Goal: Information Seeking & Learning: Learn about a topic

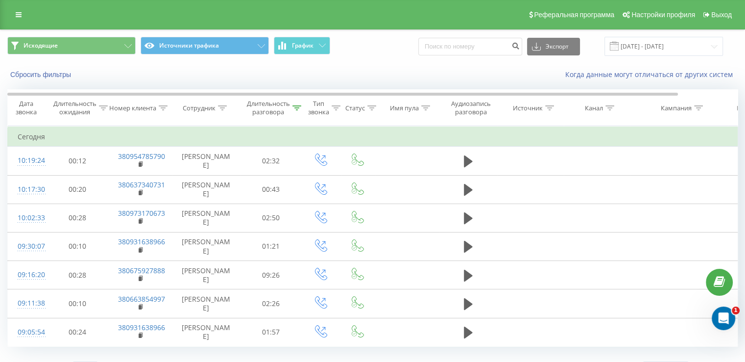
click at [270, 48] on span "Исходящие Источники трафика График" at bounding box center [186, 46] width 358 height 19
click at [282, 49] on icon at bounding box center [282, 46] width 2 height 8
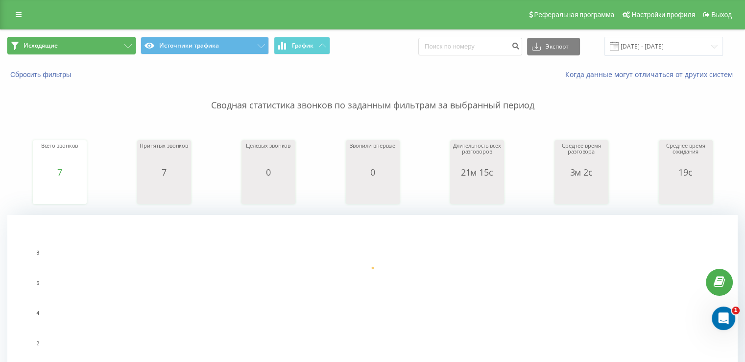
click at [110, 45] on button "Исходящие" at bounding box center [71, 46] width 128 height 18
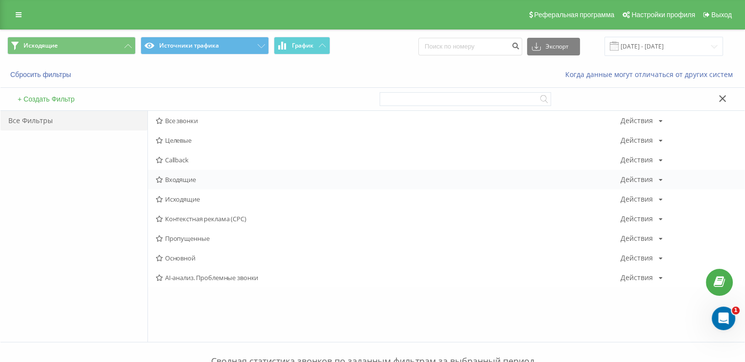
click at [178, 173] on div "Входящие Действия Редактировать Копировать Удалить По умолчанию Поделиться" at bounding box center [446, 180] width 597 height 20
click at [179, 177] on span "Входящие" at bounding box center [388, 179] width 465 height 7
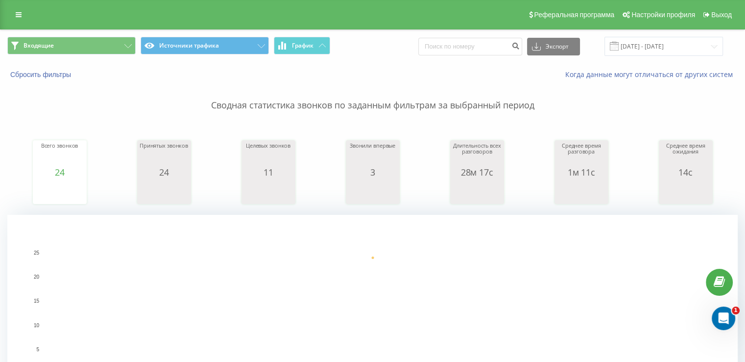
click at [92, 28] on div "Реферальная программа Настройки профиля Выход" at bounding box center [372, 14] width 745 height 29
click at [93, 40] on button "Входящие" at bounding box center [71, 46] width 128 height 18
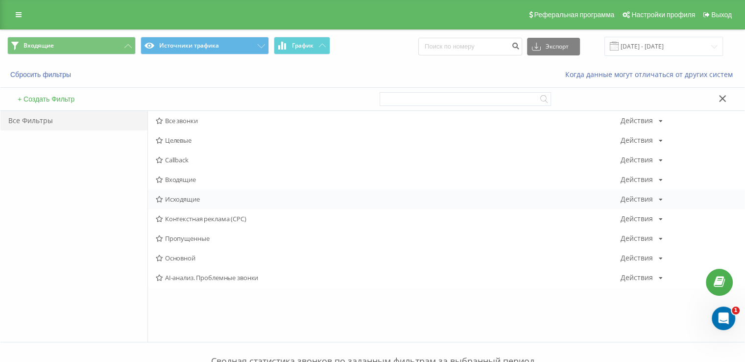
click at [165, 200] on span "Исходящие" at bounding box center [388, 198] width 465 height 7
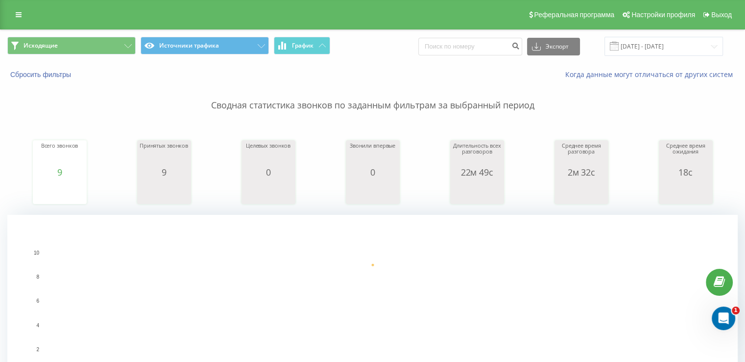
click at [80, 36] on div "Исходящие Источники трафика График Экспорт .csv .xls .xlsx 19.09.2025 - 19.09.2…" at bounding box center [372, 46] width 744 height 33
click at [98, 61] on div "Исходящие Источники трафика График Экспорт .csv .xls .xlsx 19.09.2025 - 19.09.2…" at bounding box center [372, 46] width 744 height 33
click at [94, 48] on button "Исходящие" at bounding box center [71, 46] width 128 height 18
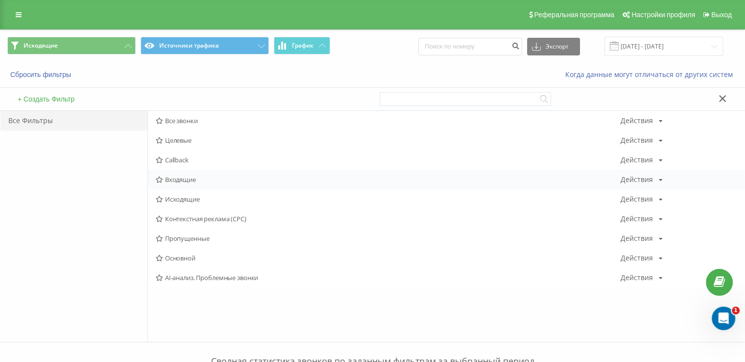
click at [169, 183] on span "Входящие" at bounding box center [388, 179] width 465 height 7
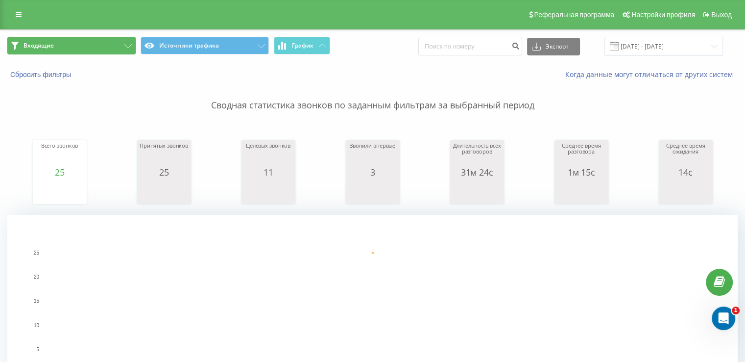
click at [55, 42] on button "Входящие" at bounding box center [71, 46] width 128 height 18
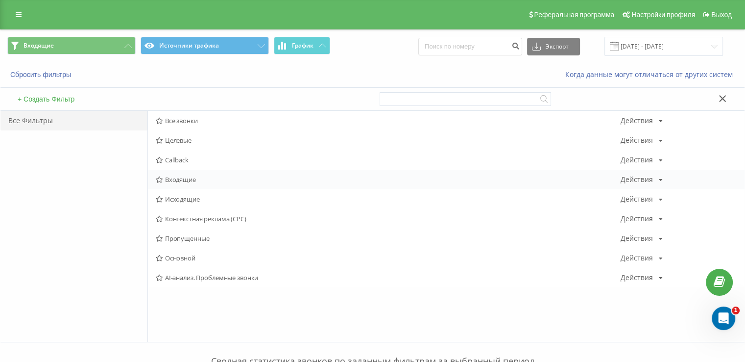
click at [196, 171] on div "Все звонки Действия Редактировать Копировать Удалить По умолчанию Поделиться Це…" at bounding box center [446, 199] width 597 height 176
click at [196, 172] on div "Входящие Действия Редактировать Копировать Удалить По умолчанию Поделиться" at bounding box center [446, 180] width 597 height 20
click at [195, 176] on span "Входящие" at bounding box center [388, 179] width 465 height 7
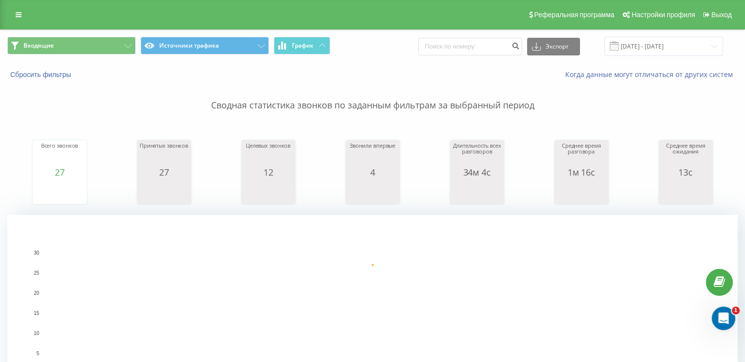
click at [62, 33] on div "Входящие Источники трафика График Экспорт .csv .xls .xlsx 19.09.2025 - 19.09.20…" at bounding box center [372, 46] width 744 height 33
click at [63, 42] on button "Входящие" at bounding box center [71, 46] width 128 height 18
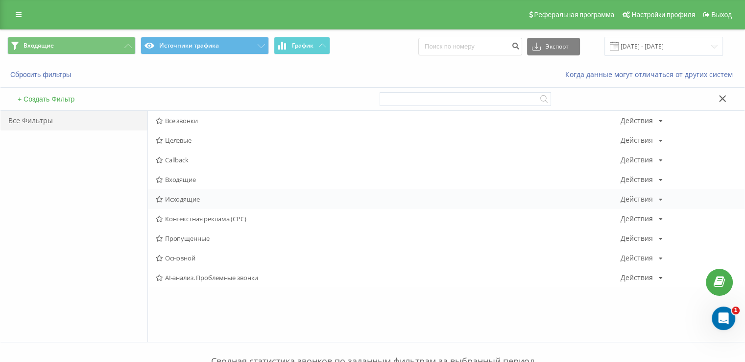
click at [181, 201] on span "Исходящие" at bounding box center [388, 198] width 465 height 7
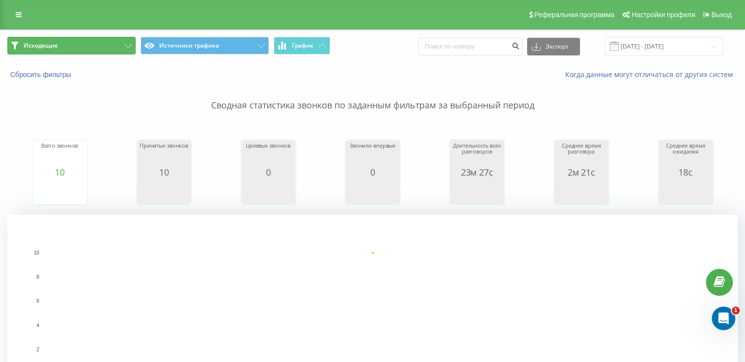
click at [82, 49] on button "Исходящие" at bounding box center [71, 46] width 128 height 18
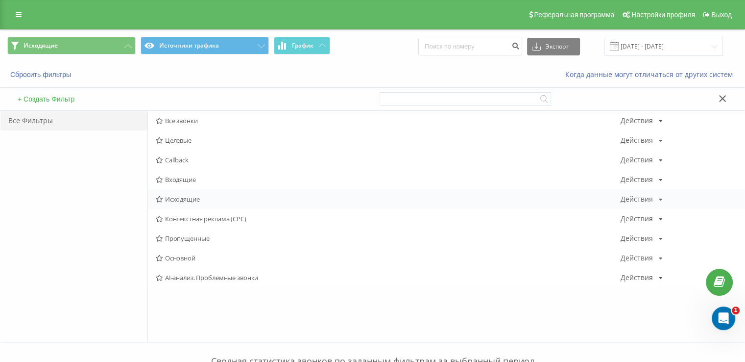
click at [179, 199] on span "Исходящие" at bounding box center [388, 198] width 465 height 7
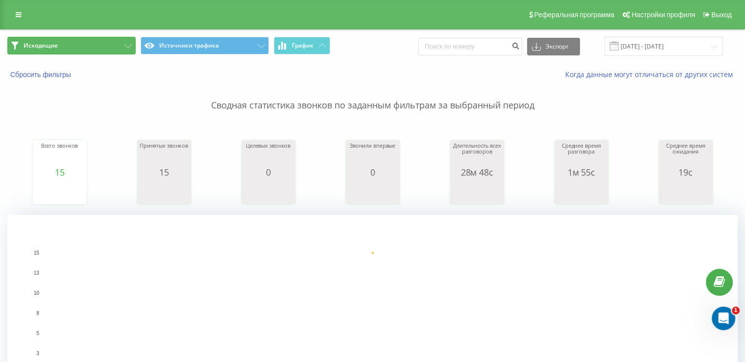
click at [94, 49] on button "Исходящие" at bounding box center [71, 46] width 128 height 18
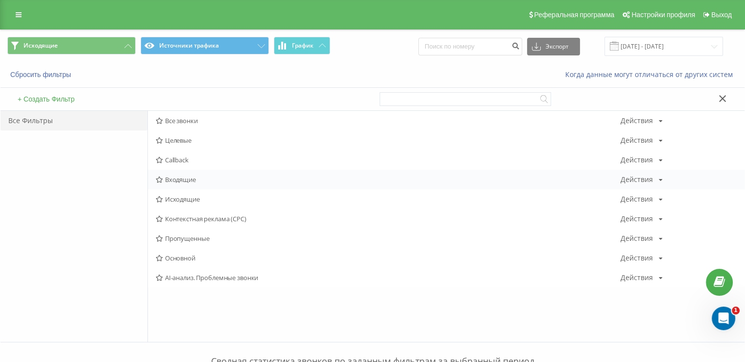
click at [192, 176] on span "Входящие" at bounding box center [388, 179] width 465 height 7
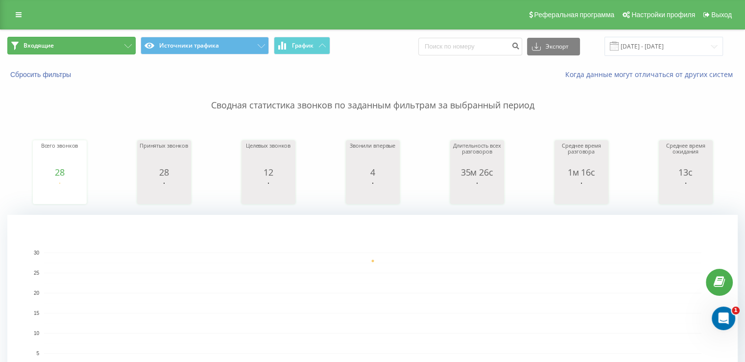
click at [55, 44] on button "Входящие" at bounding box center [71, 46] width 128 height 18
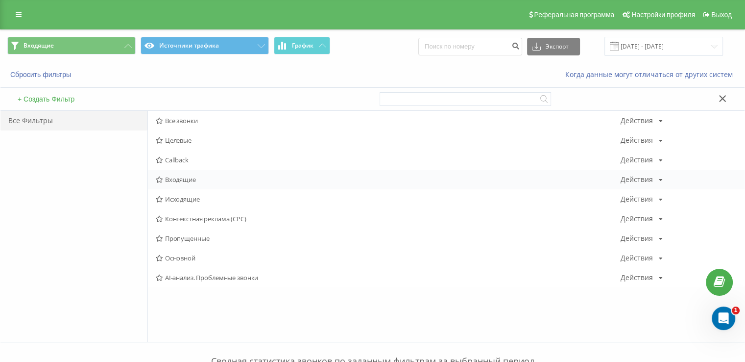
click at [176, 173] on div "Входящие Действия Редактировать Копировать Удалить По умолчанию Поделиться" at bounding box center [446, 180] width 597 height 20
click at [177, 177] on span "Входящие" at bounding box center [388, 179] width 465 height 7
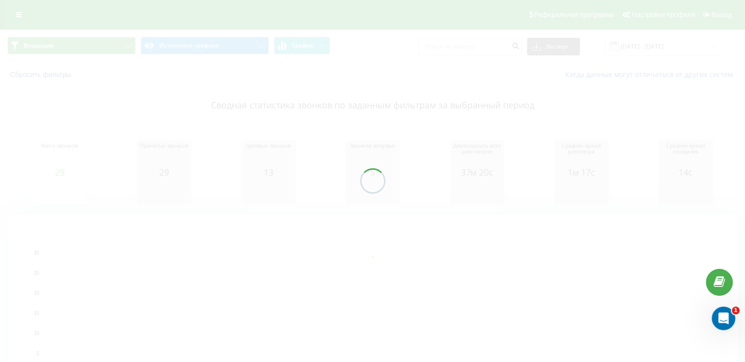
click at [74, 44] on div at bounding box center [372, 181] width 745 height 362
click at [93, 46] on div at bounding box center [372, 181] width 745 height 362
click at [93, 47] on div at bounding box center [372, 181] width 745 height 362
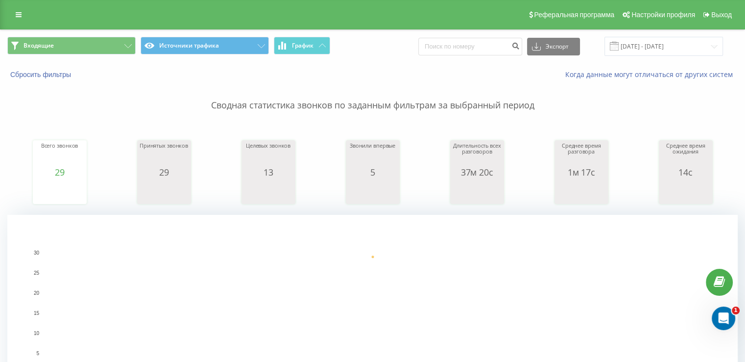
click at [80, 31] on div "Входящие Источники трафика График Экспорт .csv .xls .xlsx [DATE] - [DATE]" at bounding box center [372, 46] width 744 height 33
click at [78, 54] on button "Входящие" at bounding box center [71, 46] width 128 height 18
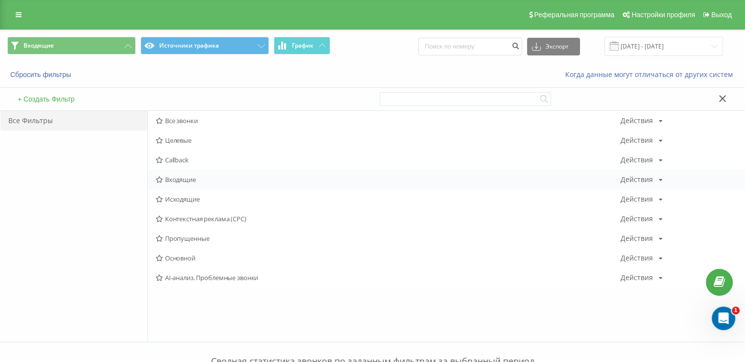
click at [186, 176] on span "Входящие" at bounding box center [388, 179] width 465 height 7
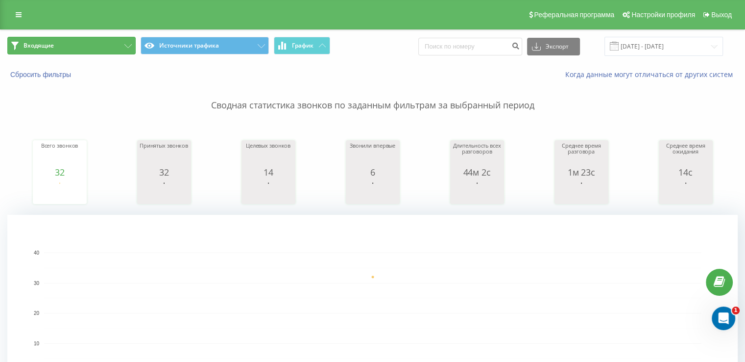
click at [74, 46] on button "Входящие" at bounding box center [71, 46] width 128 height 18
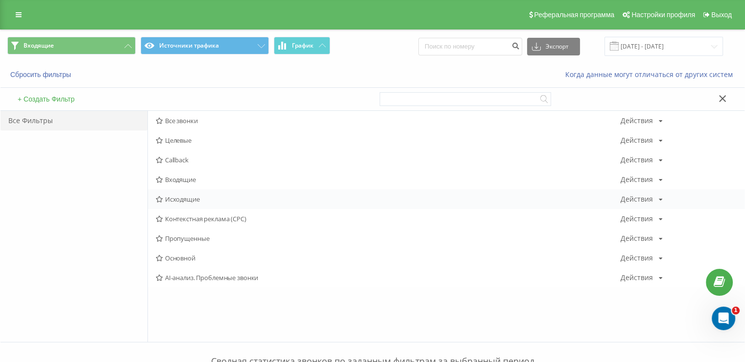
click at [182, 197] on span "Исходящие" at bounding box center [388, 198] width 465 height 7
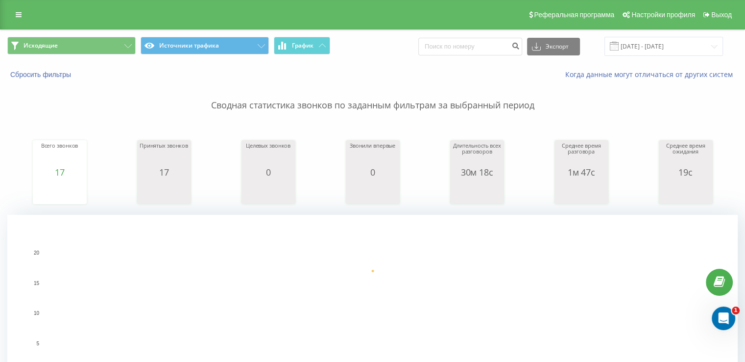
click at [36, 58] on div "Исходящие Источники трафика График Экспорт .csv .xls .xlsx [DATE] - [DATE]" at bounding box center [372, 46] width 744 height 33
click at [39, 46] on span "Исходящие" at bounding box center [41, 46] width 34 height 8
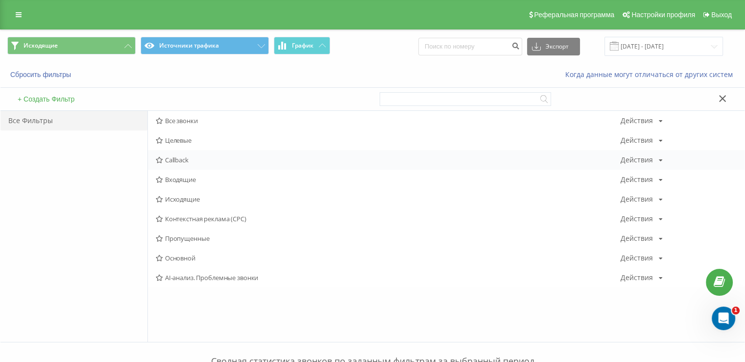
drag, startPoint x: 181, startPoint y: 153, endPoint x: 180, endPoint y: 160, distance: 6.9
click at [180, 157] on div "Callback Действия Редактировать Копировать Удалить По умолчанию Поделиться" at bounding box center [446, 160] width 597 height 20
click at [181, 176] on span "Входящие" at bounding box center [388, 179] width 465 height 7
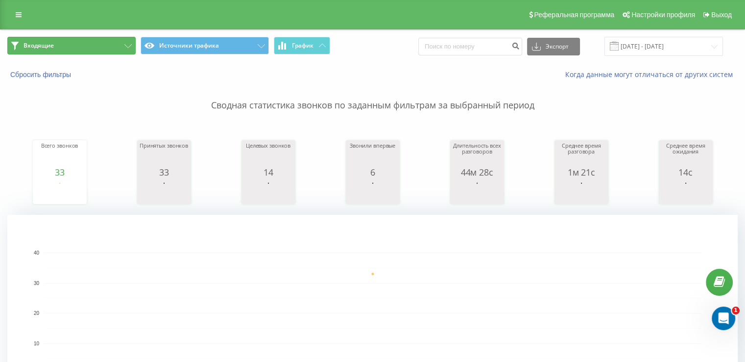
click at [79, 40] on button "Входящие" at bounding box center [71, 46] width 128 height 18
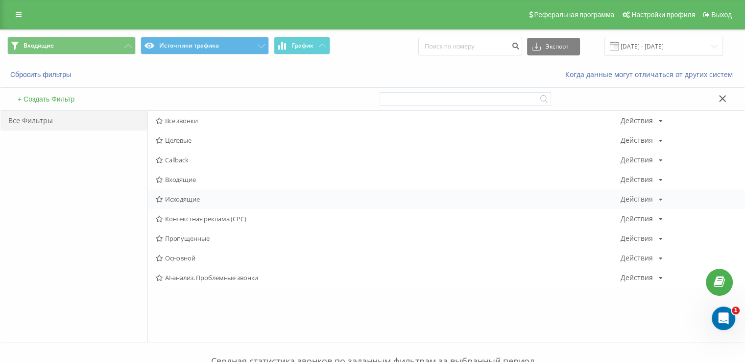
click at [187, 197] on span "Исходящие" at bounding box center [388, 198] width 465 height 7
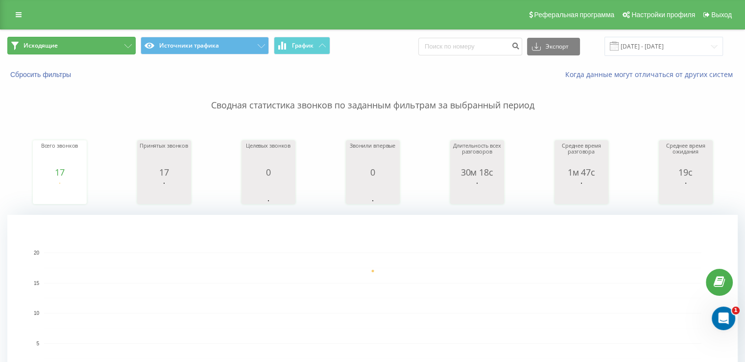
click at [94, 40] on button "Исходящие" at bounding box center [71, 46] width 128 height 18
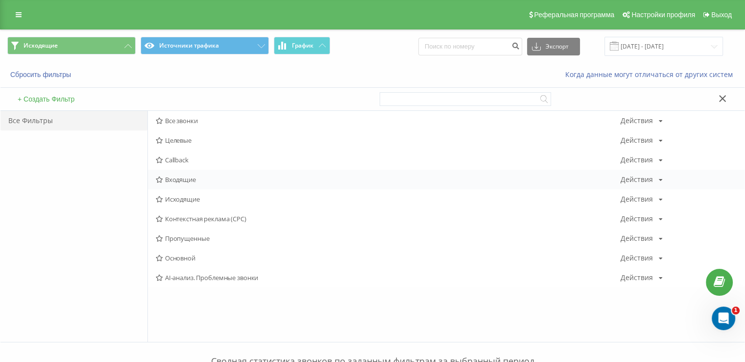
click at [182, 177] on span "Входящие" at bounding box center [388, 179] width 465 height 7
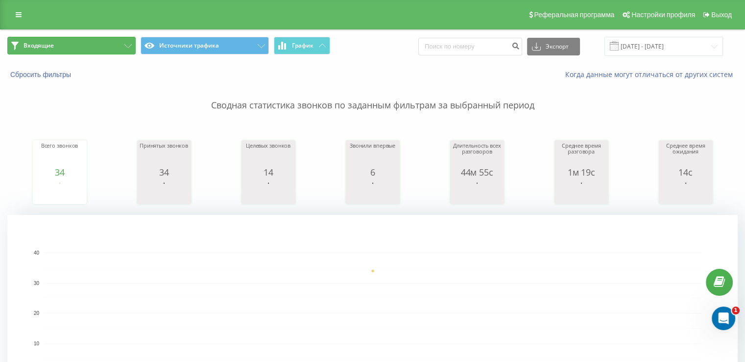
click at [83, 49] on button "Входящие" at bounding box center [71, 46] width 128 height 18
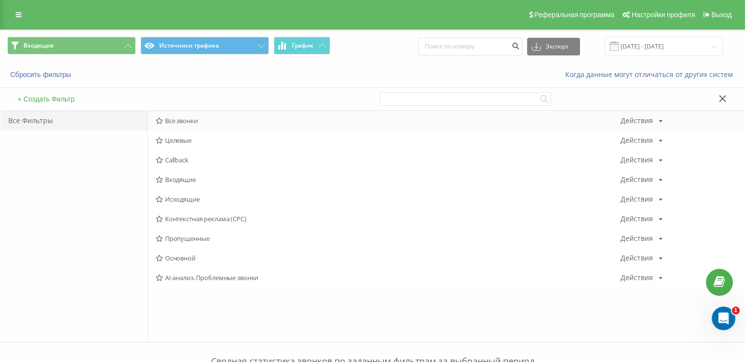
click at [181, 122] on span "Все звонки" at bounding box center [388, 120] width 465 height 7
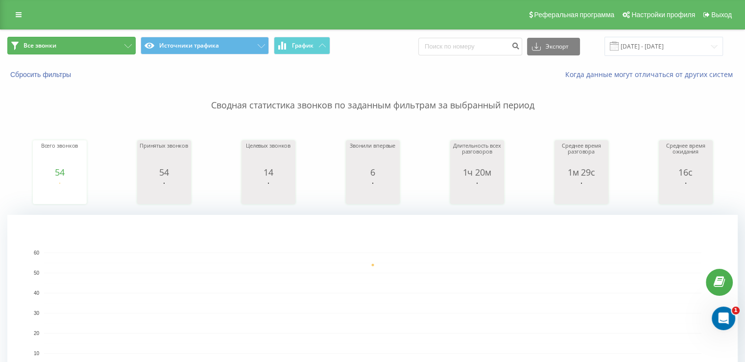
click at [105, 37] on button "Все звонки" at bounding box center [71, 46] width 128 height 18
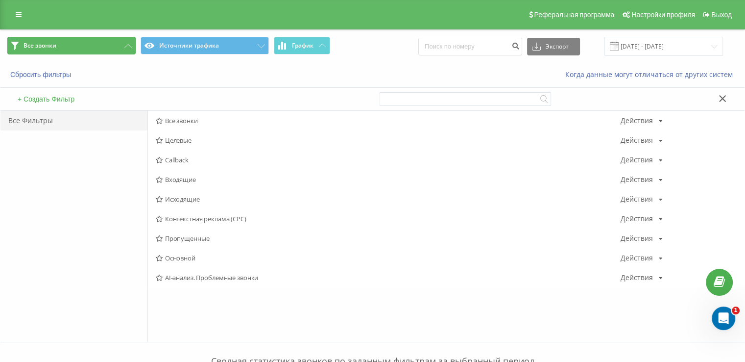
click at [105, 49] on button "Все звонки" at bounding box center [71, 46] width 128 height 18
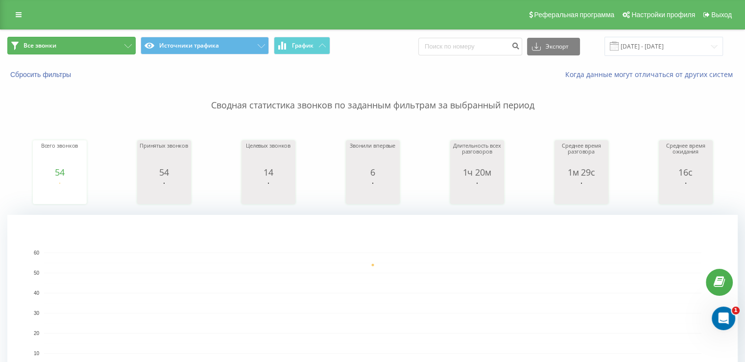
click at [85, 51] on button "Все звонки" at bounding box center [71, 46] width 128 height 18
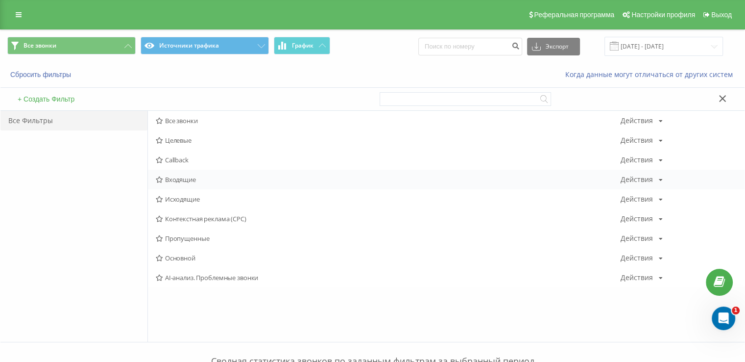
click at [189, 177] on span "Входящие" at bounding box center [388, 179] width 465 height 7
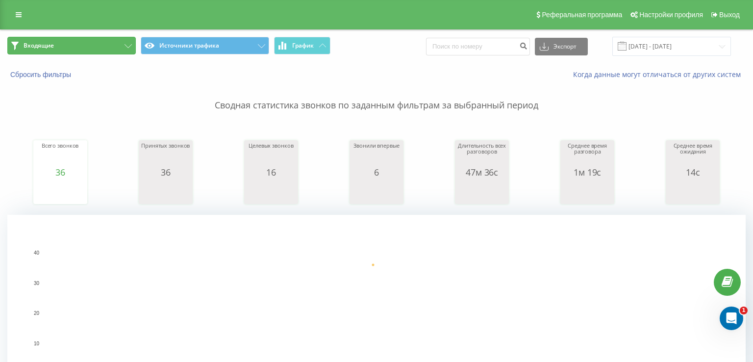
click at [100, 47] on button "Входящие" at bounding box center [71, 46] width 128 height 18
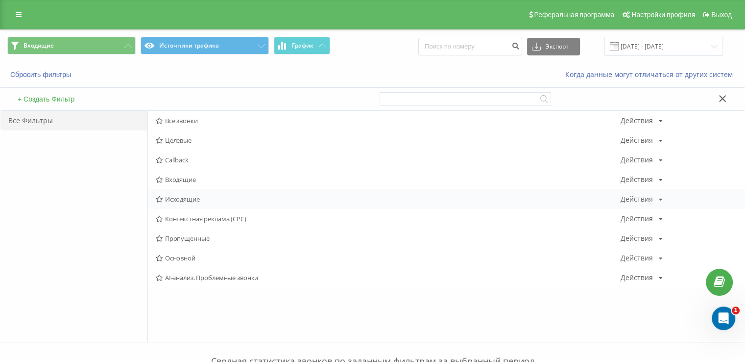
click at [202, 195] on div "Исходящие Действия Редактировать Копировать Удалить По умолчанию Поделиться" at bounding box center [446, 199] width 597 height 20
click at [202, 196] on span "Исходящие" at bounding box center [388, 198] width 465 height 7
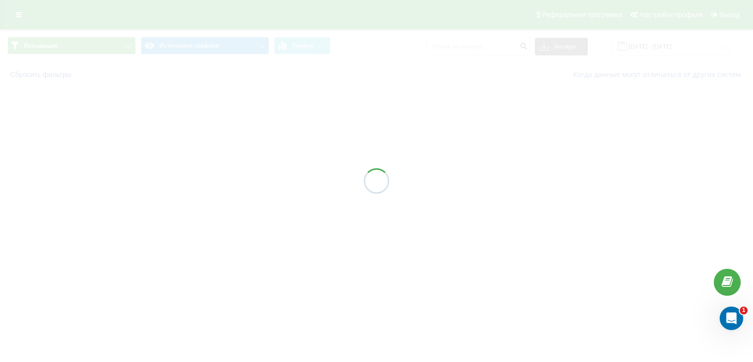
click at [201, 201] on div at bounding box center [376, 181] width 753 height 362
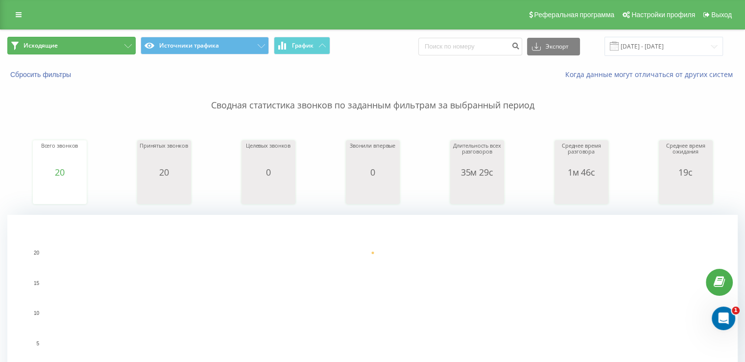
drag, startPoint x: 52, startPoint y: 51, endPoint x: 75, endPoint y: 79, distance: 35.8
click at [52, 51] on button "Исходящие" at bounding box center [71, 46] width 128 height 18
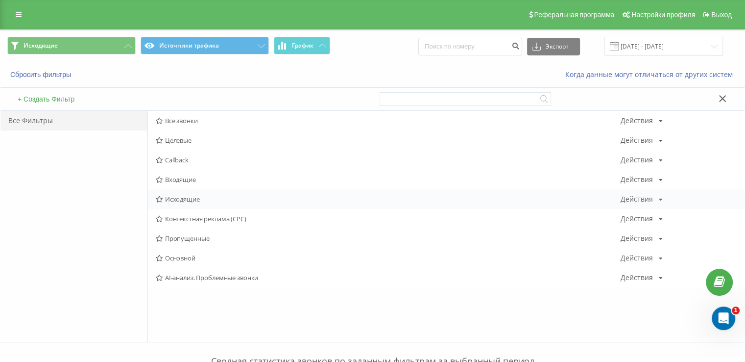
click at [163, 193] on div "Исходящие Действия Редактировать Копировать Удалить По умолчанию Поделиться" at bounding box center [446, 199] width 597 height 20
click at [162, 181] on icon at bounding box center [159, 179] width 7 height 6
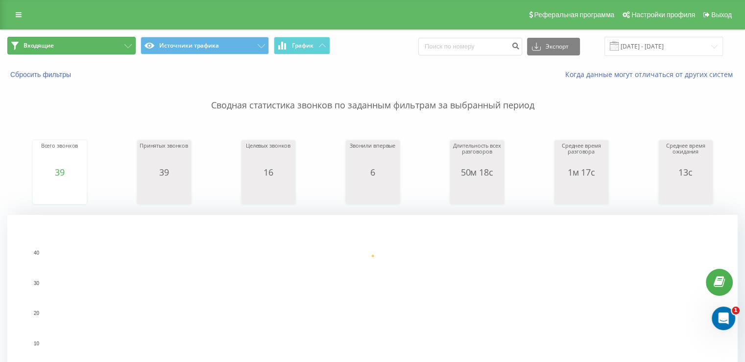
click at [87, 42] on button "Входящие" at bounding box center [71, 46] width 128 height 18
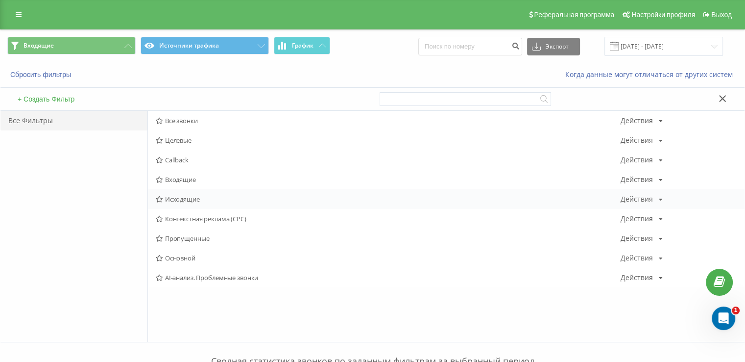
click at [179, 198] on span "Исходящие" at bounding box center [388, 198] width 465 height 7
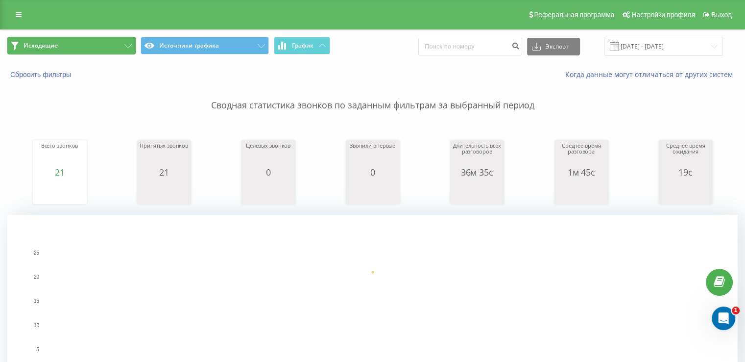
click at [102, 49] on button "Исходящие" at bounding box center [71, 46] width 128 height 18
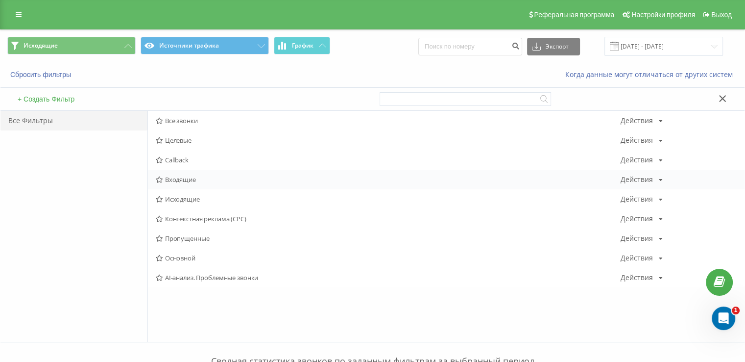
click at [190, 183] on div "Входящие Действия Редактировать Копировать Удалить По умолчанию Поделиться" at bounding box center [446, 180] width 597 height 20
click at [188, 179] on span "Входящие" at bounding box center [388, 179] width 465 height 7
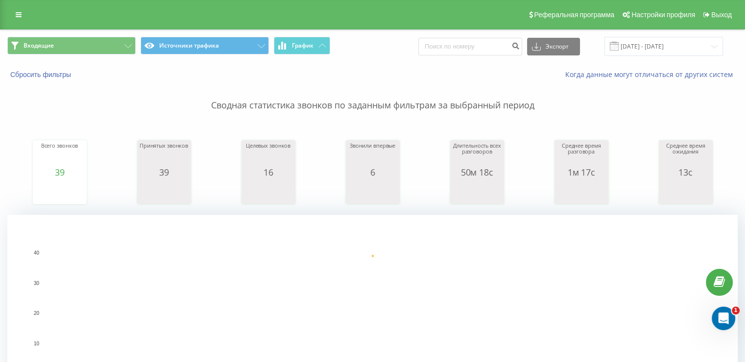
click at [100, 35] on div "Входящие Источники трафика График Экспорт .csv .xls .xlsx [DATE] - [DATE]" at bounding box center [372, 46] width 744 height 33
click at [102, 47] on button "Входящие" at bounding box center [71, 46] width 128 height 18
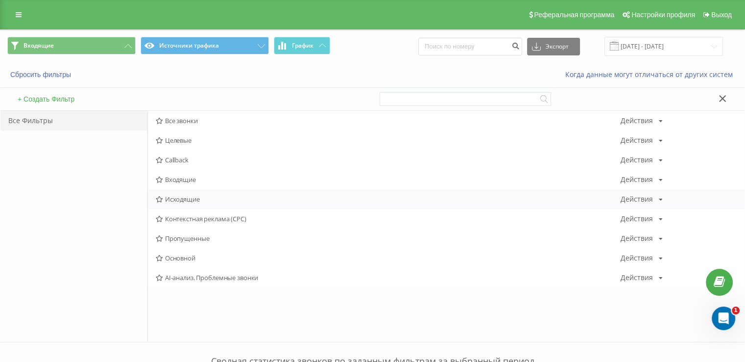
click at [174, 206] on div "Исходящие Действия Редактировать Копировать Удалить По умолчанию Поделиться" at bounding box center [446, 199] width 597 height 20
click at [173, 198] on span "Исходящие" at bounding box center [388, 198] width 465 height 7
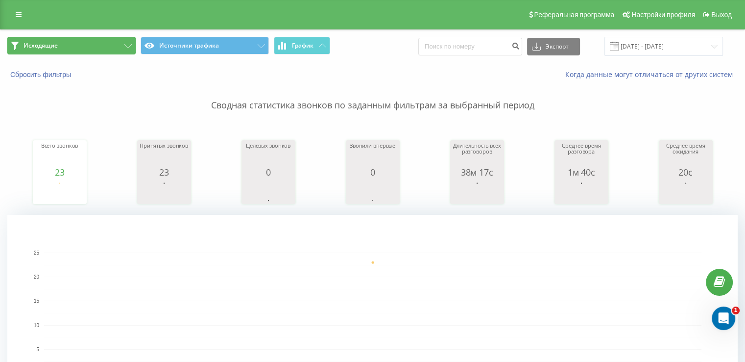
click at [39, 49] on button "Исходящие" at bounding box center [71, 46] width 128 height 18
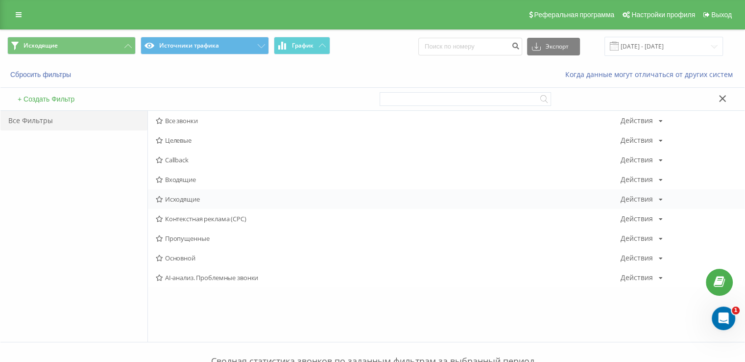
click at [192, 201] on span "Исходящие" at bounding box center [388, 198] width 465 height 7
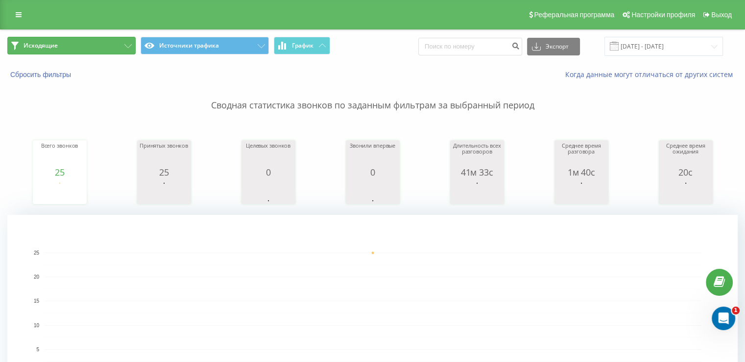
click at [88, 48] on button "Исходящие" at bounding box center [71, 46] width 128 height 18
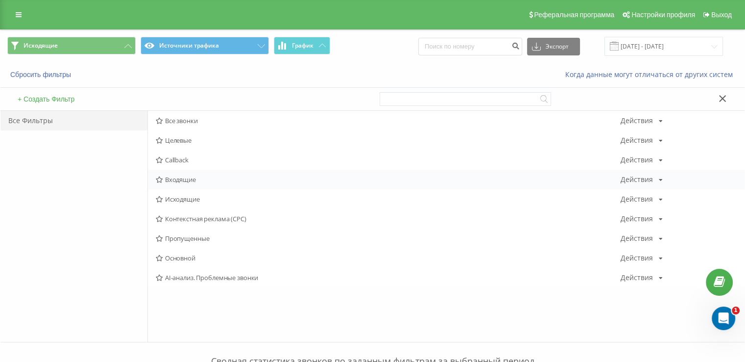
click at [187, 173] on div "Входящие Действия Редактировать Копировать Удалить По умолчанию Поделиться" at bounding box center [446, 180] width 597 height 20
click at [186, 176] on span "Входящие" at bounding box center [388, 179] width 465 height 7
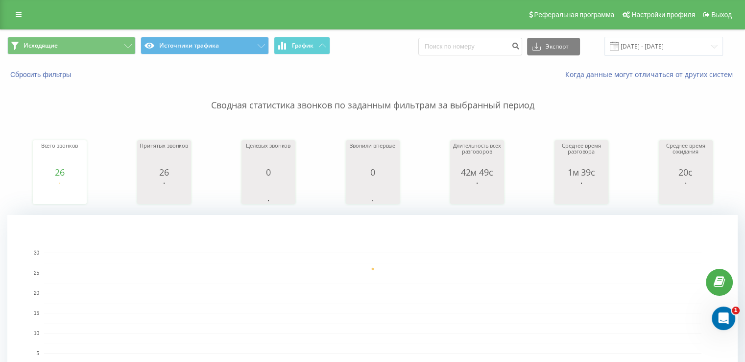
click at [82, 35] on div "Исходящие Источники трафика График Экспорт .csv .xls .xlsx 19.09.2025 - 19.09.2…" at bounding box center [372, 46] width 744 height 33
drag, startPoint x: 83, startPoint y: 40, endPoint x: 90, endPoint y: 47, distance: 9.7
click at [84, 40] on button "Исходящие" at bounding box center [71, 46] width 128 height 18
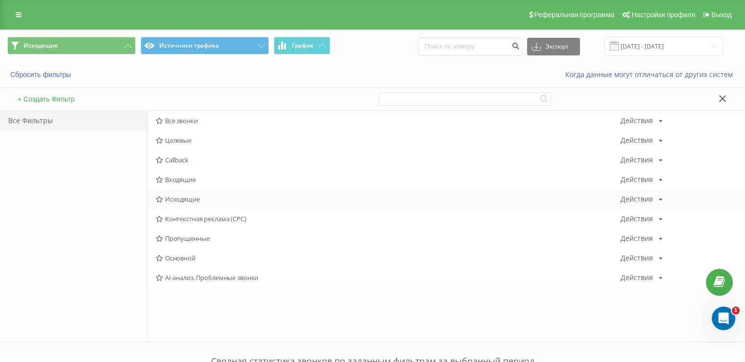
click at [182, 195] on span "Исходящие" at bounding box center [388, 198] width 465 height 7
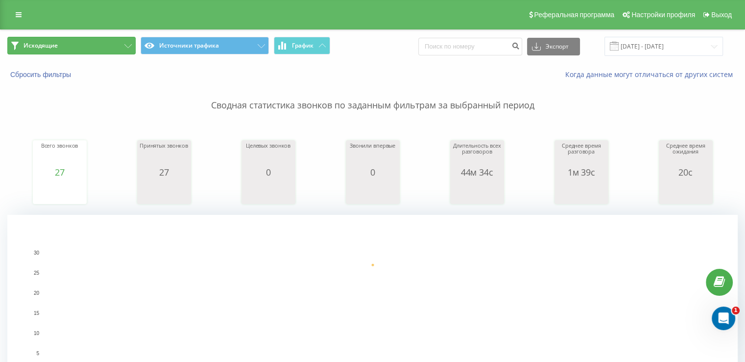
click at [71, 48] on button "Исходящие" at bounding box center [71, 46] width 128 height 18
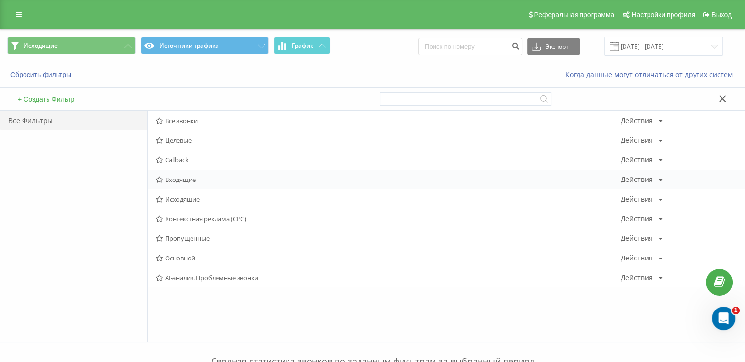
click at [178, 183] on span "Входящие" at bounding box center [388, 179] width 465 height 7
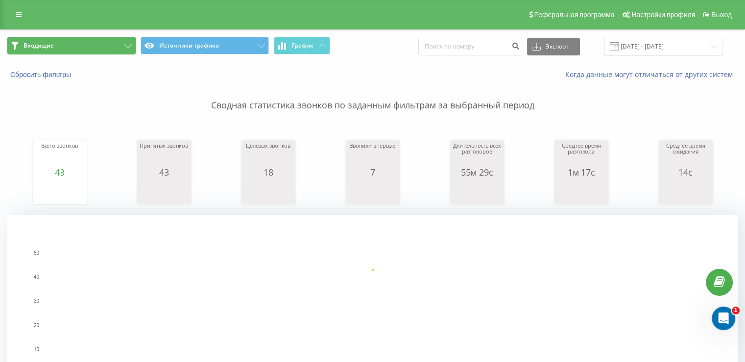
click at [74, 50] on button "Входящие" at bounding box center [71, 46] width 128 height 18
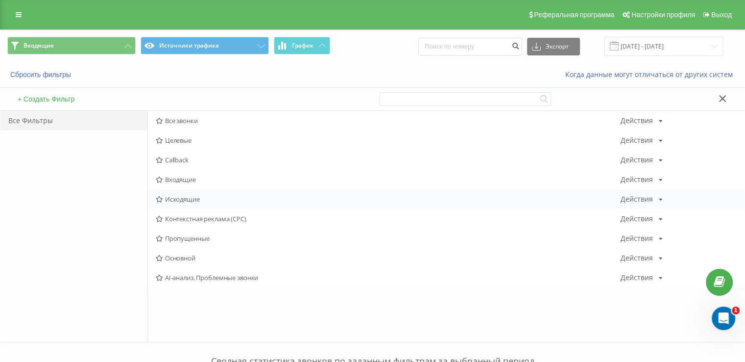
click at [178, 201] on span "Исходящие" at bounding box center [388, 198] width 465 height 7
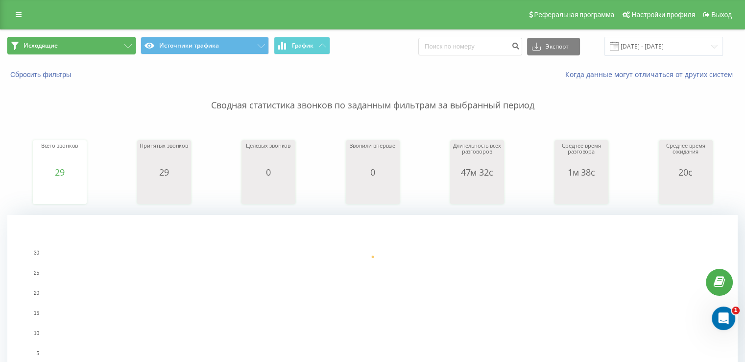
click at [98, 45] on button "Исходящие" at bounding box center [71, 46] width 128 height 18
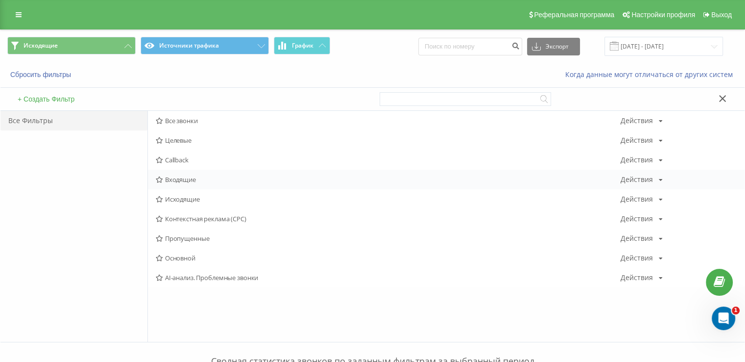
click at [181, 181] on span "Входящие" at bounding box center [388, 179] width 465 height 7
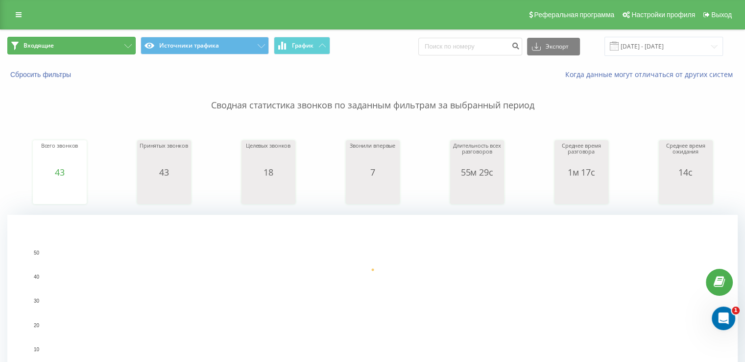
click at [73, 40] on button "Входящие" at bounding box center [71, 46] width 128 height 18
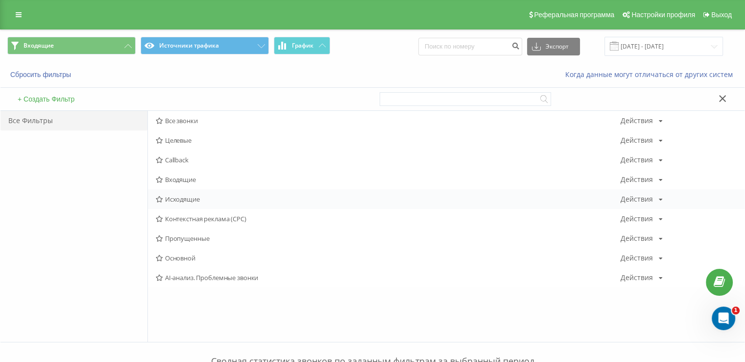
drag, startPoint x: 182, startPoint y: 213, endPoint x: 172, endPoint y: 199, distance: 16.9
click at [182, 213] on div "Контекстная реклама (CPC) Действия Редактировать Копировать Удалить По умолчани…" at bounding box center [446, 219] width 597 height 20
click at [172, 199] on span "Исходящие" at bounding box center [388, 198] width 465 height 7
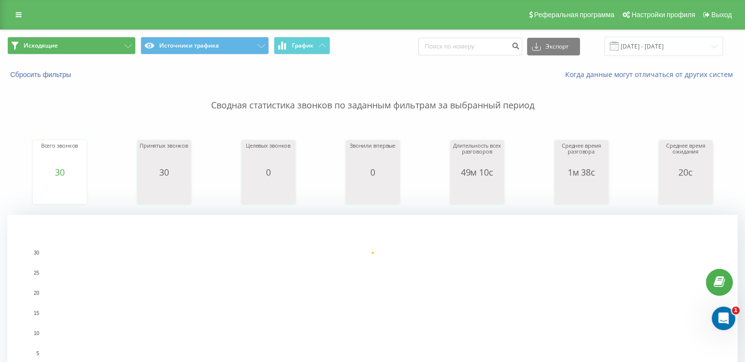
drag, startPoint x: 65, startPoint y: 34, endPoint x: 68, endPoint y: 40, distance: 6.4
click at [65, 35] on div "Исходящие Источники трафика График Экспорт .csv .xls .xlsx 19.09.2025 - 19.09.2…" at bounding box center [372, 46] width 744 height 33
click at [68, 40] on button "Исходящие" at bounding box center [71, 46] width 128 height 18
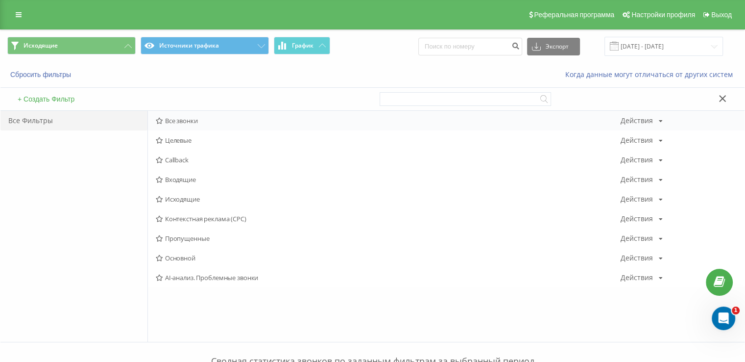
click at [160, 122] on icon at bounding box center [159, 121] width 7 height 6
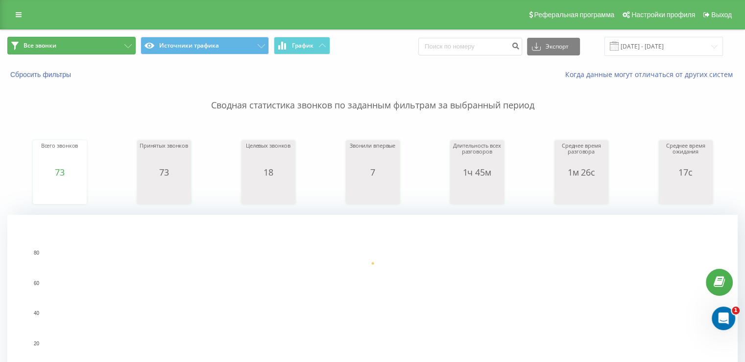
click at [110, 41] on button "Все звонки" at bounding box center [71, 46] width 128 height 18
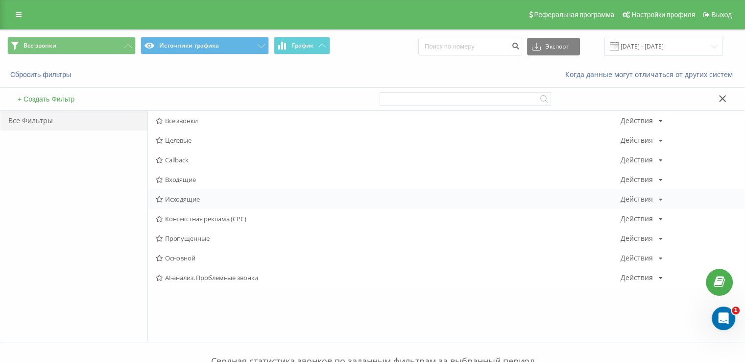
drag, startPoint x: 195, startPoint y: 192, endPoint x: 195, endPoint y: 196, distance: 4.9
click at [195, 193] on div "Исходящие Действия Редактировать Копировать Удалить По умолчанию Поделиться" at bounding box center [446, 199] width 597 height 20
click at [195, 196] on span "Исходящие" at bounding box center [388, 198] width 465 height 7
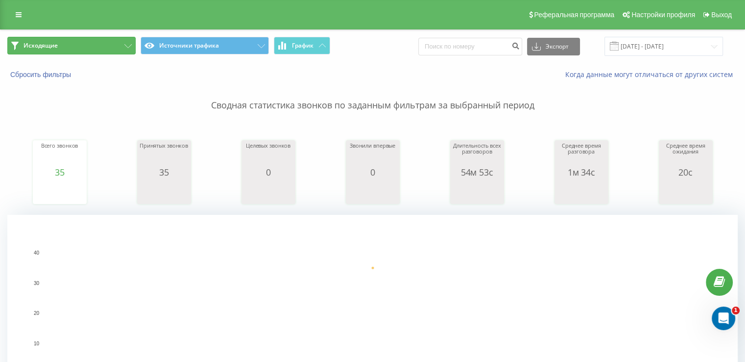
click at [89, 50] on button "Исходящие" at bounding box center [71, 46] width 128 height 18
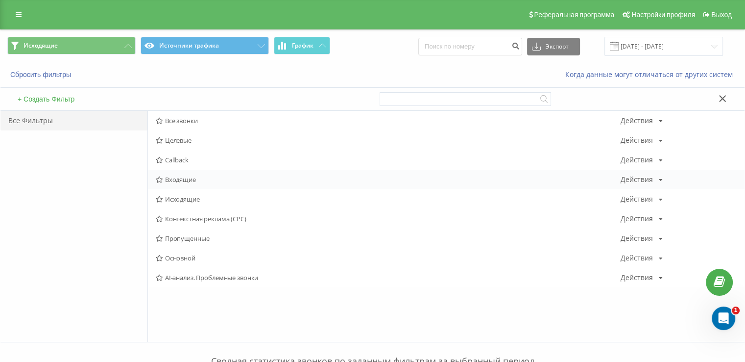
click at [182, 177] on span "Входящие" at bounding box center [388, 179] width 465 height 7
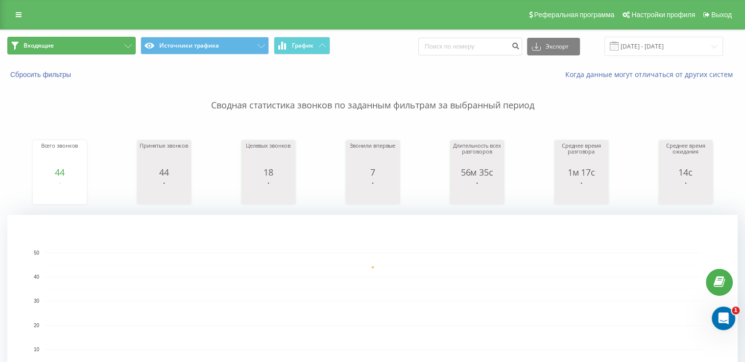
click at [106, 39] on button "Входящие" at bounding box center [71, 46] width 128 height 18
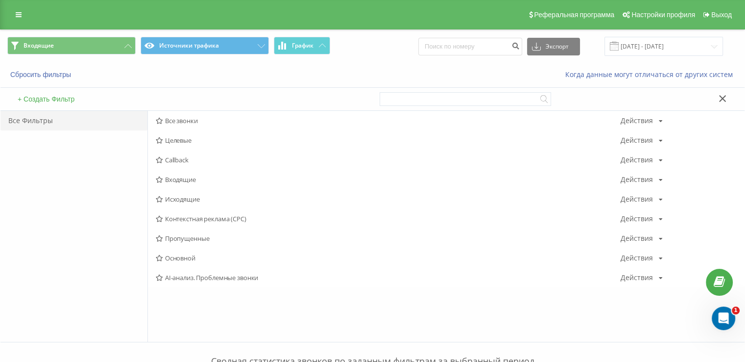
drag, startPoint x: 195, startPoint y: 200, endPoint x: 192, endPoint y: 195, distance: 6.8
click at [195, 201] on span "Исходящие" at bounding box center [388, 198] width 465 height 7
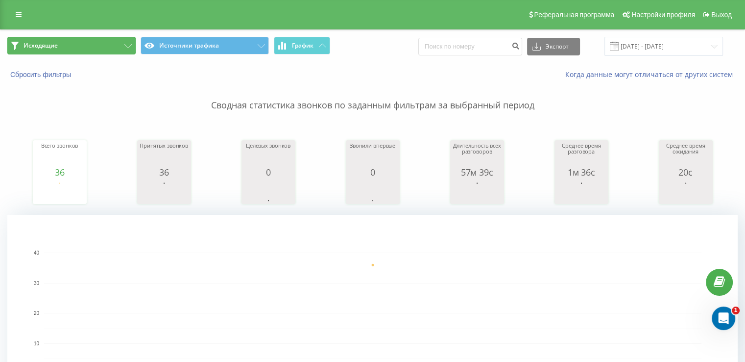
click at [87, 51] on button "Исходящие" at bounding box center [71, 46] width 128 height 18
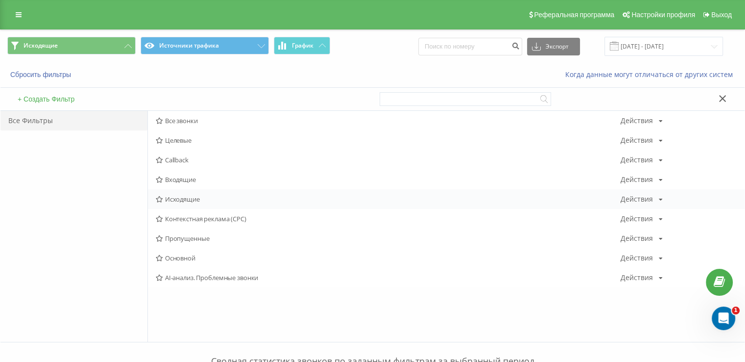
click at [180, 200] on span "Исходящие" at bounding box center [388, 198] width 465 height 7
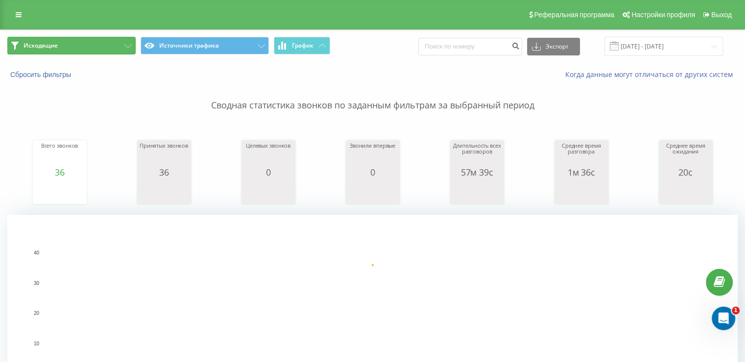
click at [79, 37] on button "Исходящие" at bounding box center [71, 46] width 128 height 18
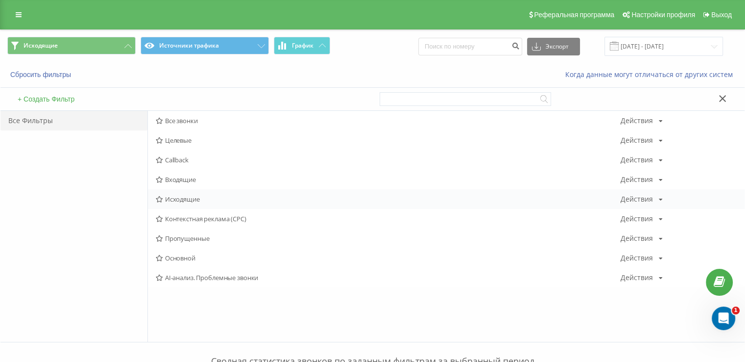
click at [196, 195] on span "Исходящие" at bounding box center [388, 198] width 465 height 7
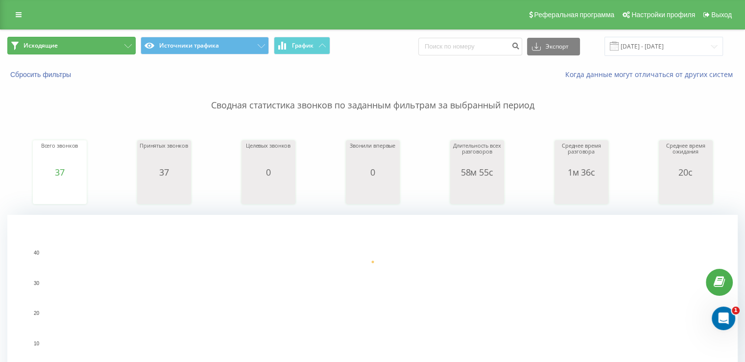
click at [99, 44] on button "Исходящие" at bounding box center [71, 46] width 128 height 18
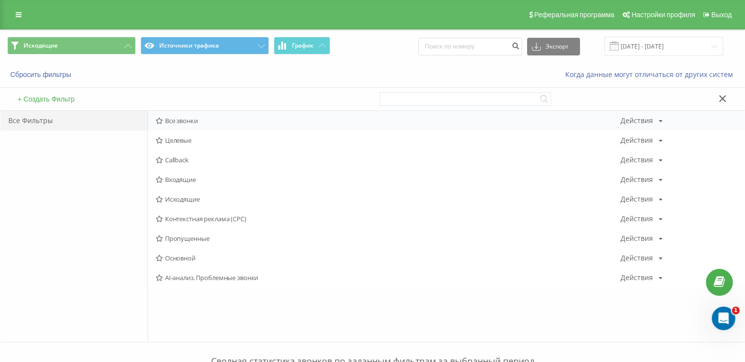
click at [190, 117] on span "Все звонки" at bounding box center [388, 120] width 465 height 7
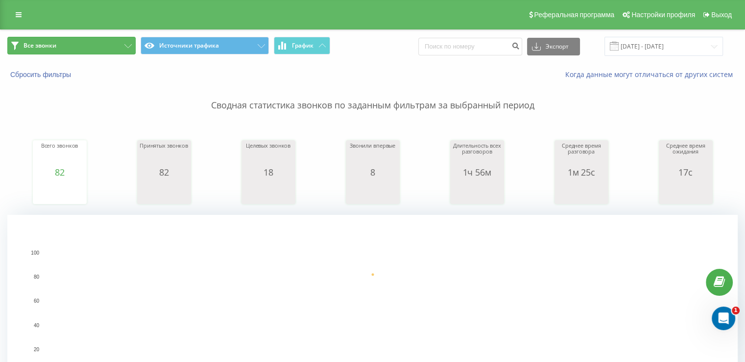
click at [70, 47] on button "Все звонки" at bounding box center [71, 46] width 128 height 18
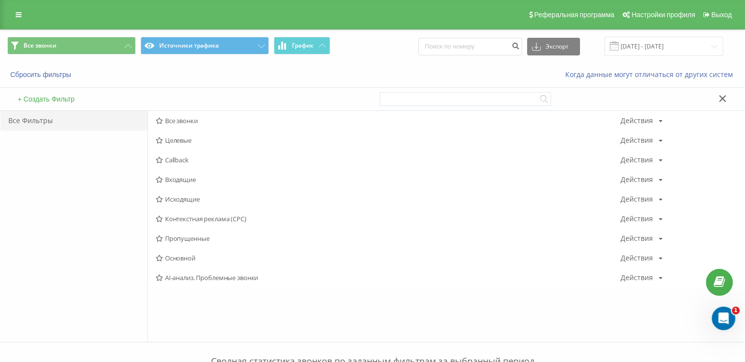
click at [193, 176] on span "Входящие" at bounding box center [388, 179] width 465 height 7
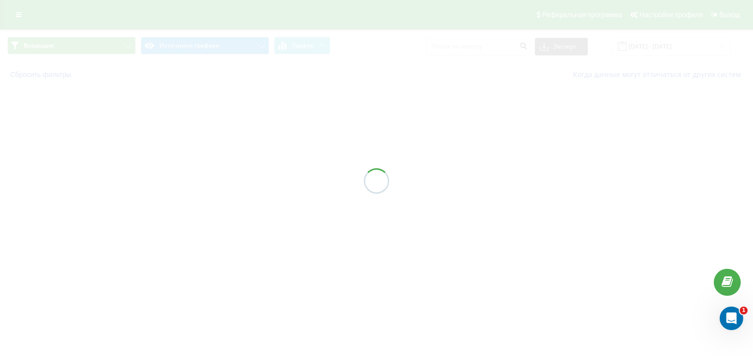
click at [192, 177] on div at bounding box center [376, 181] width 753 height 362
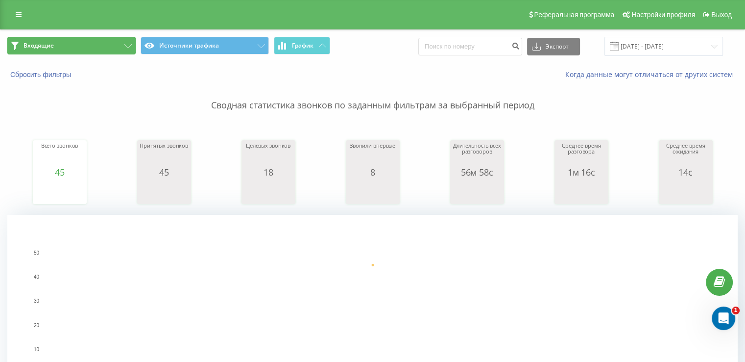
click at [69, 44] on button "Входящие" at bounding box center [71, 46] width 128 height 18
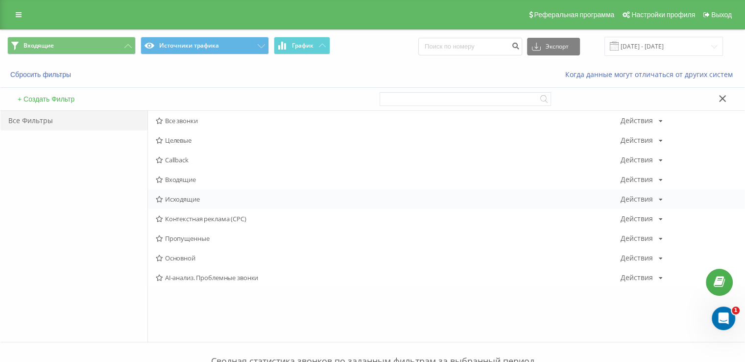
click at [172, 198] on span "Исходящие" at bounding box center [388, 198] width 465 height 7
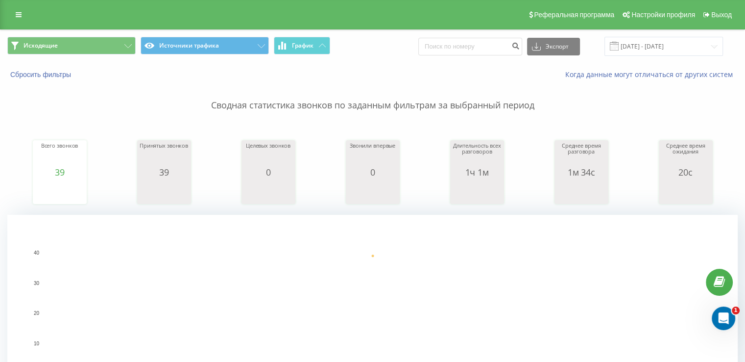
click at [61, 55] on span "Исходящие Источники трафика График" at bounding box center [186, 46] width 358 height 19
click at [61, 51] on button "Исходящие" at bounding box center [71, 46] width 128 height 18
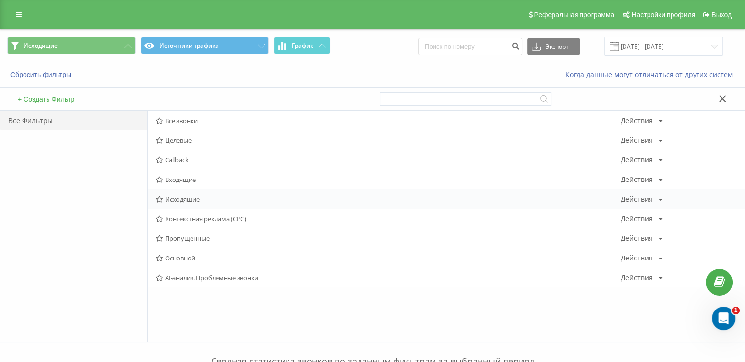
drag, startPoint x: 186, startPoint y: 213, endPoint x: 170, endPoint y: 199, distance: 20.8
click at [181, 211] on div "Контекстная реклама (CPC) Действия Редактировать Копировать Удалить По умолчани…" at bounding box center [446, 219] width 597 height 20
click at [169, 198] on span "Исходящие" at bounding box center [388, 198] width 465 height 7
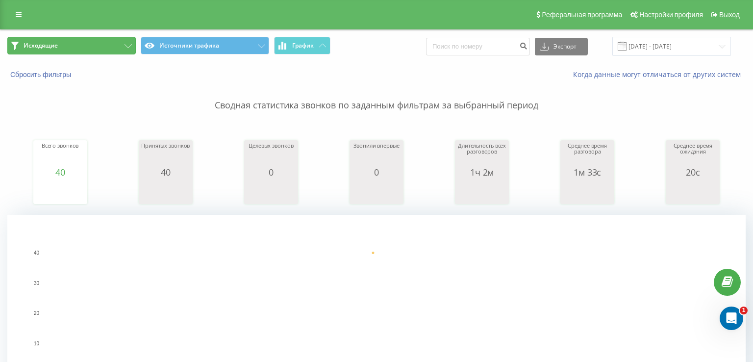
click at [78, 40] on button "Исходящие" at bounding box center [71, 46] width 128 height 18
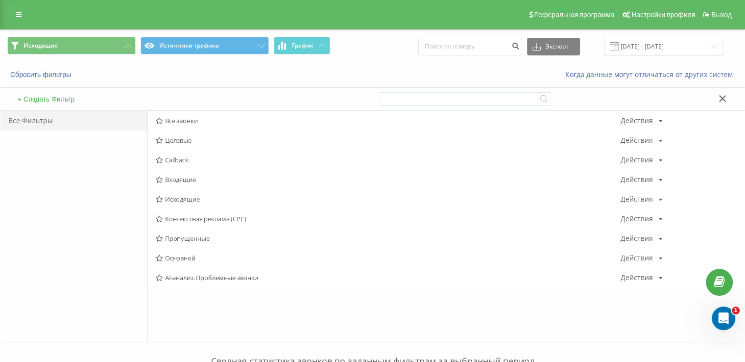
click at [185, 179] on span "Входящие" at bounding box center [388, 179] width 465 height 7
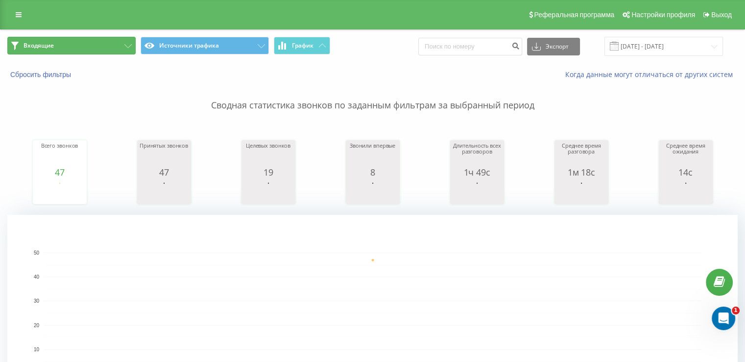
click at [86, 48] on button "Входящие" at bounding box center [71, 46] width 128 height 18
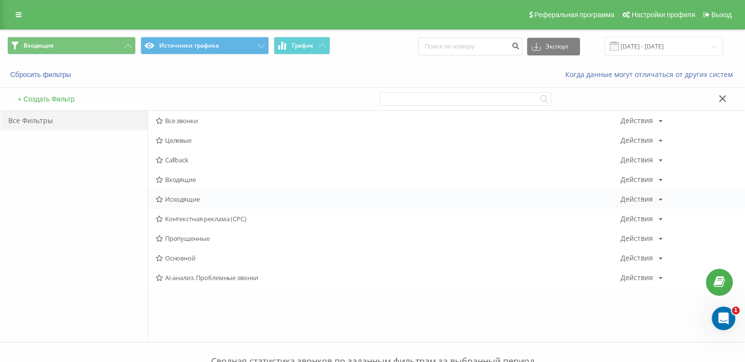
click at [183, 196] on span "Исходящие" at bounding box center [388, 198] width 465 height 7
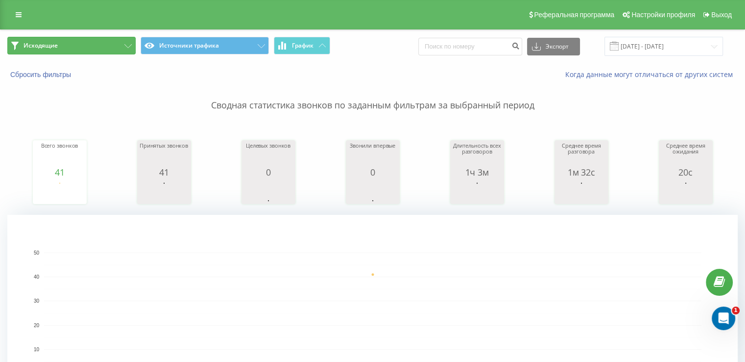
click at [86, 40] on button "Исходящие" at bounding box center [71, 46] width 128 height 18
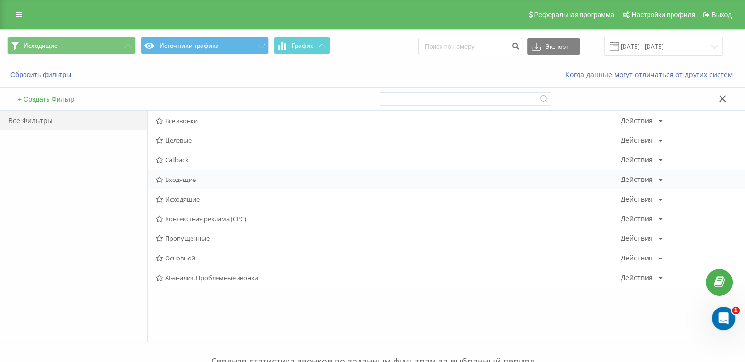
click at [169, 181] on span "Входящие" at bounding box center [388, 179] width 465 height 7
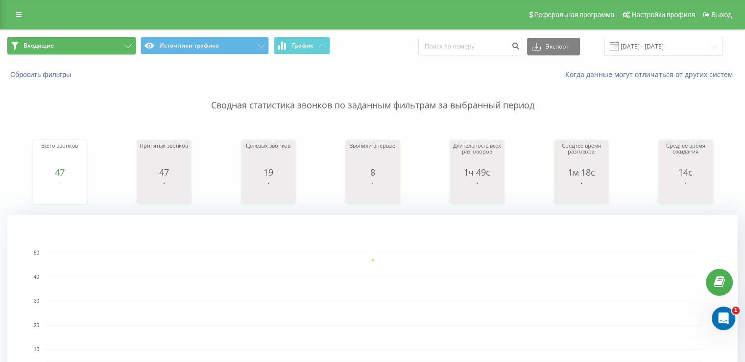
click at [99, 41] on button "Входящие" at bounding box center [71, 46] width 128 height 18
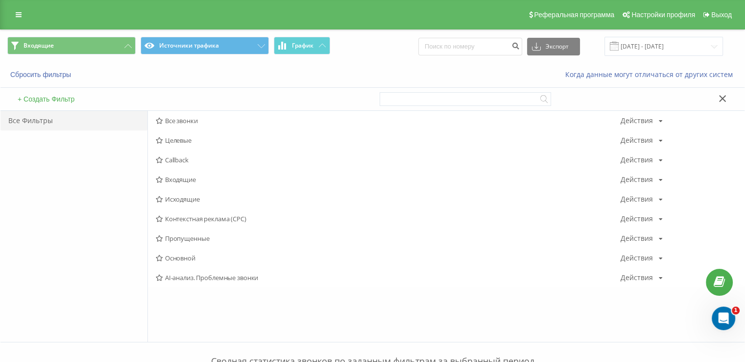
click at [178, 196] on span "Исходящие" at bounding box center [388, 198] width 465 height 7
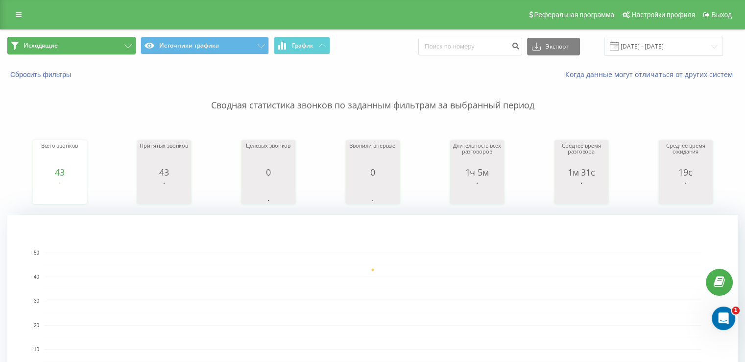
click at [56, 51] on button "Исходящие" at bounding box center [71, 46] width 128 height 18
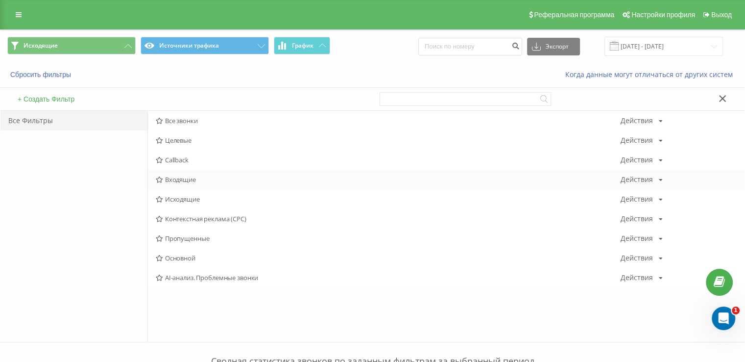
click at [192, 185] on div "Входящие Действия Редактировать Копировать Удалить По умолчанию Поделиться" at bounding box center [446, 180] width 597 height 20
click at [190, 183] on div "Входящие Действия Редактировать Копировать Удалить По умолчанию Поделиться" at bounding box center [446, 180] width 597 height 20
click at [178, 181] on span "Входящие" at bounding box center [388, 179] width 465 height 7
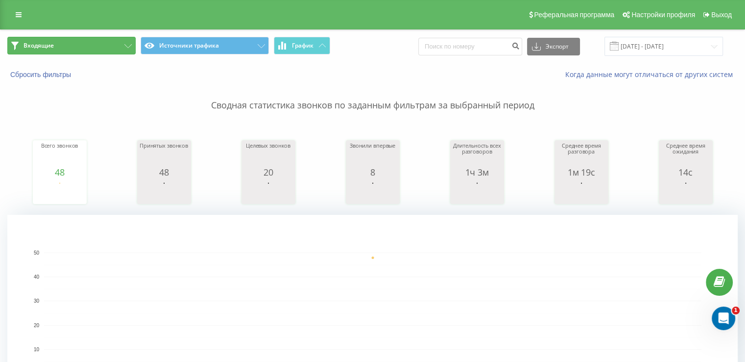
click at [96, 43] on button "Входящие" at bounding box center [71, 46] width 128 height 18
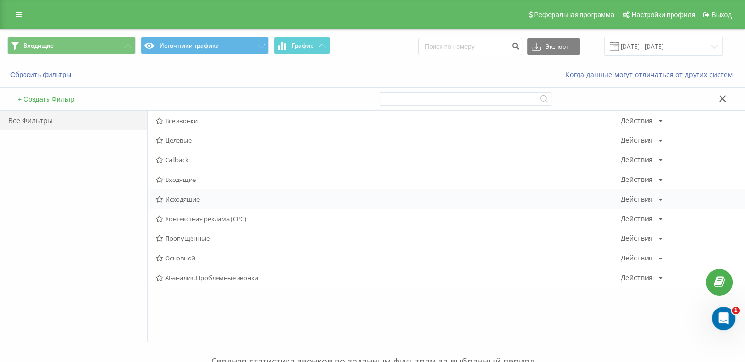
click at [172, 198] on span "Исходящие" at bounding box center [388, 198] width 465 height 7
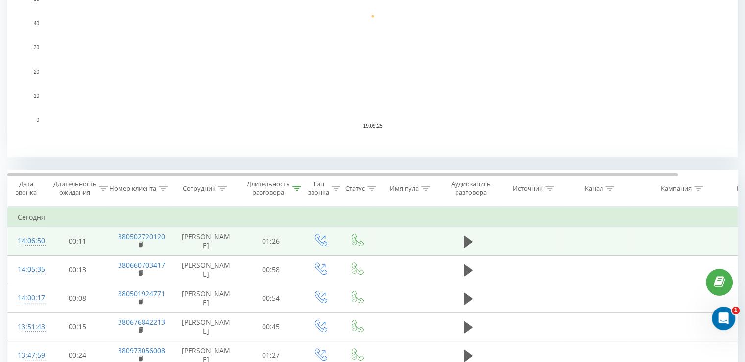
scroll to position [294, 0]
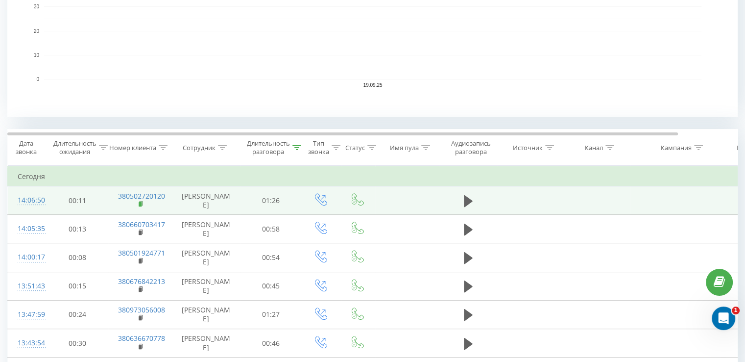
click at [140, 206] on rect at bounding box center [140, 204] width 3 height 4
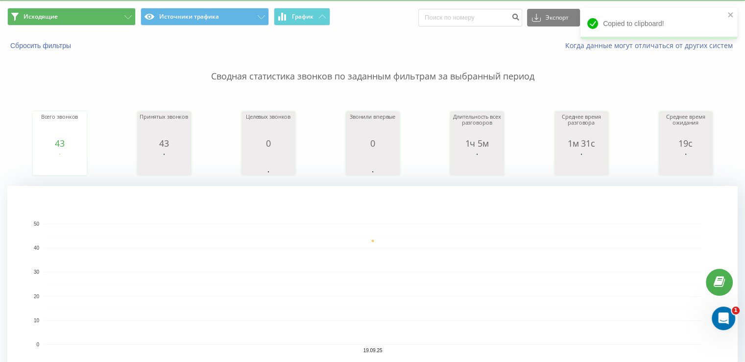
scroll to position [0, 0]
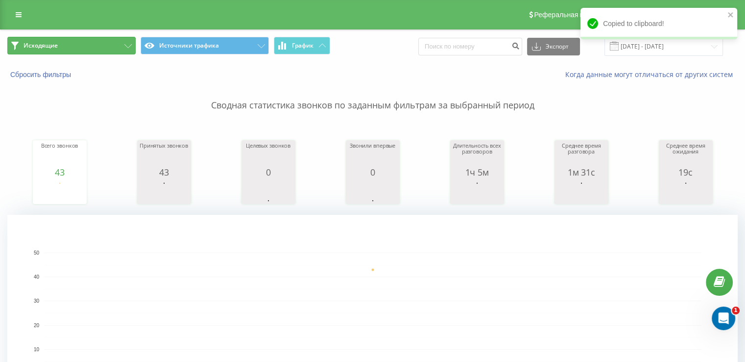
click at [69, 49] on button "Исходящие" at bounding box center [71, 46] width 128 height 18
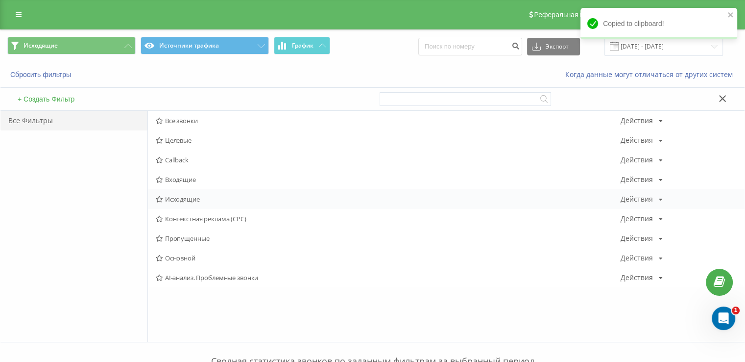
click at [187, 200] on span "Исходящие" at bounding box center [388, 198] width 465 height 7
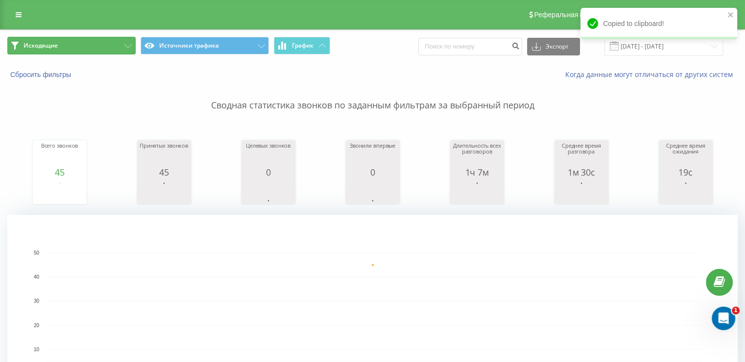
click at [88, 45] on button "Исходящие" at bounding box center [71, 46] width 128 height 18
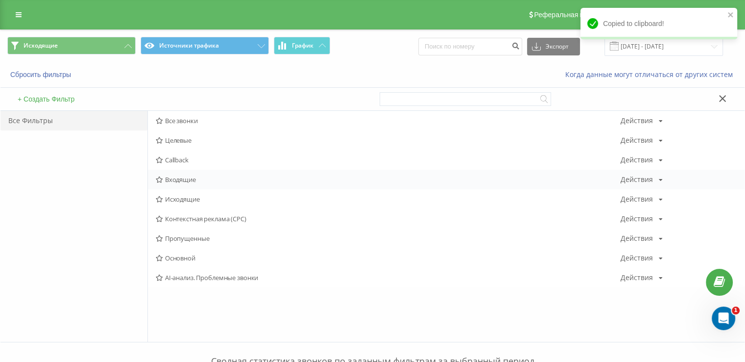
click at [164, 180] on span "Входящие" at bounding box center [388, 179] width 465 height 7
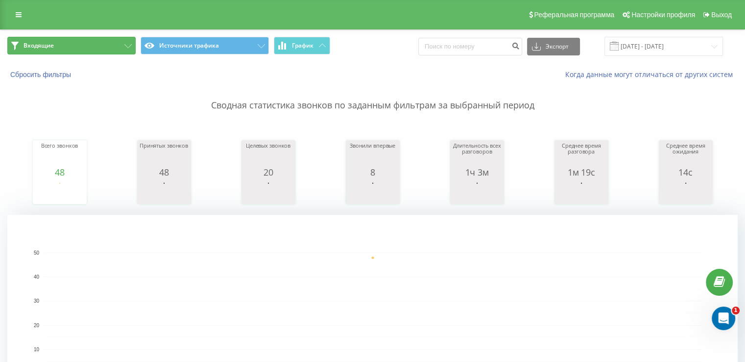
click at [83, 49] on button "Входящие" at bounding box center [71, 46] width 128 height 18
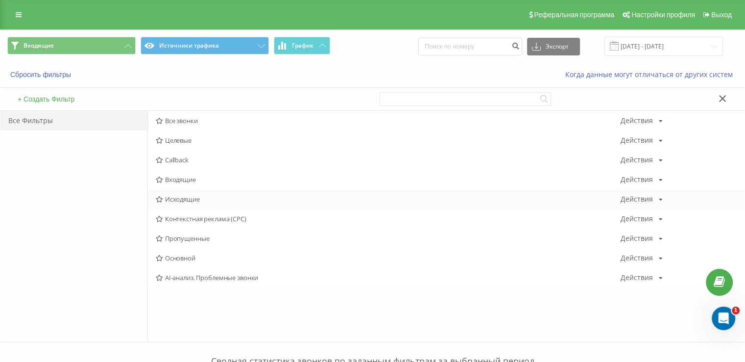
click at [167, 195] on span "Исходящие" at bounding box center [388, 198] width 465 height 7
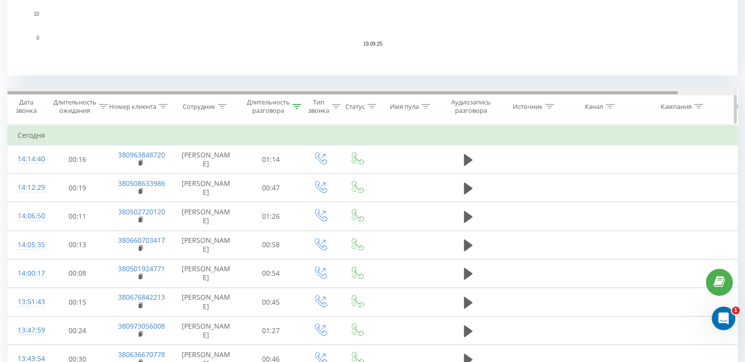
scroll to position [294, 0]
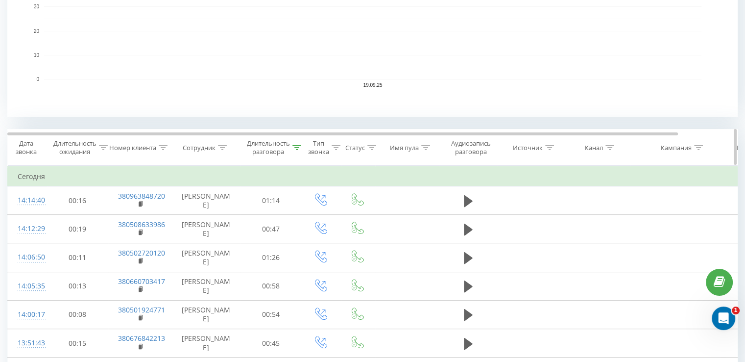
click at [294, 149] on icon at bounding box center [297, 147] width 9 height 5
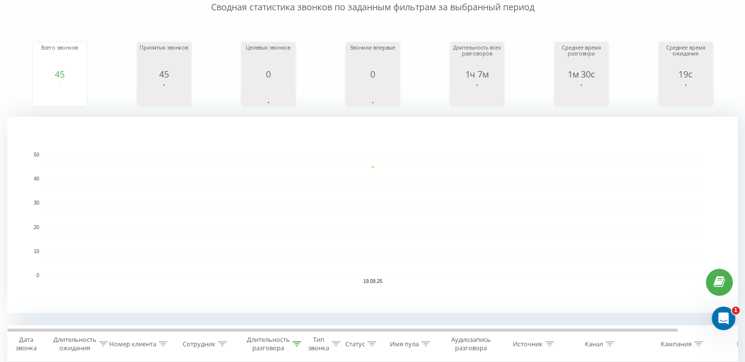
click at [6, 44] on div "Исходящие Источники трафика График Экспорт .csv .xls .xlsx 19.09.2025 - 19.09.2…" at bounding box center [372, 317] width 745 height 773
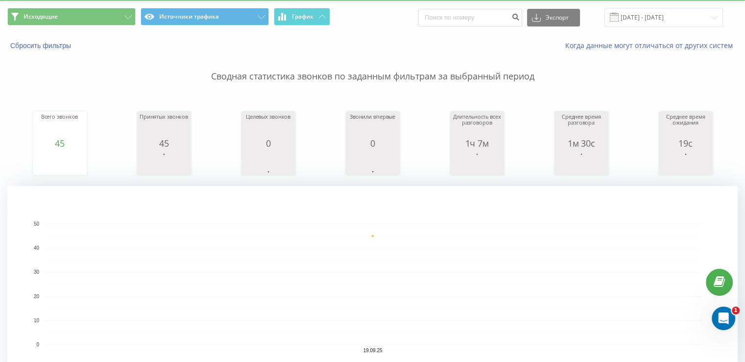
scroll to position [0, 0]
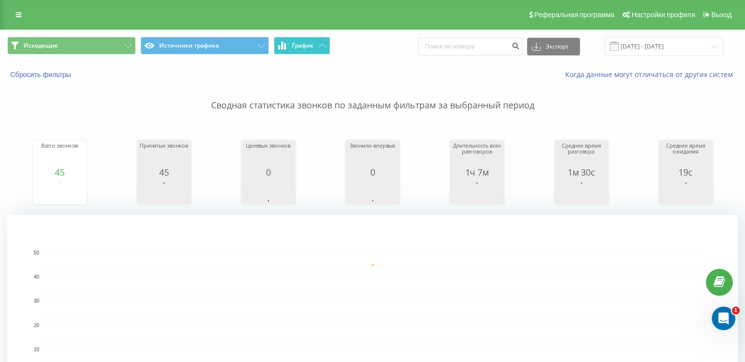
click at [293, 43] on span "График" at bounding box center [303, 45] width 22 height 7
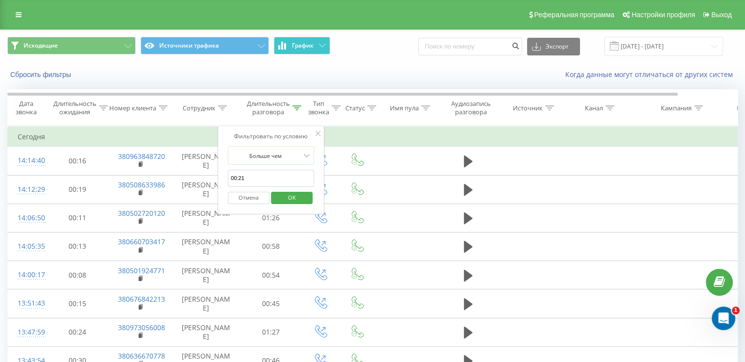
click at [310, 42] on span "График" at bounding box center [303, 45] width 22 height 7
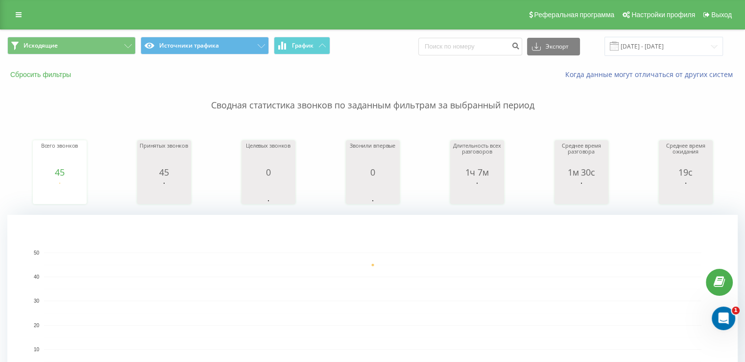
click at [44, 76] on button "Сбросить фильтры" at bounding box center [41, 74] width 69 height 9
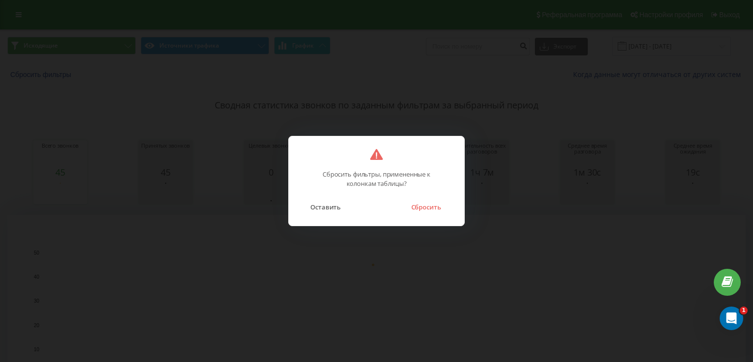
click at [429, 200] on button "Сбросить" at bounding box center [426, 206] width 40 height 13
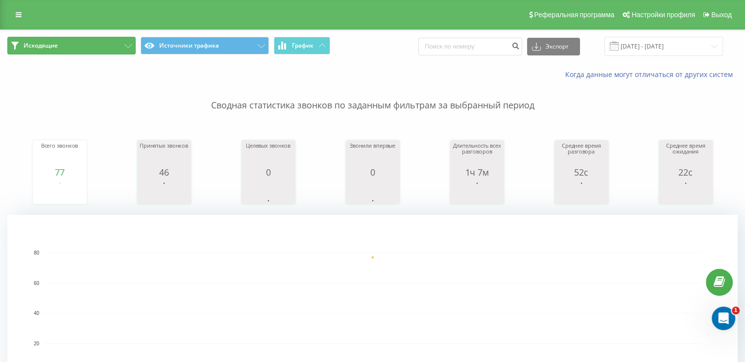
click at [54, 51] on button "Исходящие" at bounding box center [71, 46] width 128 height 18
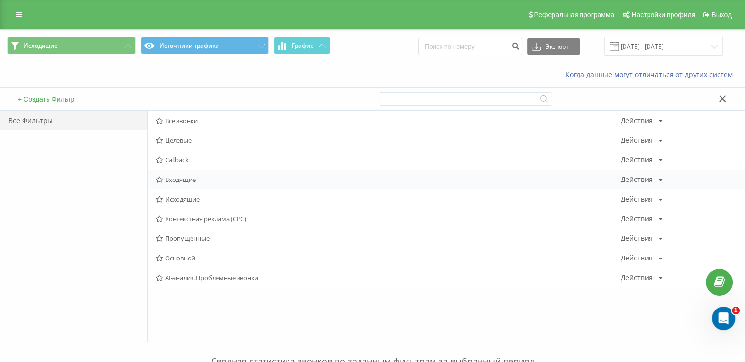
click at [181, 178] on span "Входящие" at bounding box center [388, 179] width 465 height 7
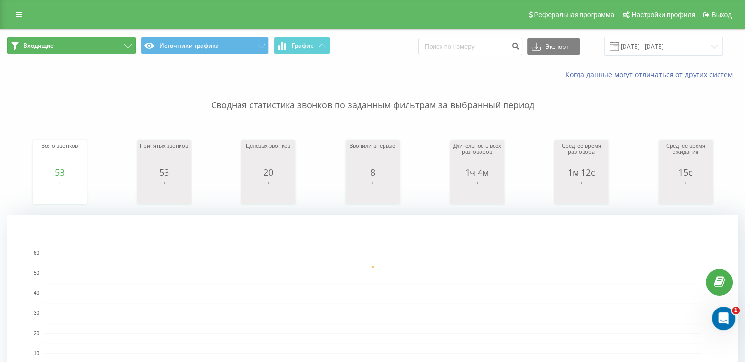
click at [44, 42] on span "Входящие" at bounding box center [39, 46] width 30 height 8
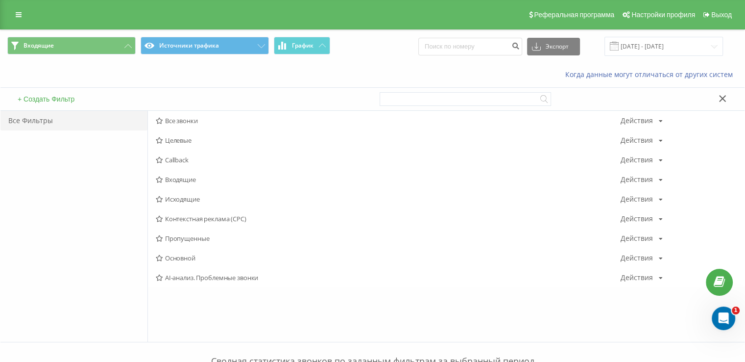
drag, startPoint x: 195, startPoint y: 198, endPoint x: 133, endPoint y: 73, distance: 139.6
click at [195, 199] on span "Исходящие" at bounding box center [388, 198] width 465 height 7
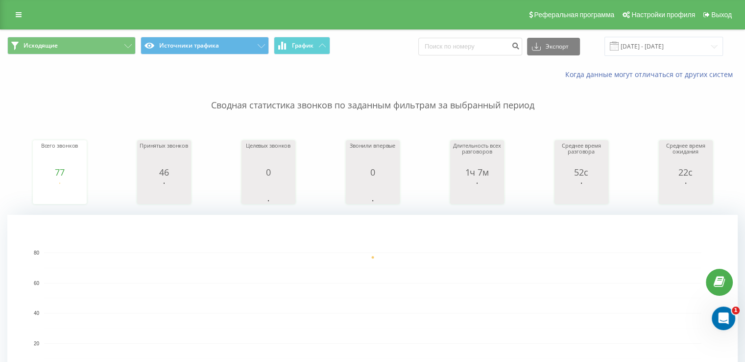
click at [83, 31] on div "Исходящие Источники трафика График Экспорт .csv .xls .xlsx 19.09.2025 - 19.09.2…" at bounding box center [372, 46] width 744 height 33
click at [35, 48] on span "Исходящие" at bounding box center [41, 46] width 34 height 8
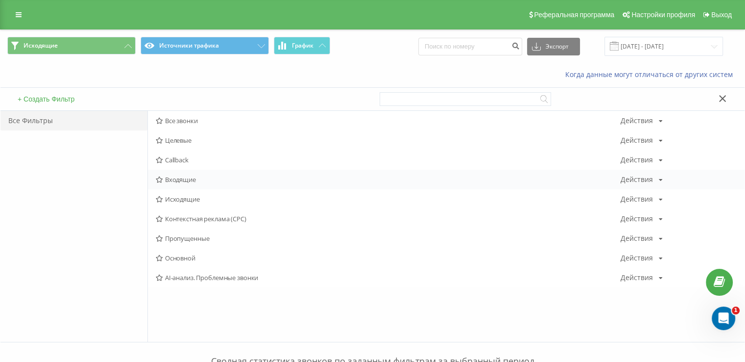
click at [186, 187] on div "Входящие Действия Редактировать Копировать Удалить По умолчанию Поделиться" at bounding box center [446, 180] width 597 height 20
click at [180, 179] on span "Входящие" at bounding box center [388, 179] width 465 height 7
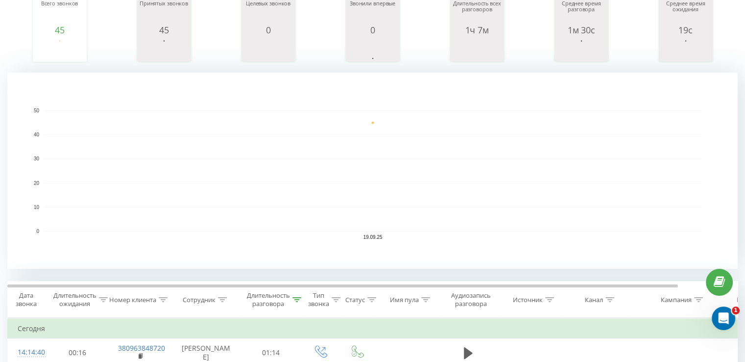
scroll to position [196, 0]
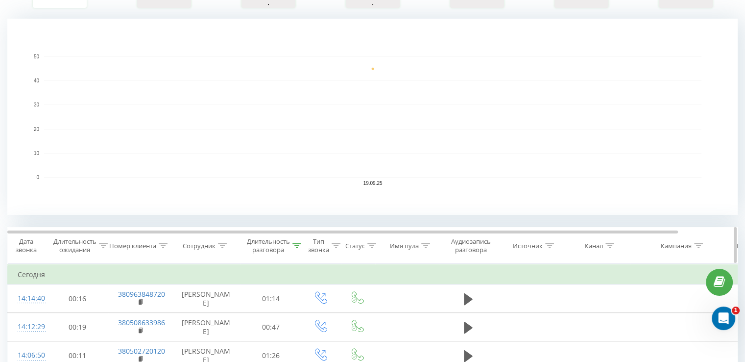
click at [300, 245] on icon at bounding box center [297, 245] width 9 height 5
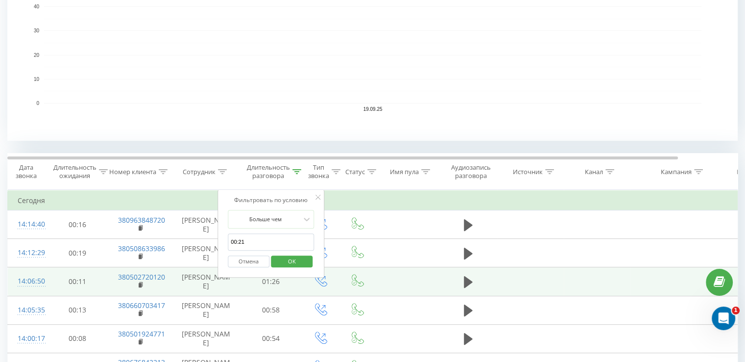
scroll to position [343, 0]
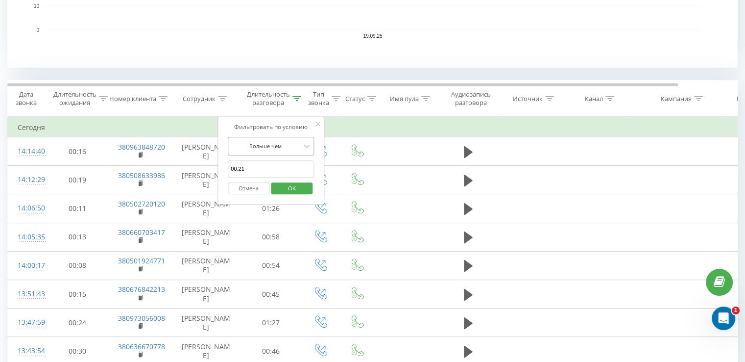
click at [295, 145] on div at bounding box center [266, 145] width 70 height 9
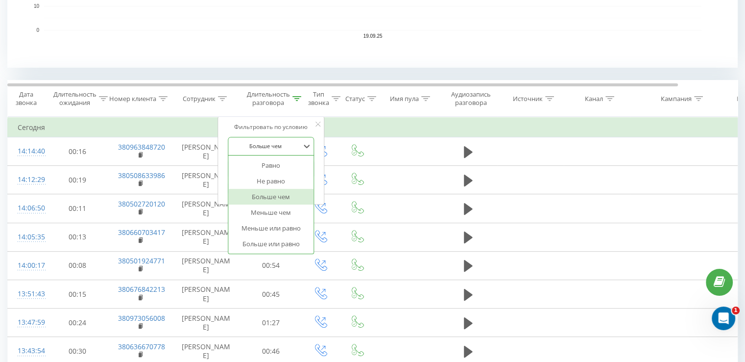
click at [272, 195] on div "Больше чем" at bounding box center [270, 197] width 85 height 16
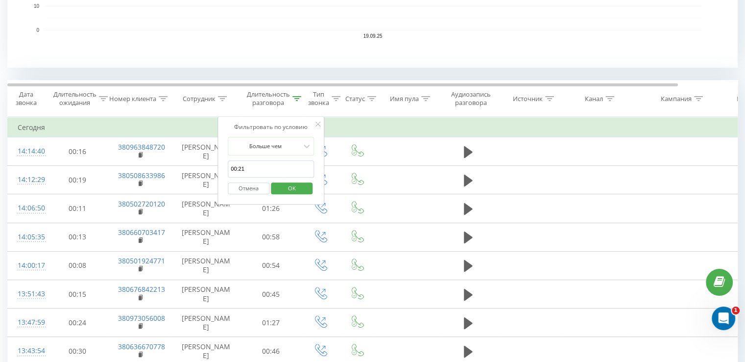
click at [258, 167] on input "00:21" at bounding box center [271, 168] width 86 height 17
type input "00:00"
click at [292, 181] on span "OK" at bounding box center [291, 187] width 27 height 15
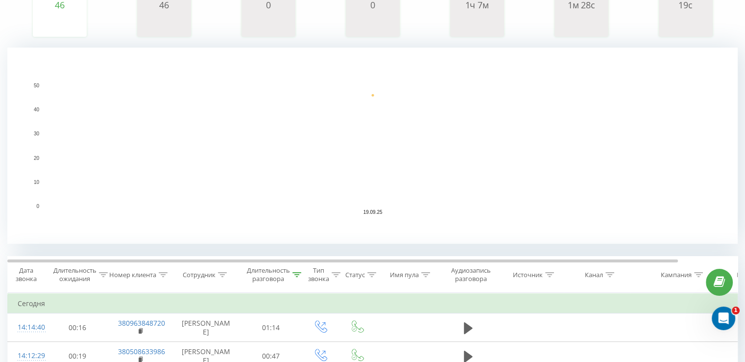
scroll to position [245, 0]
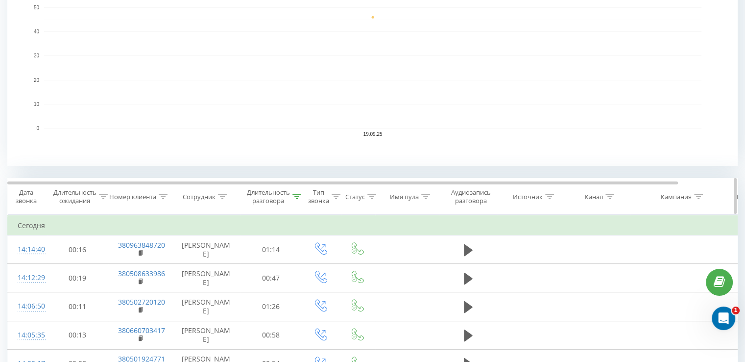
click at [296, 197] on icon at bounding box center [297, 196] width 9 height 5
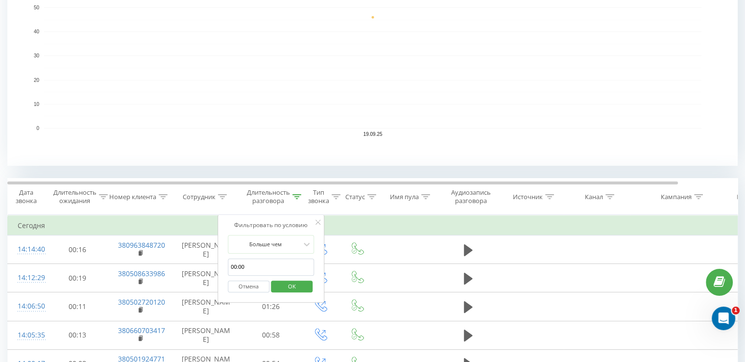
click at [289, 280] on span "OK" at bounding box center [291, 285] width 27 height 15
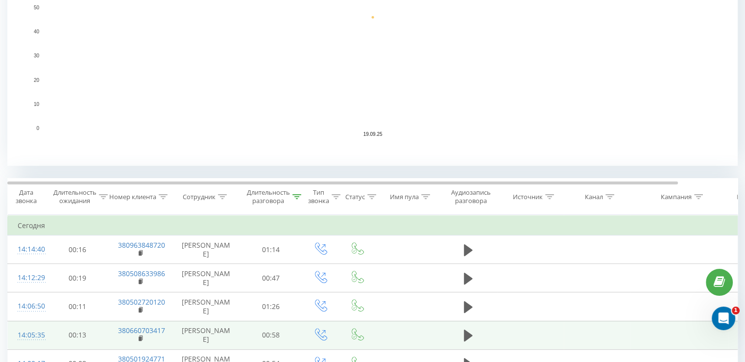
scroll to position [0, 0]
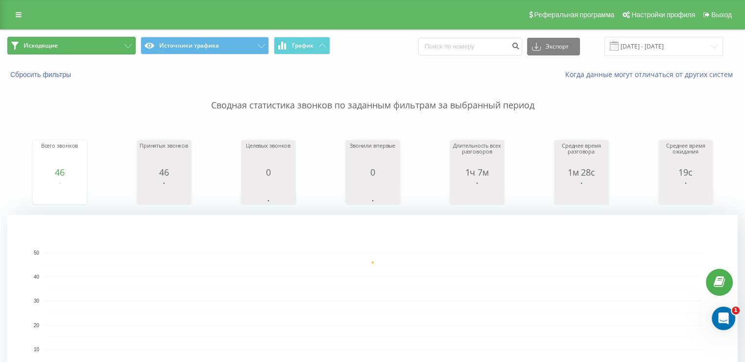
click at [116, 42] on button "Исходящие" at bounding box center [71, 46] width 128 height 18
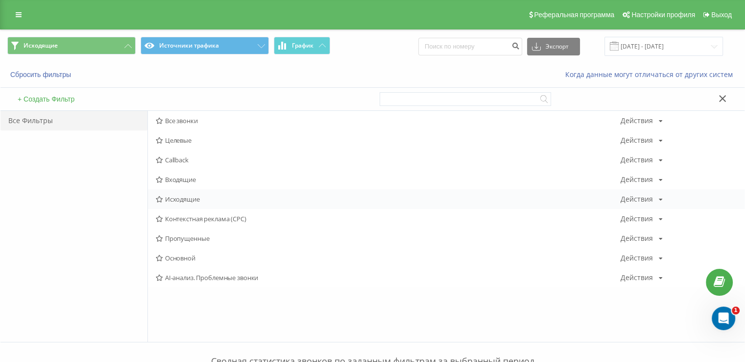
click at [176, 200] on span "Исходящие" at bounding box center [388, 198] width 465 height 7
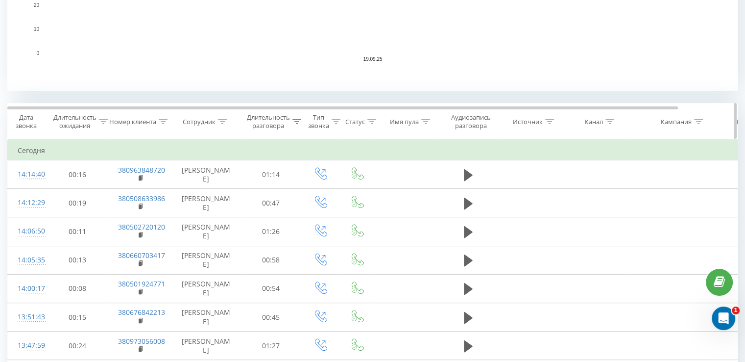
scroll to position [294, 0]
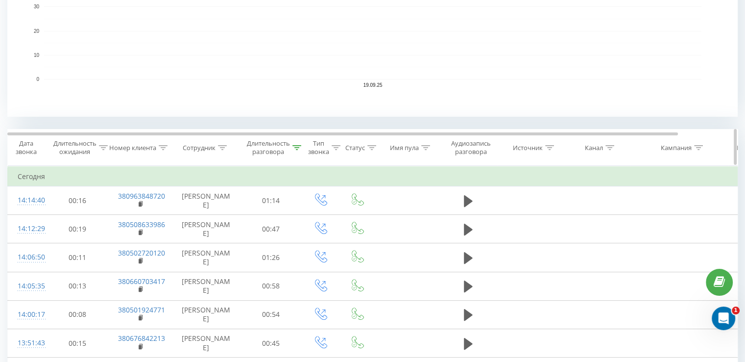
click at [301, 149] on tr "Дата звонка Длительность ожидания Номер клиента Сотрудник Длительность разговор…" at bounding box center [405, 147] width 794 height 36
click at [299, 149] on icon at bounding box center [297, 147] width 9 height 5
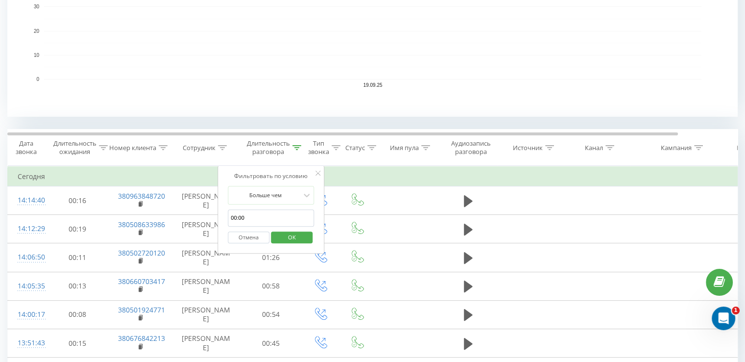
click at [274, 211] on input "00:00" at bounding box center [271, 217] width 86 height 17
click at [319, 174] on icon at bounding box center [318, 173] width 5 height 5
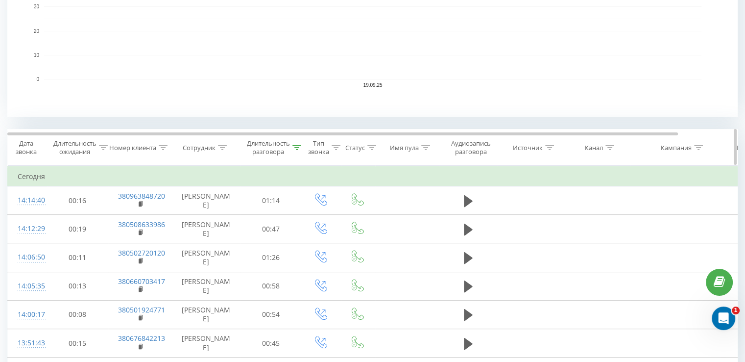
click at [296, 148] on icon at bounding box center [297, 147] width 9 height 5
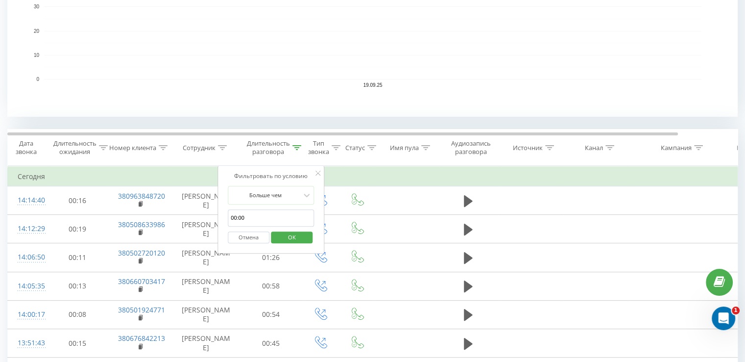
click at [318, 171] on icon at bounding box center [318, 173] width 5 height 5
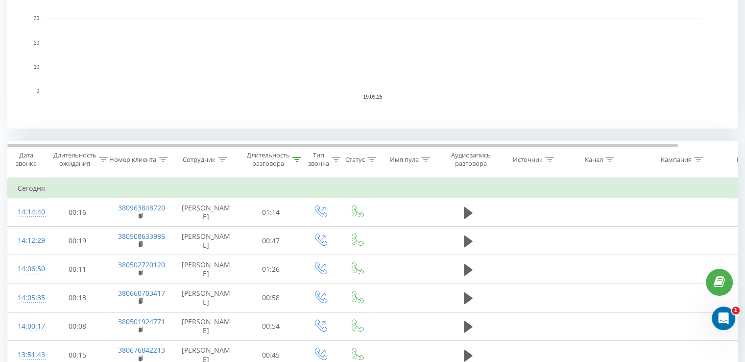
scroll to position [196, 0]
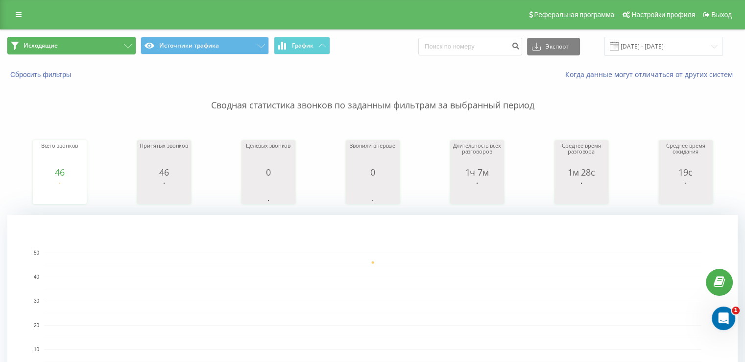
click at [96, 37] on button "Исходящие" at bounding box center [71, 46] width 128 height 18
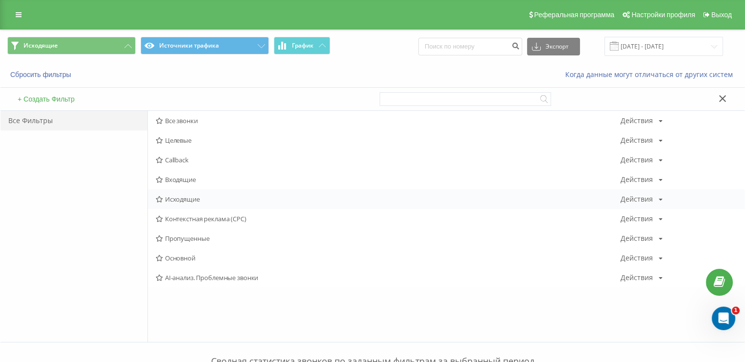
click at [192, 194] on div "Исходящие Действия Редактировать Копировать Удалить По умолчанию Поделиться" at bounding box center [446, 199] width 597 height 20
click at [192, 195] on span "Исходящие" at bounding box center [388, 198] width 465 height 7
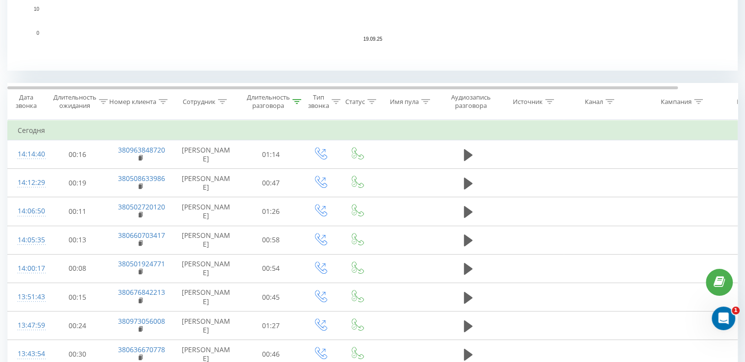
scroll to position [343, 0]
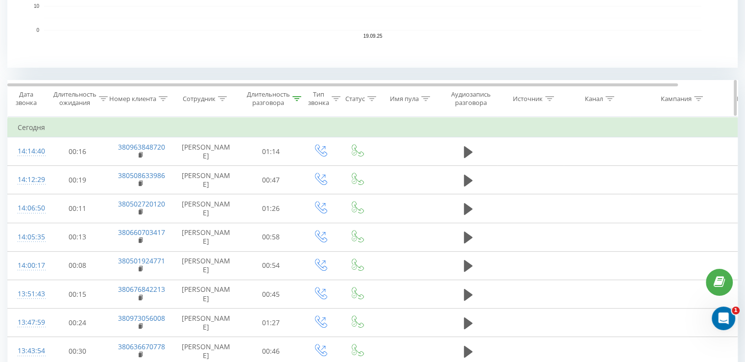
click at [297, 98] on icon at bounding box center [297, 98] width 9 height 5
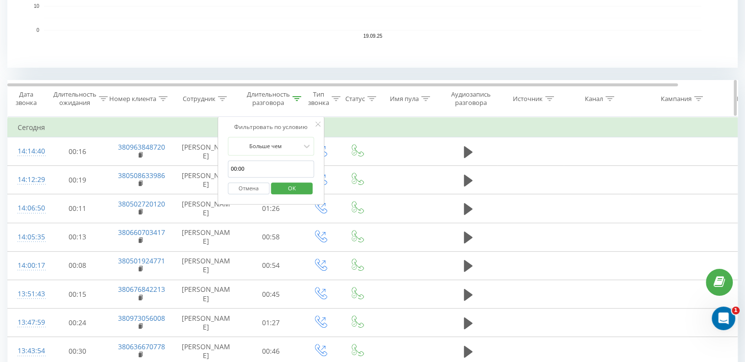
click at [338, 97] on icon at bounding box center [336, 98] width 9 height 5
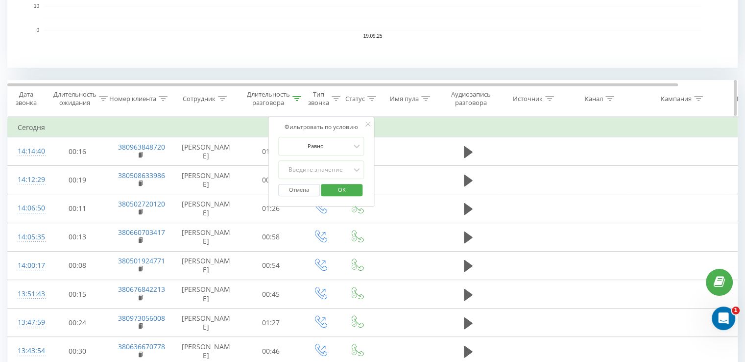
click at [300, 98] on icon at bounding box center [297, 98] width 9 height 5
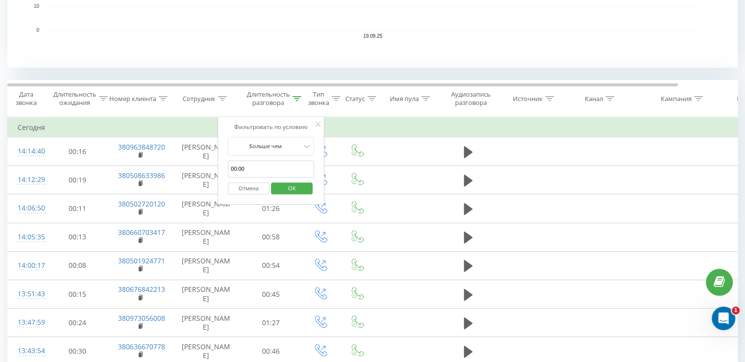
click at [275, 163] on input "00:00" at bounding box center [271, 168] width 86 height 17
type input "00:21"
click at [292, 187] on span "OK" at bounding box center [291, 187] width 27 height 15
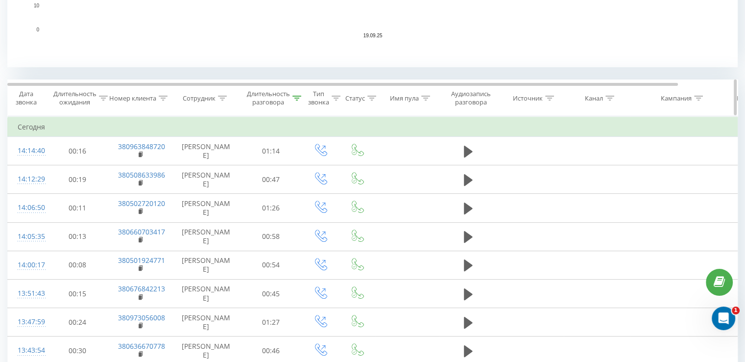
scroll to position [294, 0]
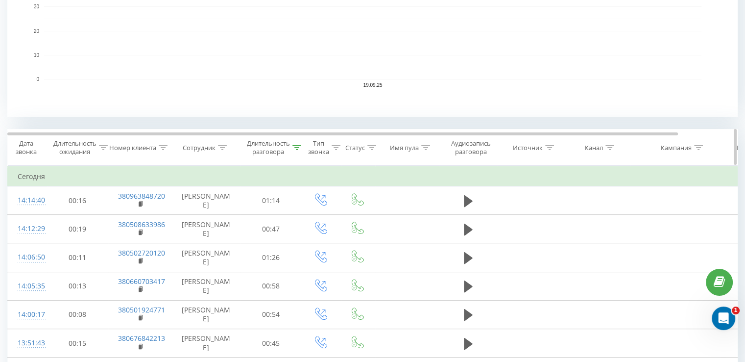
click at [375, 152] on th "Имя пула" at bounding box center [407, 147] width 64 height 36
click at [372, 148] on icon at bounding box center [371, 147] width 9 height 5
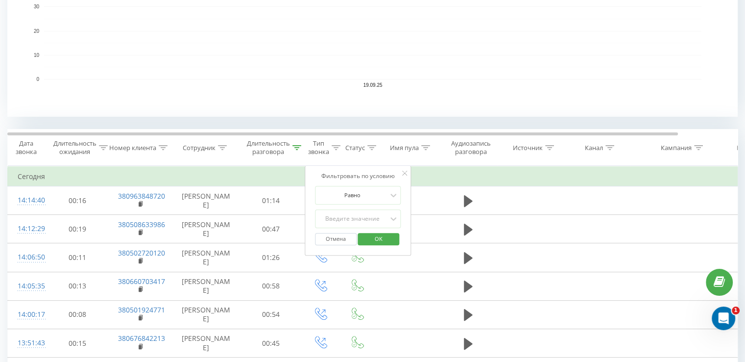
click at [278, 111] on rect "A chart." at bounding box center [372, 19] width 731 height 196
click at [148, 89] on rect "A chart." at bounding box center [372, 19] width 731 height 196
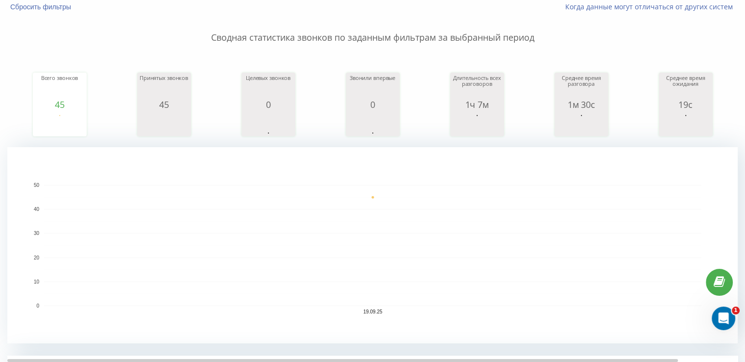
scroll to position [0, 0]
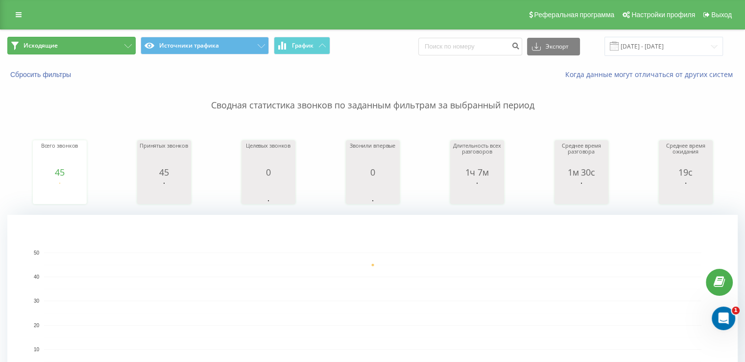
click at [99, 49] on button "Исходящие" at bounding box center [71, 46] width 128 height 18
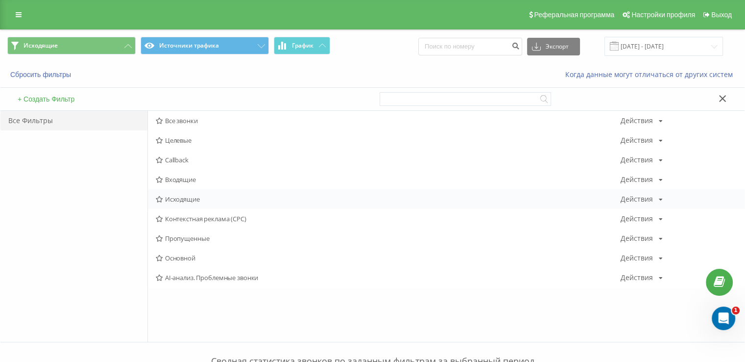
click at [177, 195] on span "Исходящие" at bounding box center [388, 198] width 465 height 7
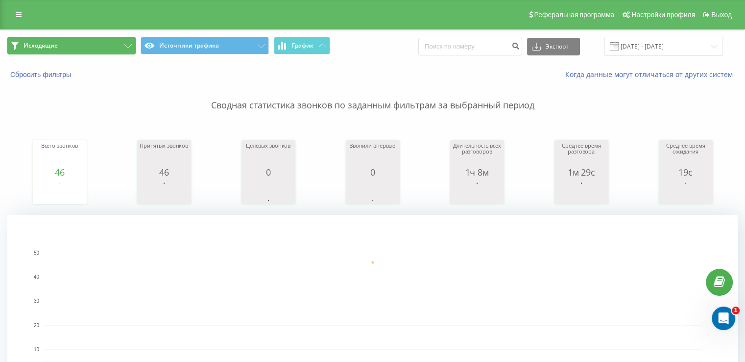
click at [112, 41] on button "Исходящие" at bounding box center [71, 46] width 128 height 18
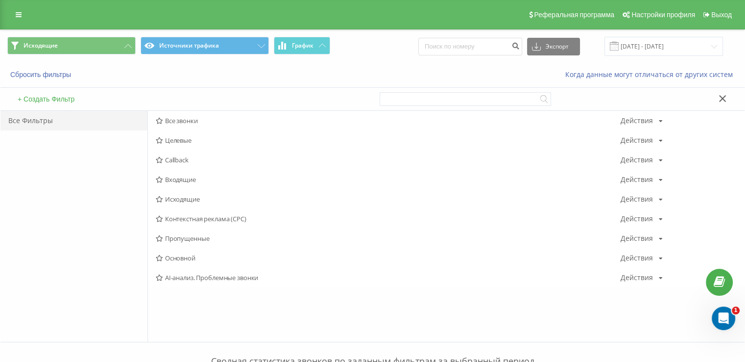
click at [188, 196] on span "Исходящие" at bounding box center [388, 198] width 465 height 7
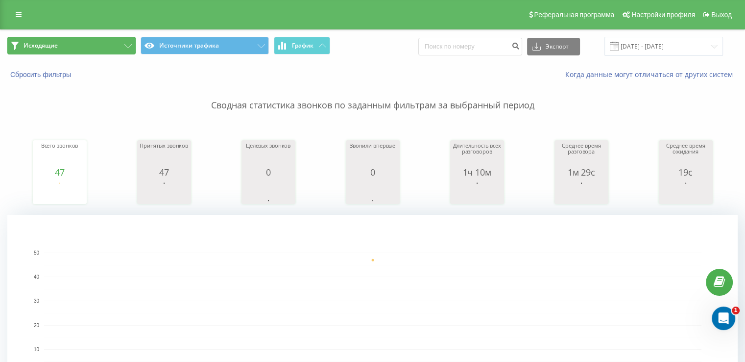
click at [87, 40] on button "Исходящие" at bounding box center [71, 46] width 128 height 18
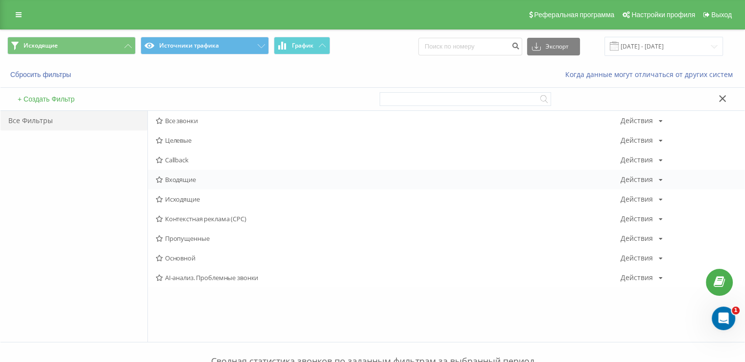
click at [166, 171] on div "Входящие Действия Редактировать Копировать Удалить По умолчанию Поделиться" at bounding box center [446, 180] width 597 height 20
click at [167, 181] on span "Входящие" at bounding box center [388, 179] width 465 height 7
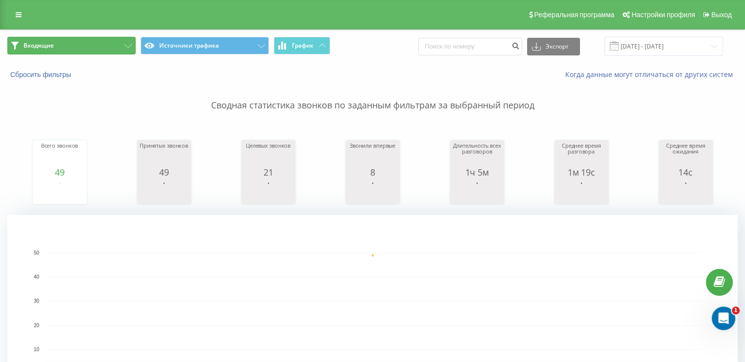
click at [89, 37] on button "Входящие" at bounding box center [71, 46] width 128 height 18
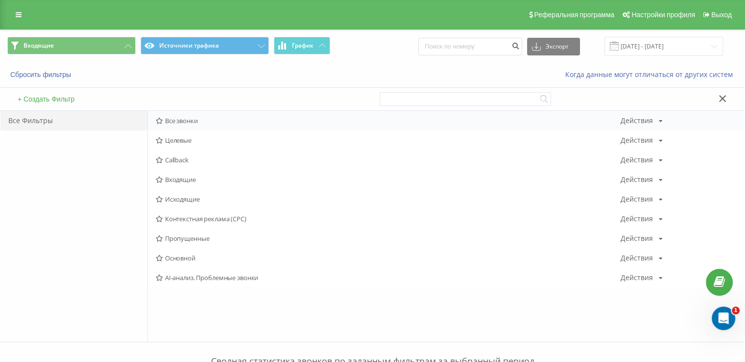
click at [163, 118] on span "Все звонки" at bounding box center [388, 120] width 465 height 7
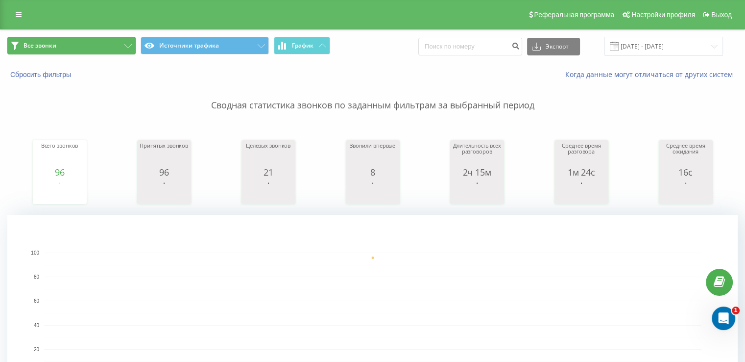
click at [83, 52] on button "Все звонки" at bounding box center [71, 46] width 128 height 18
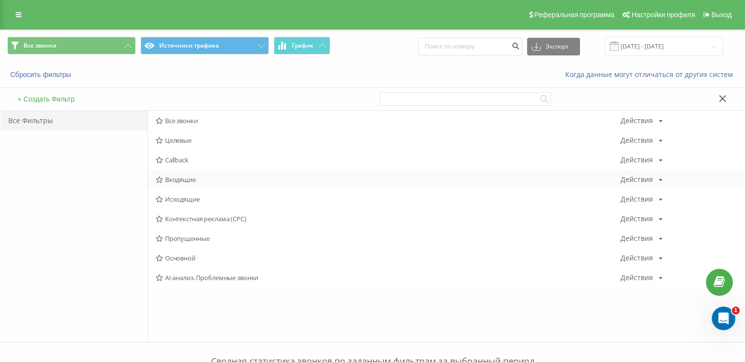
click at [194, 179] on span "Входящие" at bounding box center [388, 179] width 465 height 7
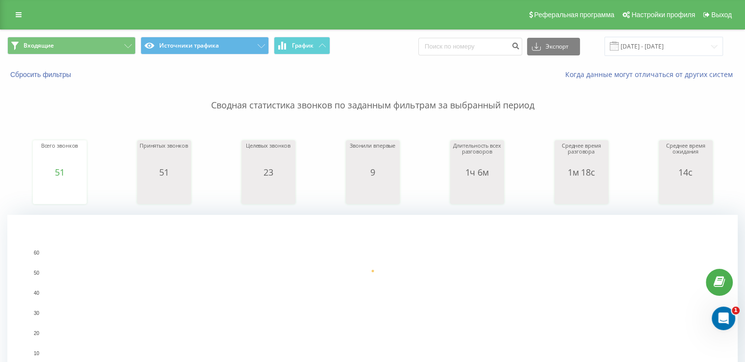
click at [86, 34] on div "Входящие Источники трафика График Экспорт .csv .xls .xlsx [DATE] - [DATE]" at bounding box center [372, 46] width 744 height 33
click at [87, 47] on button "Входящие" at bounding box center [71, 46] width 128 height 18
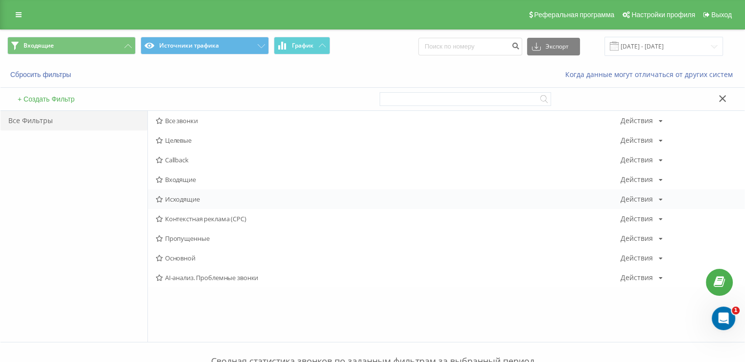
click at [180, 193] on div "Исходящие Действия Редактировать Копировать Удалить По умолчанию Поделиться" at bounding box center [446, 199] width 597 height 20
click at [183, 196] on span "Исходящие" at bounding box center [388, 198] width 465 height 7
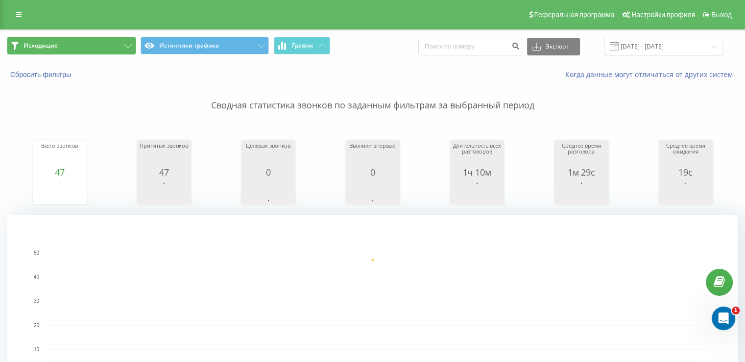
click at [94, 41] on button "Исходящие" at bounding box center [71, 46] width 128 height 18
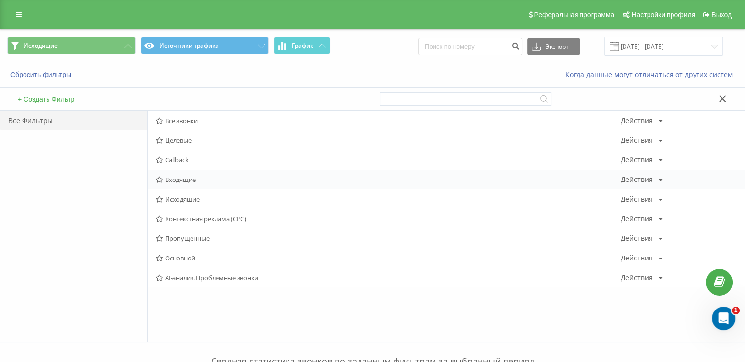
click at [198, 179] on span "Входящие" at bounding box center [388, 179] width 465 height 7
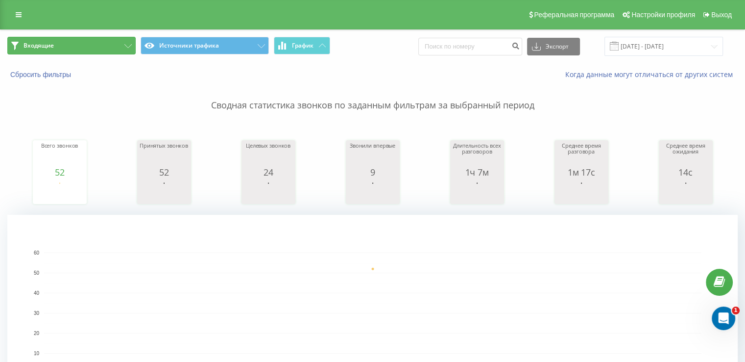
click at [92, 45] on button "Входящие" at bounding box center [71, 46] width 128 height 18
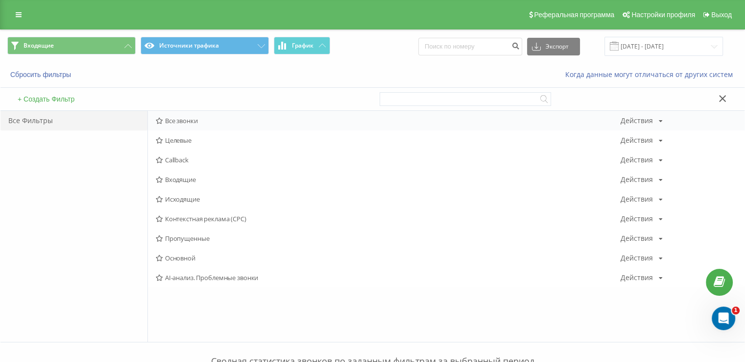
click at [175, 118] on span "Все звонки" at bounding box center [388, 120] width 465 height 7
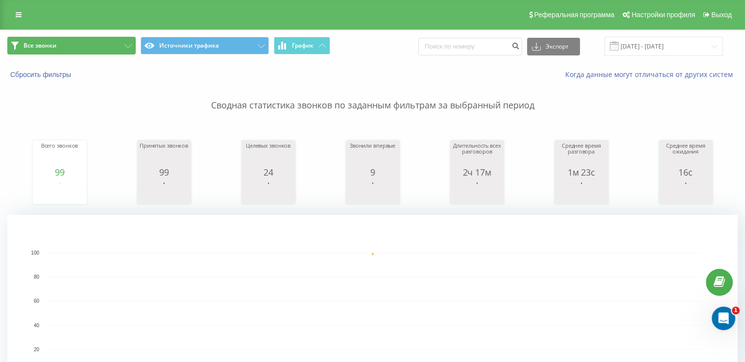
click at [47, 41] on button "Все звонки" at bounding box center [71, 46] width 128 height 18
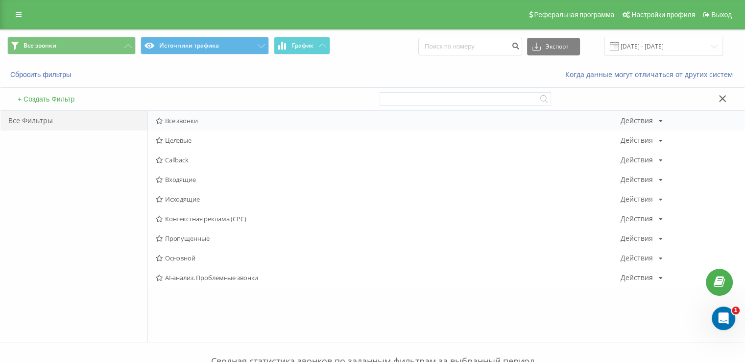
click at [184, 117] on span "Все звонки" at bounding box center [388, 120] width 465 height 7
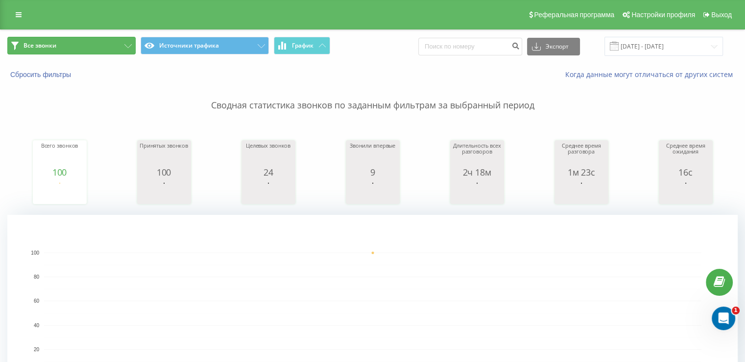
click at [58, 44] on button "Все звонки" at bounding box center [71, 46] width 128 height 18
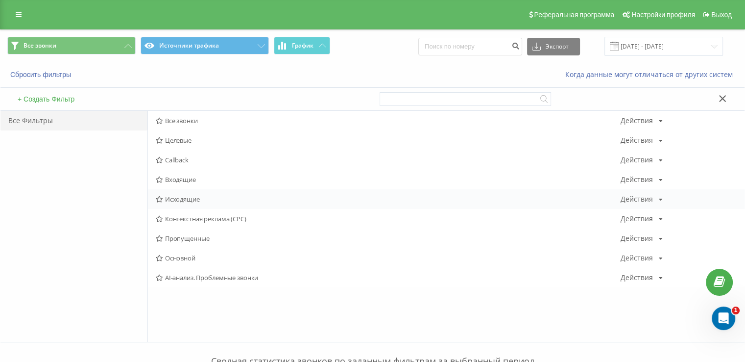
click at [187, 205] on div "Исходящие Действия Редактировать Копировать Удалить По умолчанию Поделиться" at bounding box center [446, 199] width 597 height 20
click at [181, 201] on span "Исходящие" at bounding box center [388, 198] width 465 height 7
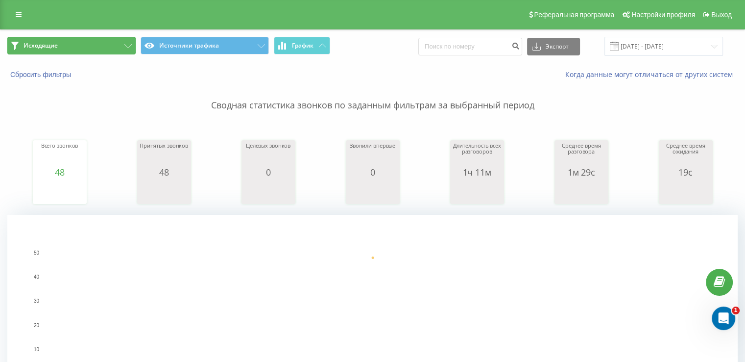
click at [65, 43] on button "Исходящие" at bounding box center [71, 46] width 128 height 18
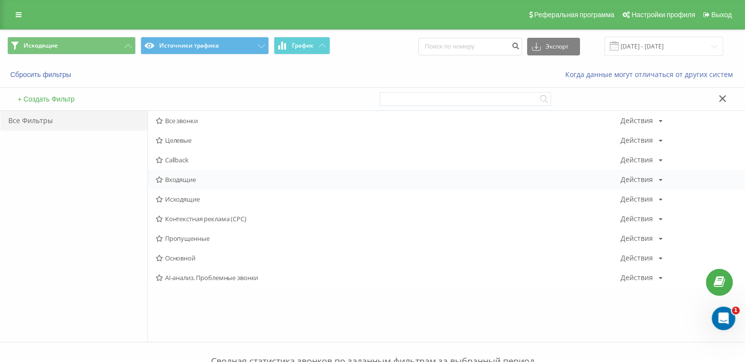
click at [197, 173] on div "Входящие Действия Редактировать Копировать Удалить По умолчанию Поделиться" at bounding box center [446, 180] width 597 height 20
click at [198, 177] on span "Входящие" at bounding box center [388, 179] width 465 height 7
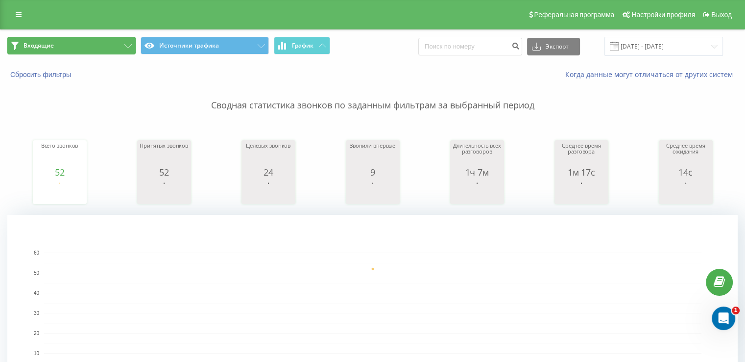
click at [53, 43] on span "Входящие" at bounding box center [39, 46] width 30 height 8
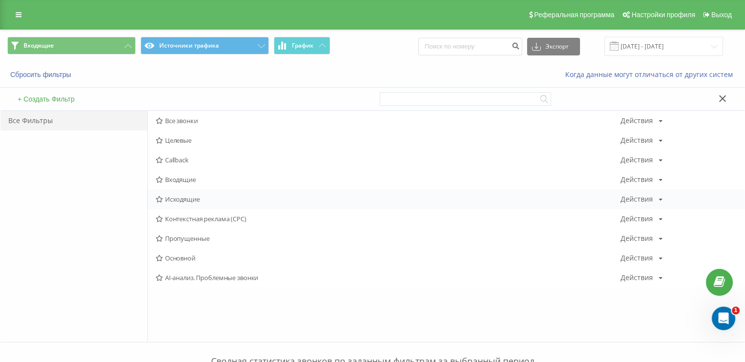
click at [181, 199] on span "Исходящие" at bounding box center [388, 198] width 465 height 7
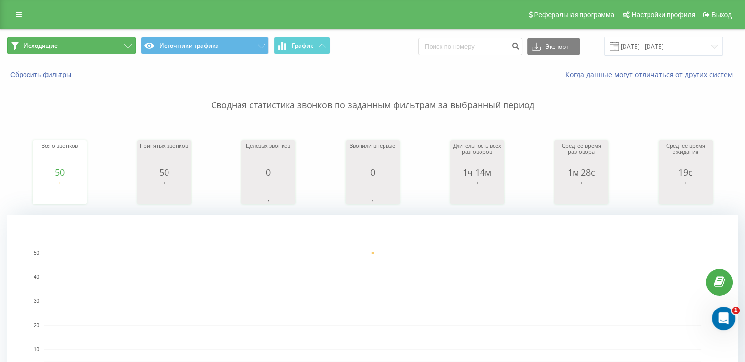
click at [78, 47] on button "Исходящие" at bounding box center [71, 46] width 128 height 18
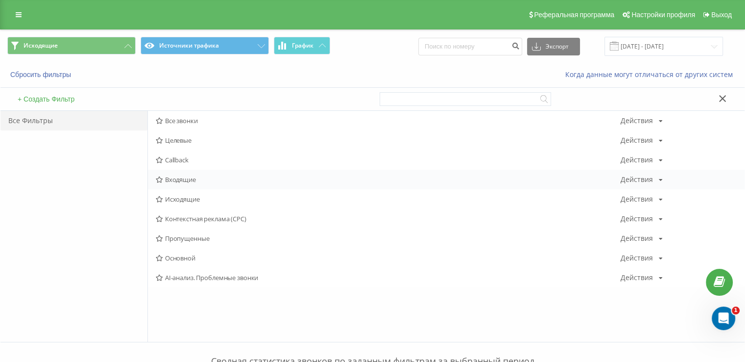
click at [177, 181] on span "Входящие" at bounding box center [388, 179] width 465 height 7
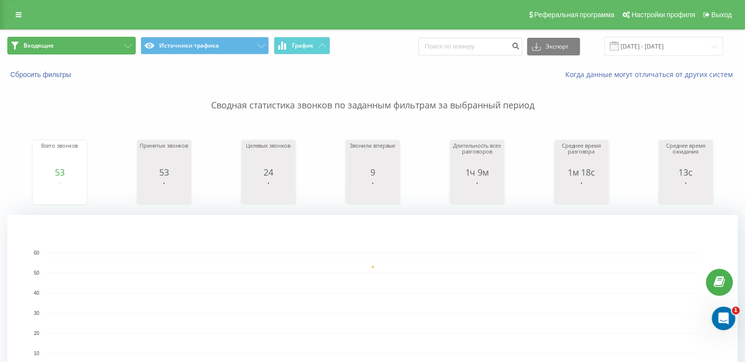
click at [67, 44] on button "Входящие" at bounding box center [71, 46] width 128 height 18
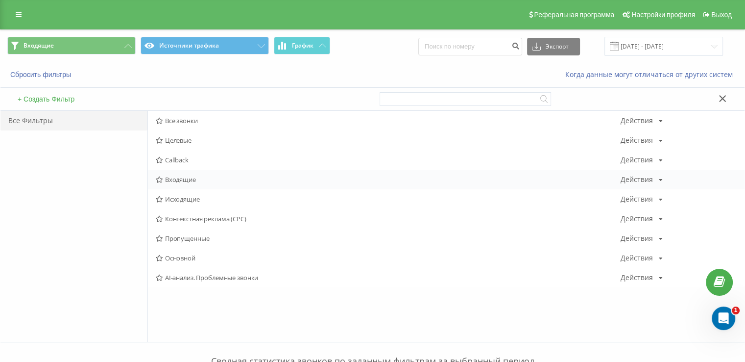
click at [188, 179] on span "Входящие" at bounding box center [388, 179] width 465 height 7
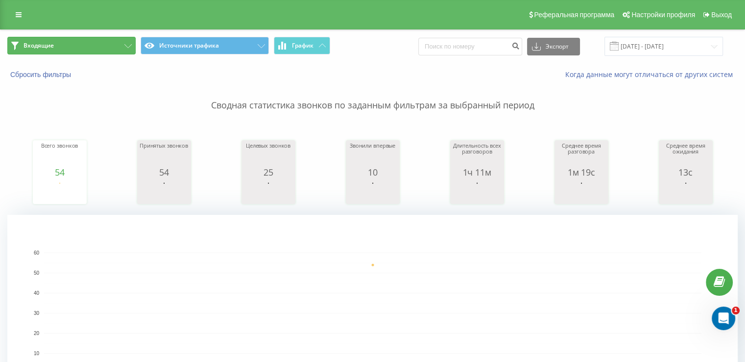
click at [86, 37] on button "Входящие" at bounding box center [71, 46] width 128 height 18
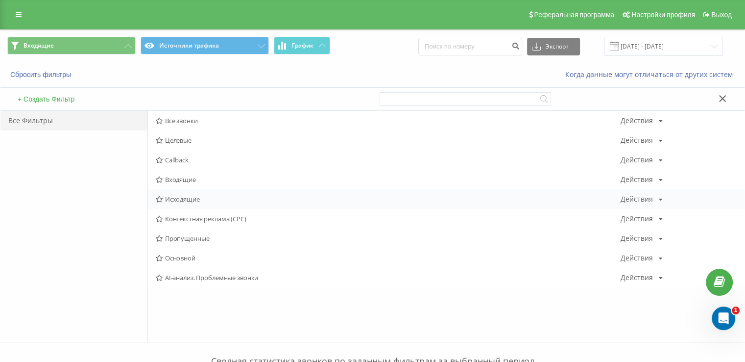
click at [197, 200] on span "Исходящие" at bounding box center [388, 198] width 465 height 7
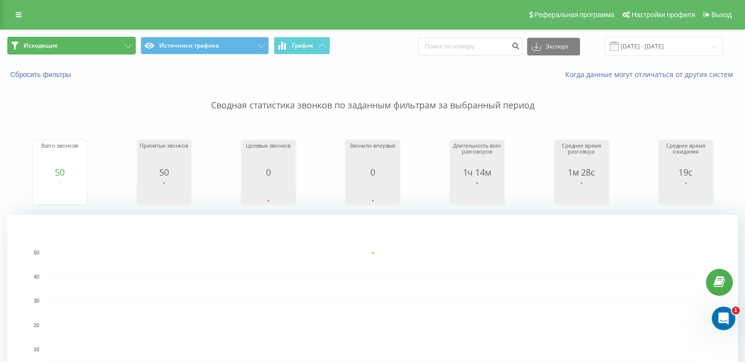
click at [66, 42] on button "Исходящие" at bounding box center [71, 46] width 128 height 18
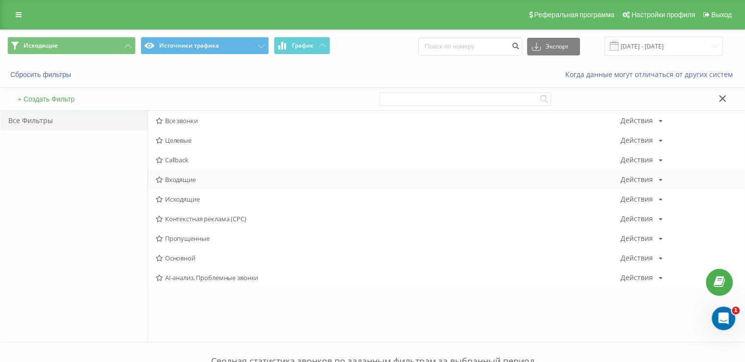
click at [198, 176] on span "Входящие" at bounding box center [388, 179] width 465 height 7
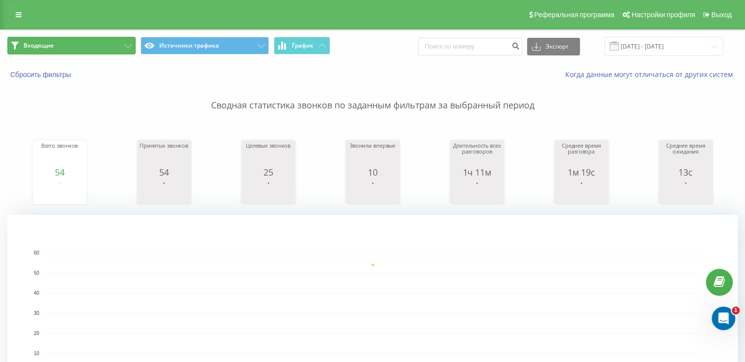
click at [84, 46] on button "Входящие" at bounding box center [71, 46] width 128 height 18
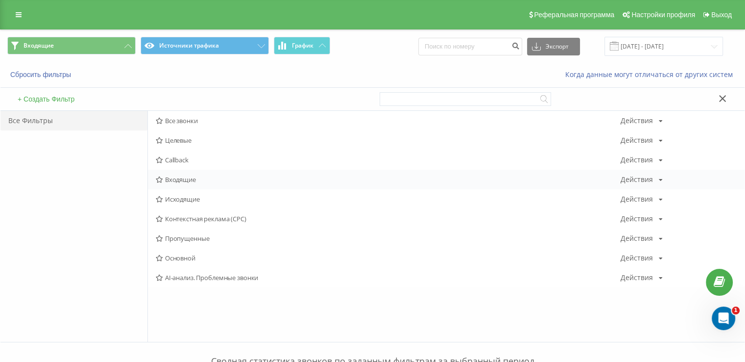
click at [176, 178] on span "Входящие" at bounding box center [388, 179] width 465 height 7
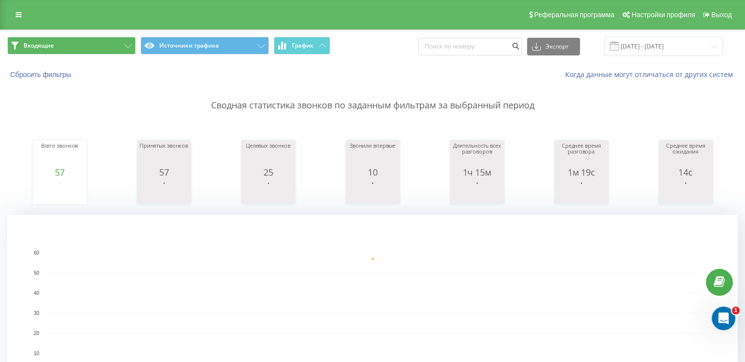
click at [94, 36] on div "Входящие Источники трафика График Экспорт .csv .xls .xlsx 19.09.2025 - 19.09.20…" at bounding box center [372, 46] width 744 height 33
click at [86, 45] on button "Входящие" at bounding box center [71, 46] width 128 height 18
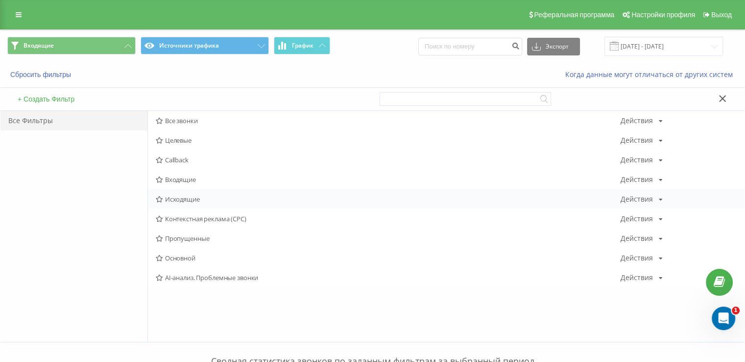
drag, startPoint x: 196, startPoint y: 189, endPoint x: 194, endPoint y: 195, distance: 6.6
click at [196, 190] on div "Исходящие Действия Редактировать Копировать Удалить По умолчанию Поделиться" at bounding box center [446, 199] width 597 height 20
click at [194, 195] on span "Исходящие" at bounding box center [388, 198] width 465 height 7
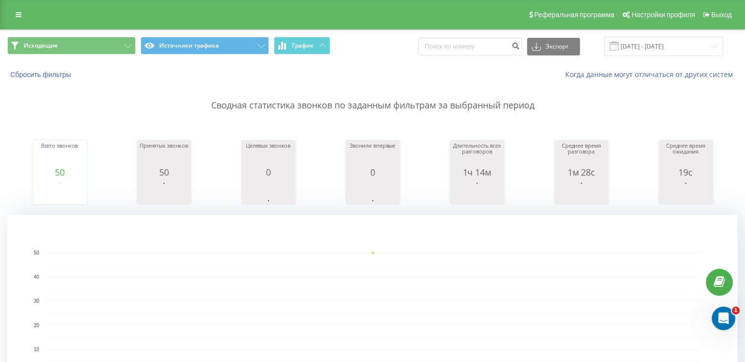
click at [110, 32] on div "Исходящие Источники трафика График Экспорт .csv .xls .xlsx 19.09.2025 - 19.09.2…" at bounding box center [372, 46] width 744 height 33
click at [111, 46] on button "Исходящие" at bounding box center [71, 46] width 128 height 18
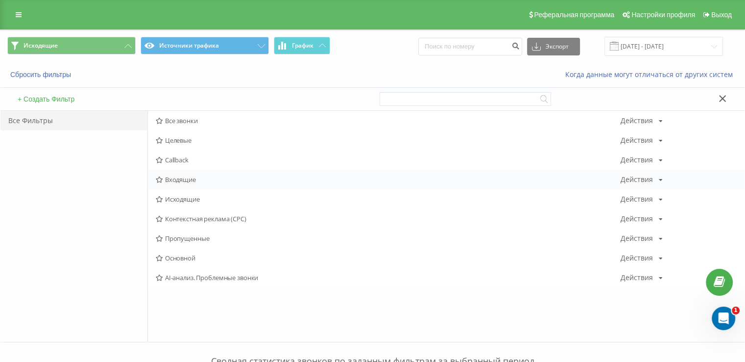
click at [169, 173] on div "Входящие Действия Редактировать Копировать Удалить По умолчанию Поделиться" at bounding box center [446, 180] width 597 height 20
click at [169, 177] on span "Входящие" at bounding box center [388, 179] width 465 height 7
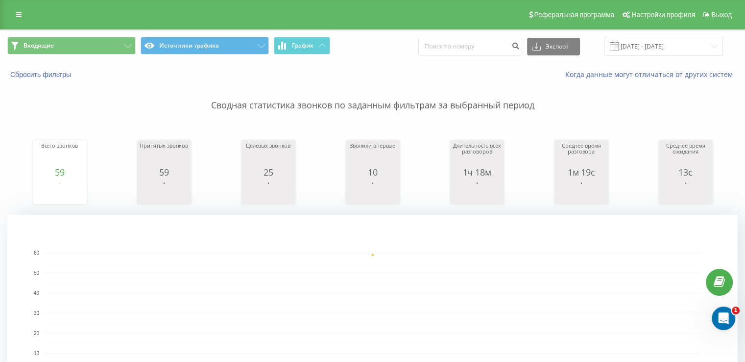
click at [97, 57] on div "Входящие Источники трафика График Экспорт .csv .xls .xlsx 19.09.2025 - 19.09.20…" at bounding box center [372, 46] width 744 height 33
click at [91, 51] on button "Входящие" at bounding box center [71, 46] width 128 height 18
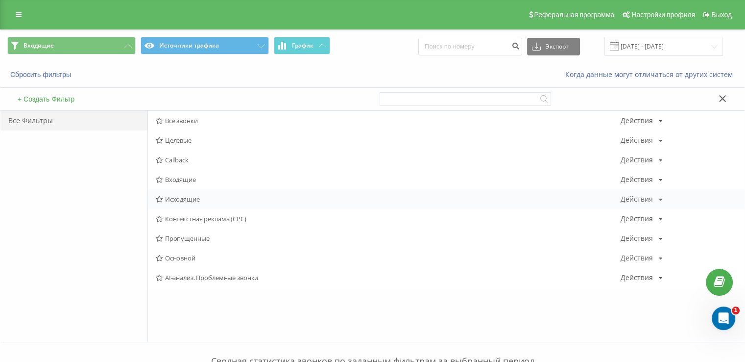
click at [166, 196] on span "Исходящие" at bounding box center [388, 198] width 465 height 7
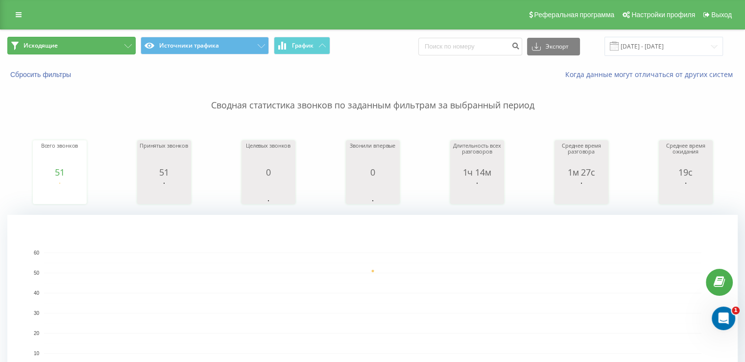
click at [116, 49] on button "Исходящие" at bounding box center [71, 46] width 128 height 18
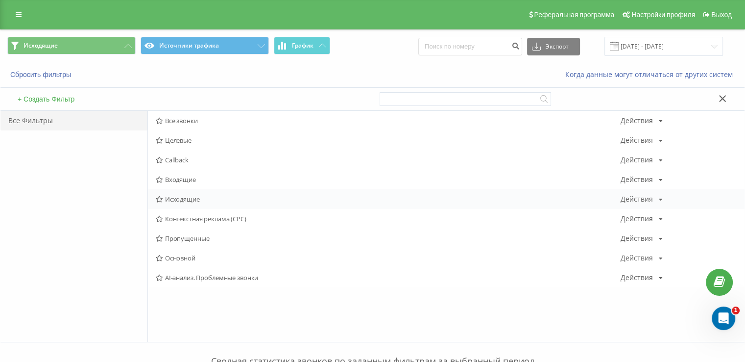
click at [186, 197] on span "Исходящие" at bounding box center [388, 198] width 465 height 7
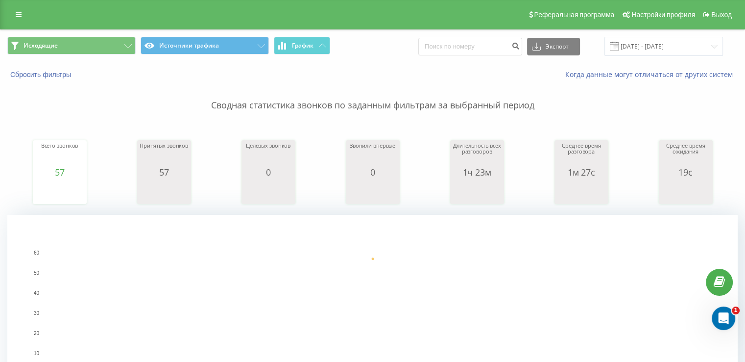
scroll to position [245, 0]
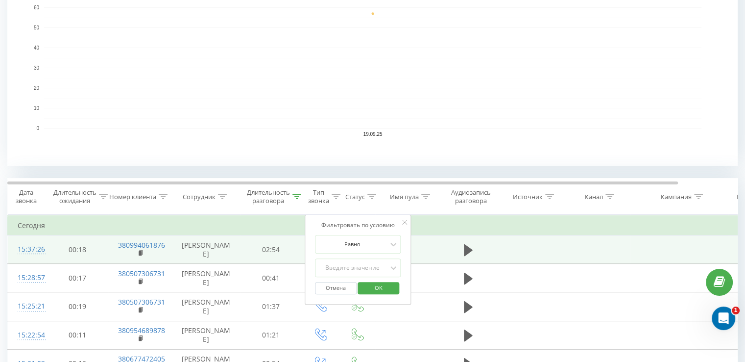
click at [138, 264] on td "380994061876" at bounding box center [140, 249] width 64 height 28
click at [138, 263] on td "380994061876" at bounding box center [140, 249] width 64 height 28
click at [141, 255] on rect at bounding box center [140, 253] width 3 height 4
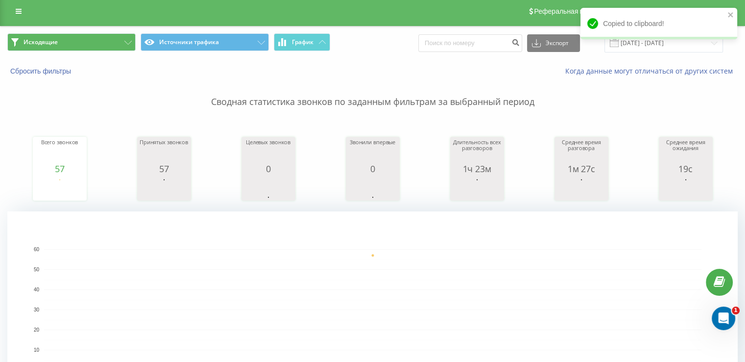
scroll to position [0, 0]
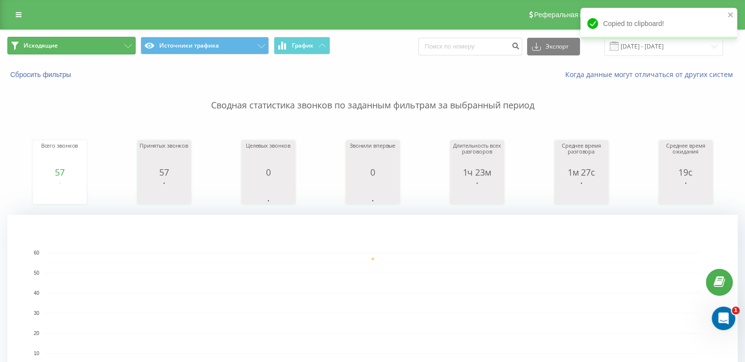
click at [80, 46] on button "Исходящие" at bounding box center [71, 46] width 128 height 18
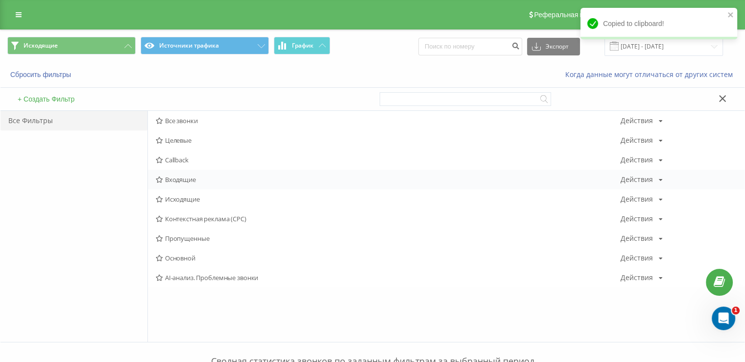
click at [176, 181] on span "Входящие" at bounding box center [388, 179] width 465 height 7
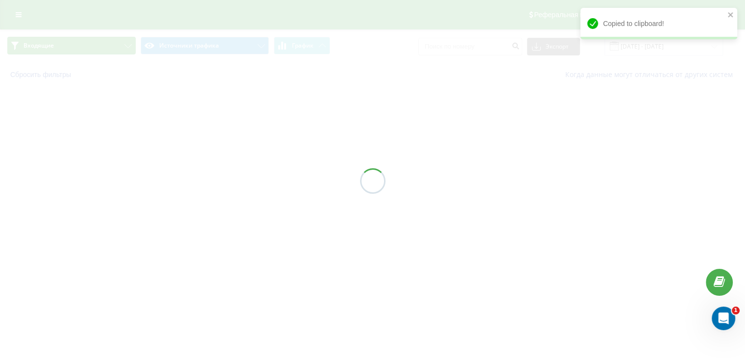
click at [75, 40] on button "Входящие" at bounding box center [71, 46] width 128 height 18
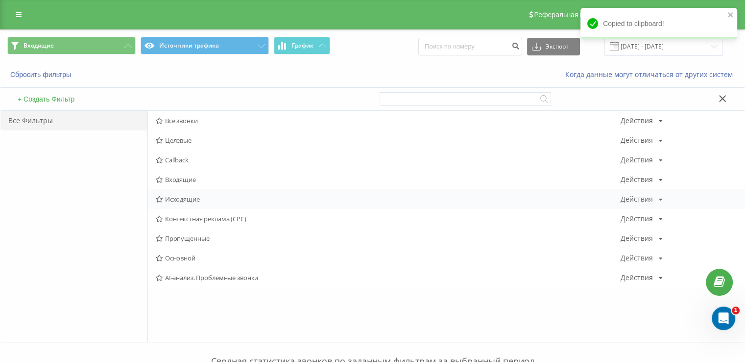
click at [178, 195] on span "Исходящие" at bounding box center [388, 198] width 465 height 7
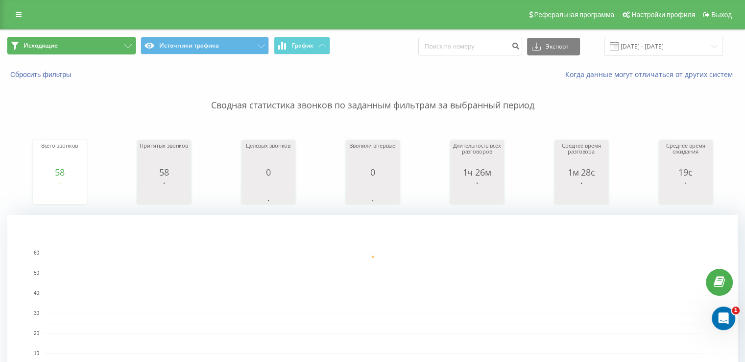
click at [116, 54] on button "Исходящие" at bounding box center [71, 46] width 128 height 18
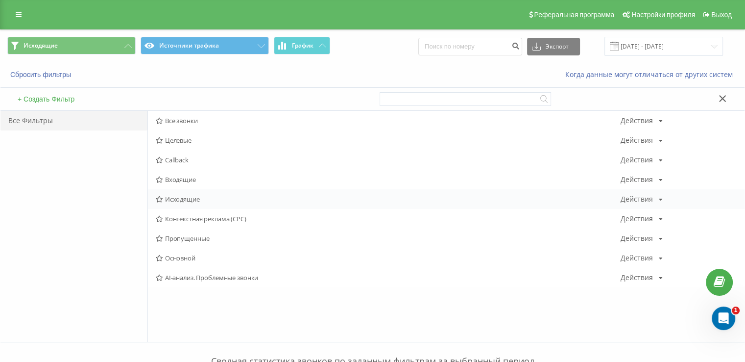
drag, startPoint x: 169, startPoint y: 192, endPoint x: 171, endPoint y: 199, distance: 7.5
click at [169, 194] on div "Исходящие Действия Редактировать Копировать Удалить По умолчанию Поделиться" at bounding box center [446, 199] width 597 height 20
click at [171, 199] on span "Исходящие" at bounding box center [388, 198] width 465 height 7
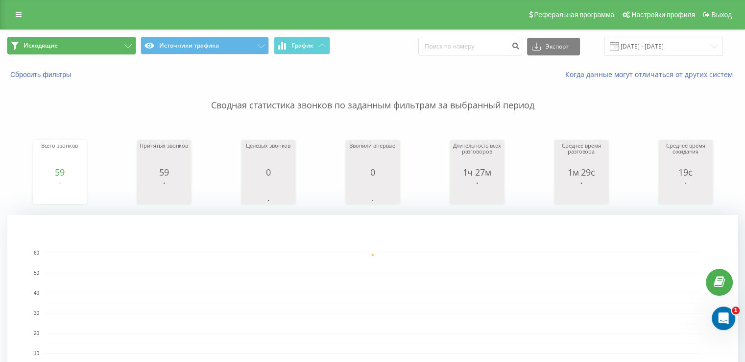
click at [87, 48] on button "Исходящие" at bounding box center [71, 46] width 128 height 18
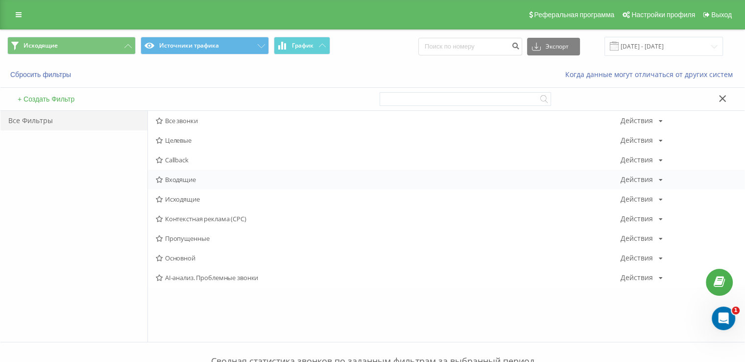
click at [181, 179] on span "Входящие" at bounding box center [388, 179] width 465 height 7
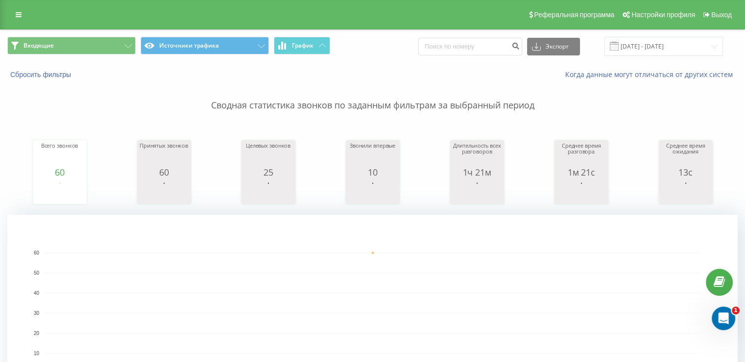
click at [103, 55] on span "Входящие Источники трафика График" at bounding box center [186, 46] width 358 height 19
click at [95, 45] on button "Входящие" at bounding box center [71, 46] width 128 height 18
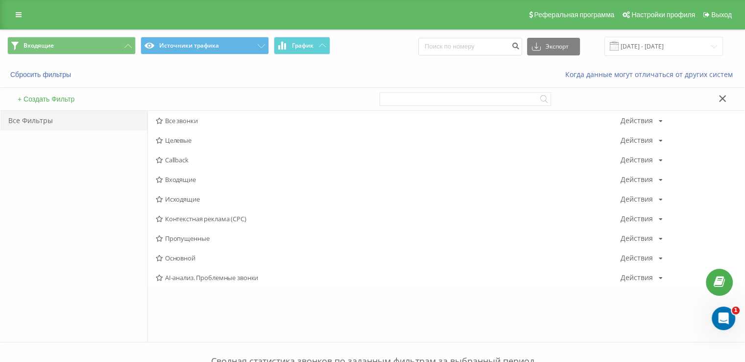
drag, startPoint x: 178, startPoint y: 202, endPoint x: 165, endPoint y: 180, distance: 25.3
click at [178, 202] on span "Исходящие" at bounding box center [388, 198] width 465 height 7
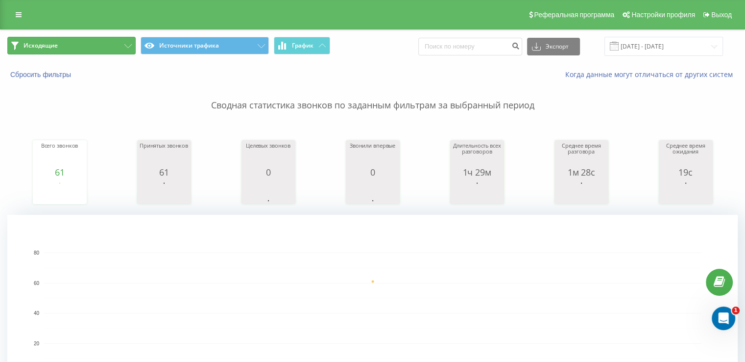
click at [110, 45] on button "Исходящие" at bounding box center [71, 46] width 128 height 18
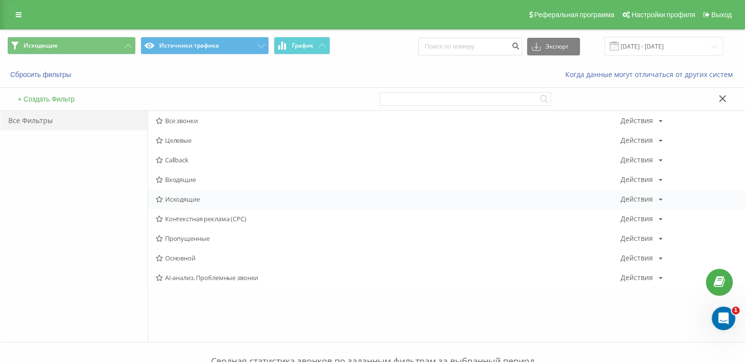
click at [187, 189] on div "Исходящие Действия Редактировать Копировать Удалить По умолчанию Поделиться" at bounding box center [446, 199] width 597 height 20
click at [181, 183] on div "Входящие Действия Редактировать Копировать Удалить По умолчанию Поделиться" at bounding box center [446, 180] width 597 height 20
click at [179, 180] on span "Входящие" at bounding box center [388, 179] width 465 height 7
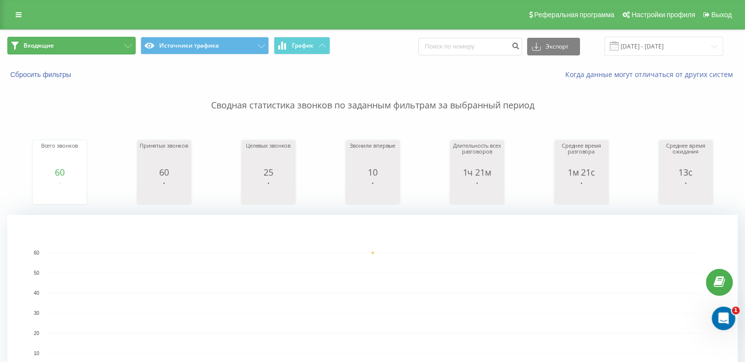
click at [100, 41] on button "Входящие" at bounding box center [71, 46] width 128 height 18
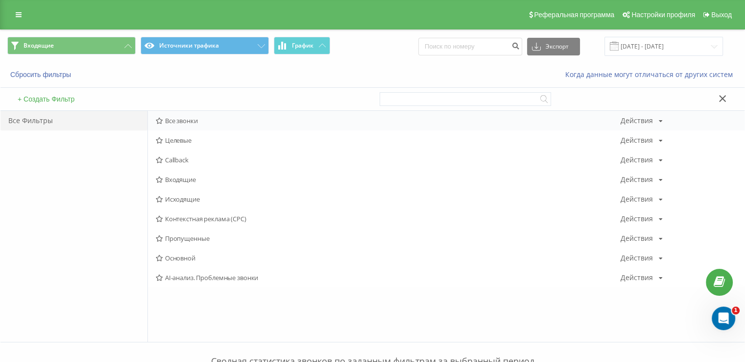
click at [175, 117] on span "Все звонки" at bounding box center [388, 120] width 465 height 7
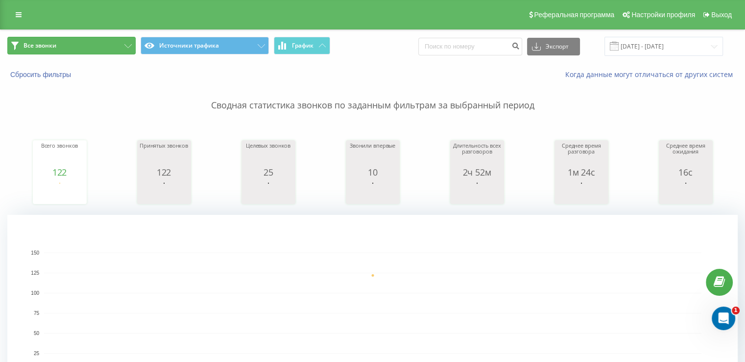
click at [79, 41] on button "Все звонки" at bounding box center [71, 46] width 128 height 18
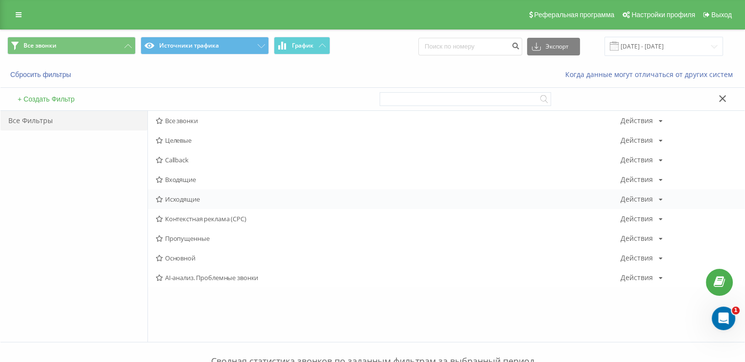
click at [167, 195] on span "Исходящие" at bounding box center [388, 198] width 465 height 7
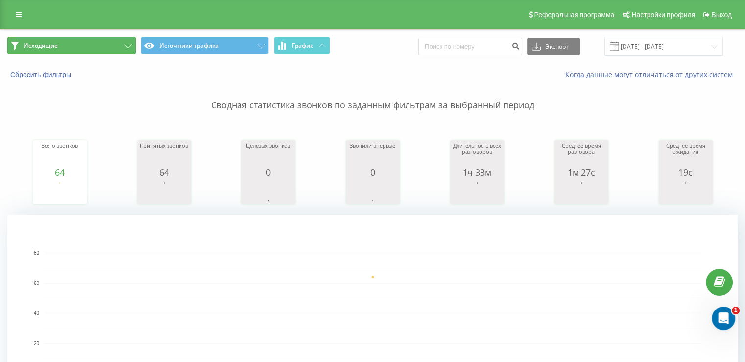
click at [88, 44] on button "Исходящие" at bounding box center [71, 46] width 128 height 18
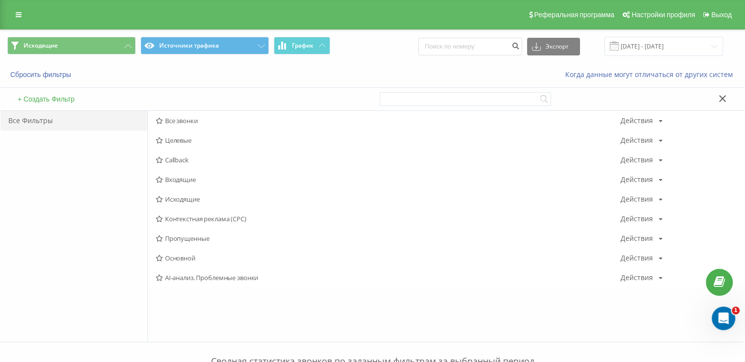
click at [165, 180] on span "Входящие" at bounding box center [388, 179] width 465 height 7
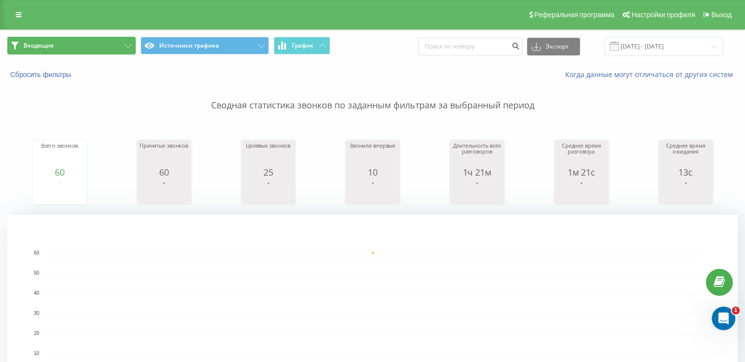
click at [92, 41] on button "Входящие" at bounding box center [71, 46] width 128 height 18
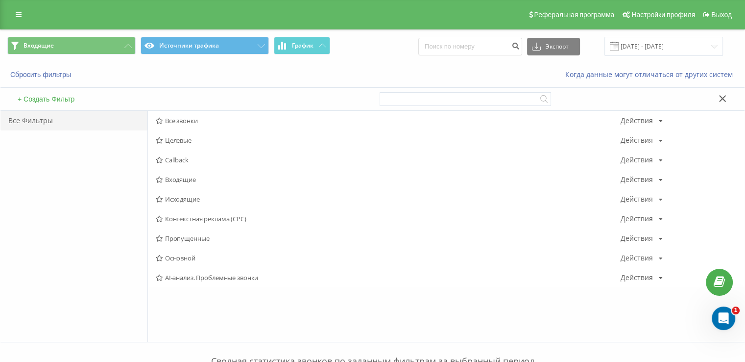
drag, startPoint x: 192, startPoint y: 199, endPoint x: 145, endPoint y: 146, distance: 71.9
click at [193, 199] on span "Исходящие" at bounding box center [388, 198] width 465 height 7
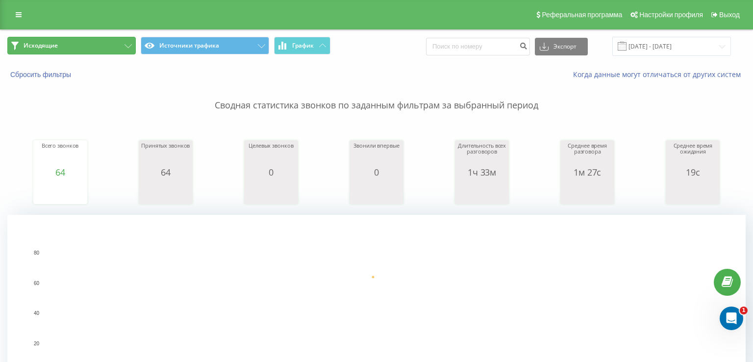
click at [87, 44] on button "Исходящие" at bounding box center [71, 46] width 128 height 18
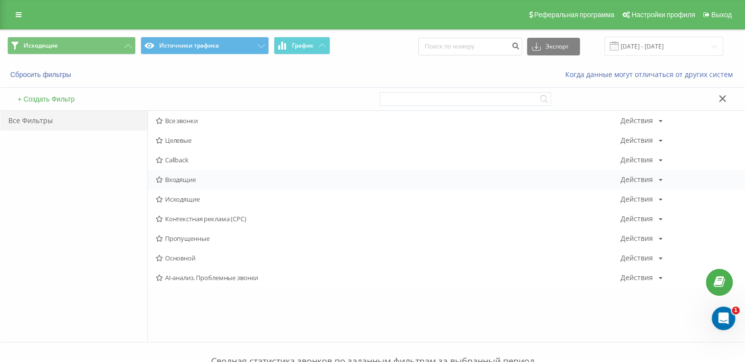
click at [190, 182] on span "Входящие" at bounding box center [388, 179] width 465 height 7
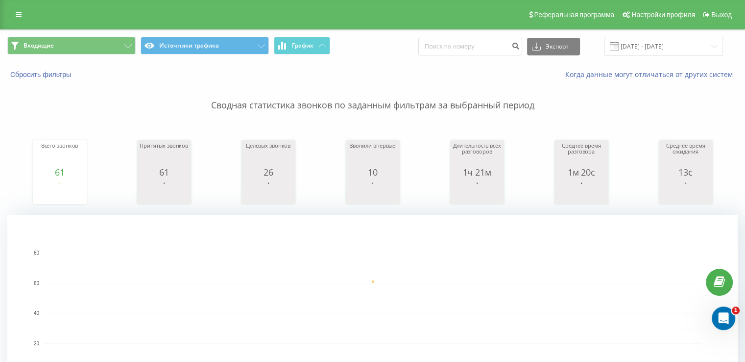
click at [82, 56] on div "Входящие Источники трафика График Экспорт .csv .xls .xlsx 19.09.2025 - 19.09.20…" at bounding box center [372, 46] width 744 height 33
click at [83, 48] on button "Входящие" at bounding box center [71, 46] width 128 height 18
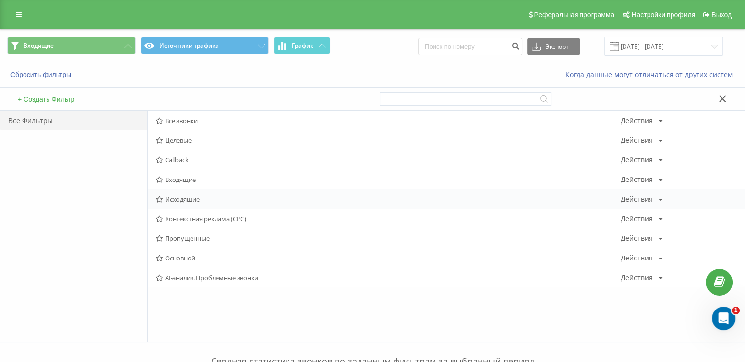
drag, startPoint x: 179, startPoint y: 182, endPoint x: 178, endPoint y: 191, distance: 8.8
click at [178, 191] on div "Все звонки Действия Редактировать Копировать Удалить По умолчанию Поделиться Це…" at bounding box center [446, 199] width 597 height 176
click at [178, 193] on div "Исходящие Действия Редактировать Копировать Удалить По умолчанию Поделиться" at bounding box center [446, 199] width 597 height 20
click at [200, 195] on div "Исходящие Действия Редактировать Копировать Удалить По умолчанию Поделиться" at bounding box center [446, 199] width 597 height 20
click at [194, 198] on span "Исходящие" at bounding box center [388, 198] width 465 height 7
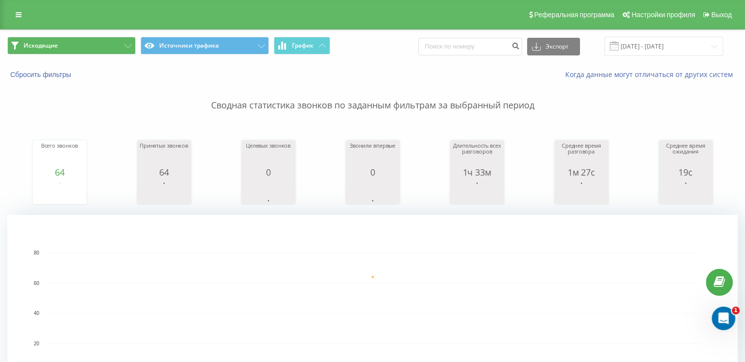
click at [78, 37] on div "Исходящие Источники трафика График Экспорт .csv .xls .xlsx 19.09.2025 - 19.09.2…" at bounding box center [372, 46] width 744 height 33
click at [78, 39] on button "Исходящие" at bounding box center [71, 46] width 128 height 18
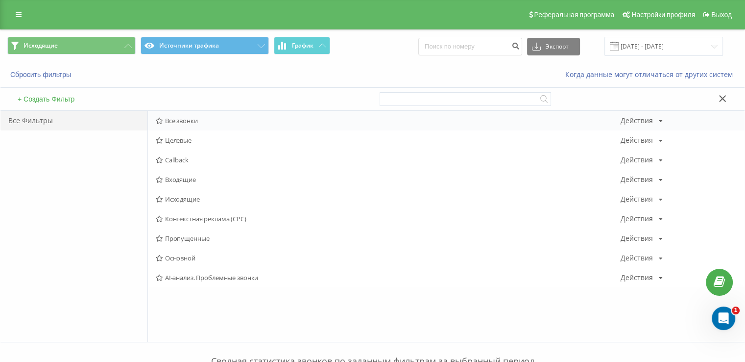
click at [172, 115] on div "Все звонки Действия Редактировать Копировать Удалить По умолчанию Поделиться" at bounding box center [446, 121] width 597 height 20
click at [172, 118] on span "Все звонки" at bounding box center [388, 120] width 465 height 7
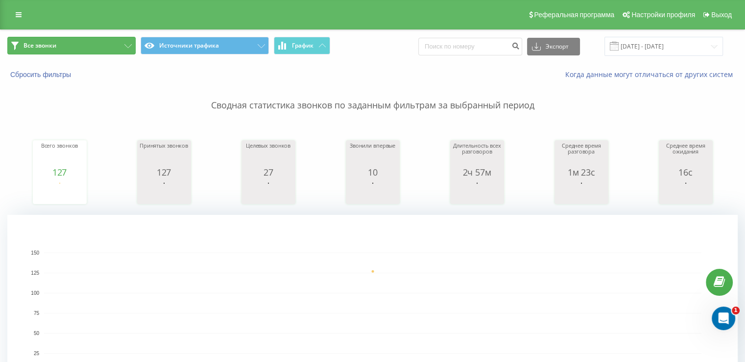
click at [51, 40] on button "Все звонки" at bounding box center [71, 46] width 128 height 18
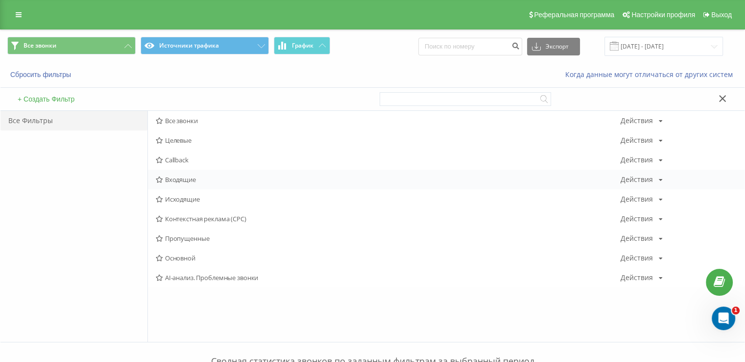
click at [174, 178] on span "Входящие" at bounding box center [388, 179] width 465 height 7
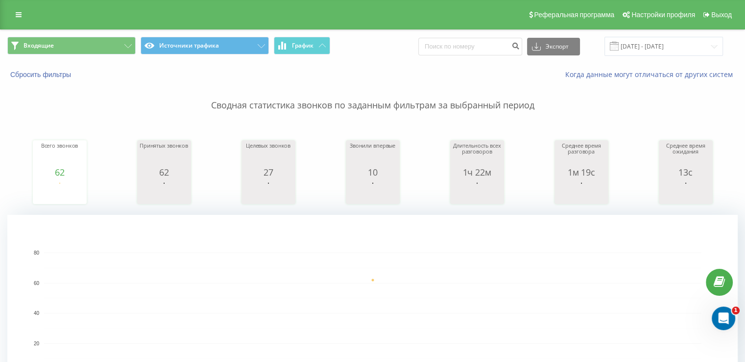
click at [102, 54] on span "Входящие Источники трафика График" at bounding box center [186, 46] width 358 height 19
drag, startPoint x: 108, startPoint y: 42, endPoint x: 119, endPoint y: 64, distance: 24.3
click at [108, 42] on button "Входящие" at bounding box center [71, 46] width 128 height 18
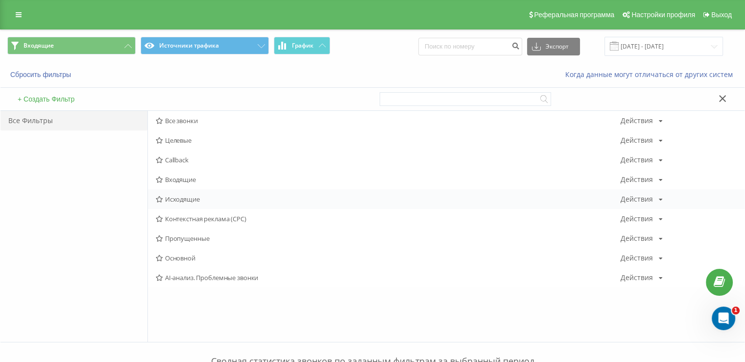
click at [176, 198] on span "Исходящие" at bounding box center [388, 198] width 465 height 7
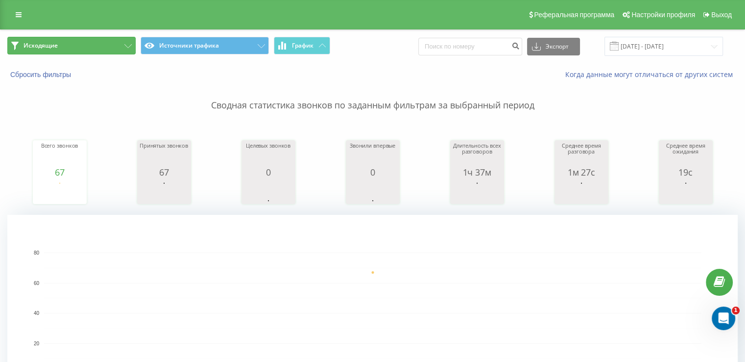
click at [52, 44] on span "Исходящие" at bounding box center [41, 46] width 34 height 8
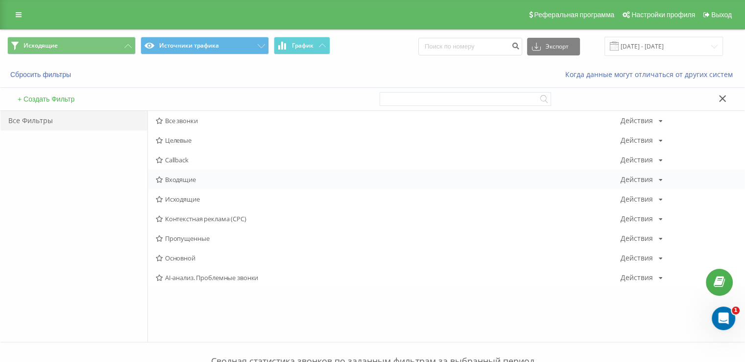
click at [180, 179] on span "Входящие" at bounding box center [388, 179] width 465 height 7
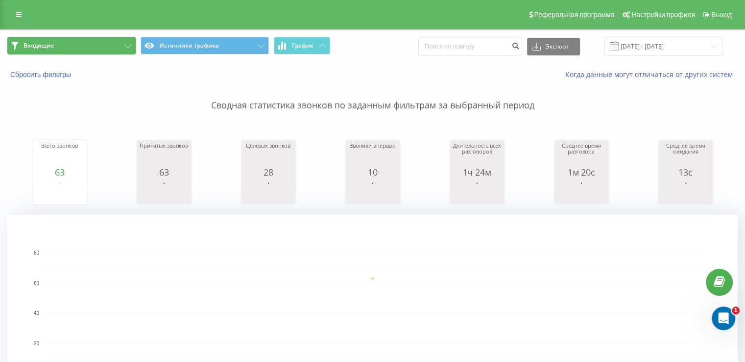
click at [108, 45] on button "Входящие" at bounding box center [71, 46] width 128 height 18
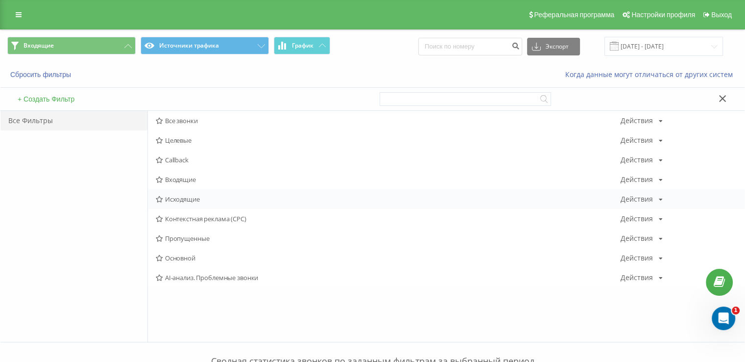
click at [192, 198] on span "Исходящие" at bounding box center [388, 198] width 465 height 7
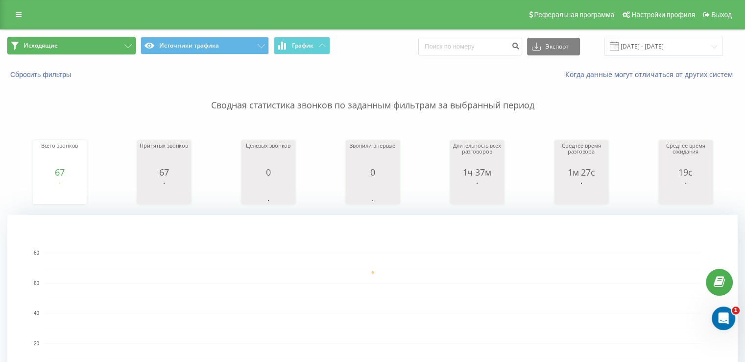
click at [68, 42] on button "Исходящие" at bounding box center [71, 46] width 128 height 18
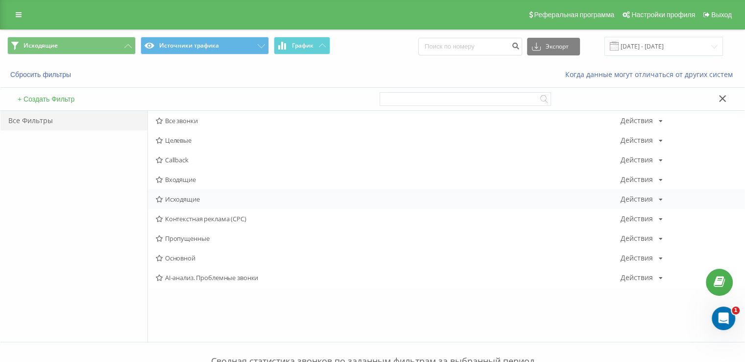
click at [180, 195] on div "Исходящие Действия Редактировать Копировать Удалить По умолчанию Поделиться" at bounding box center [446, 199] width 597 height 20
click at [180, 196] on span "Исходящие" at bounding box center [388, 198] width 465 height 7
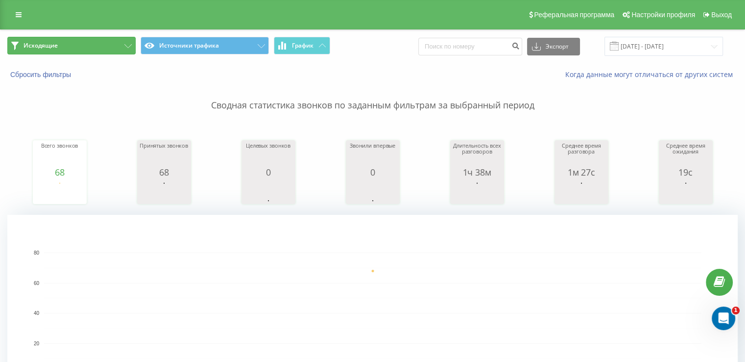
click at [56, 42] on span "Исходящие" at bounding box center [41, 46] width 34 height 8
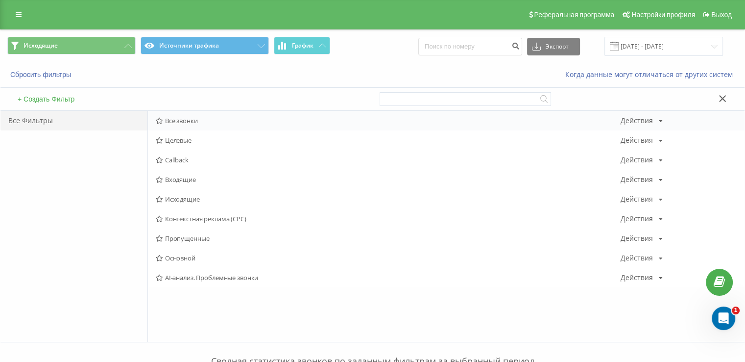
drag, startPoint x: 105, startPoint y: 82, endPoint x: 153, endPoint y: 119, distance: 60.2
click at [153, 119] on div "Все звонки Действия Редактировать Копировать Удалить По умолчанию Поделиться" at bounding box center [446, 121] width 597 height 20
click at [166, 119] on span "Все звонки" at bounding box center [388, 120] width 465 height 7
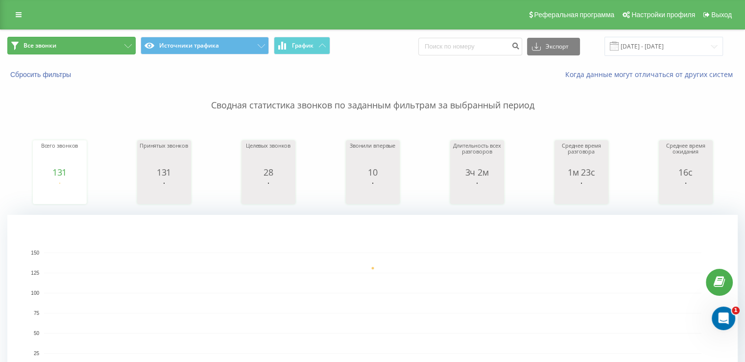
click at [77, 48] on button "Все звонки" at bounding box center [71, 46] width 128 height 18
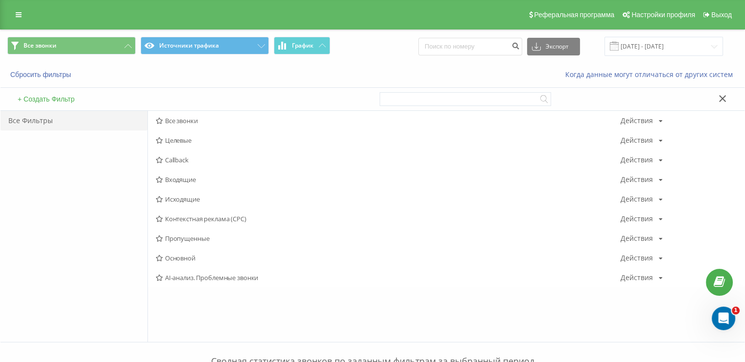
drag, startPoint x: 179, startPoint y: 175, endPoint x: 170, endPoint y: 154, distance: 23.0
click at [179, 176] on span "Входящие" at bounding box center [388, 179] width 465 height 7
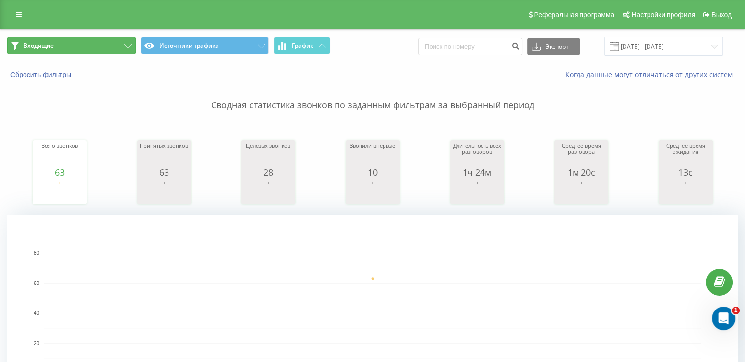
click at [63, 51] on button "Входящие" at bounding box center [71, 46] width 128 height 18
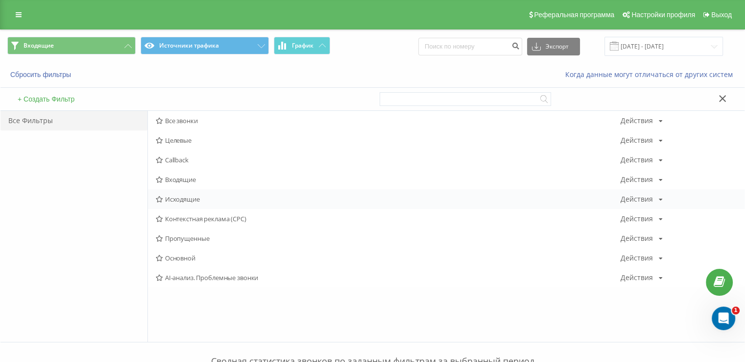
click at [194, 194] on div "Исходящие Действия Редактировать Копировать Удалить По умолчанию Поделиться" at bounding box center [446, 199] width 597 height 20
drag, startPoint x: 182, startPoint y: 195, endPoint x: 167, endPoint y: 176, distance: 24.8
click at [182, 196] on span "Исходящие" at bounding box center [388, 198] width 465 height 7
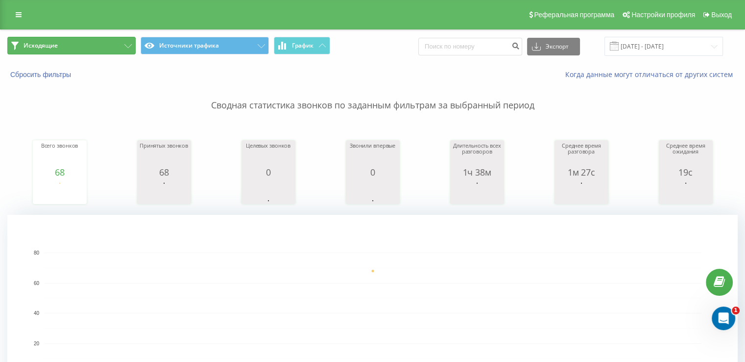
click at [74, 44] on button "Исходящие" at bounding box center [71, 46] width 128 height 18
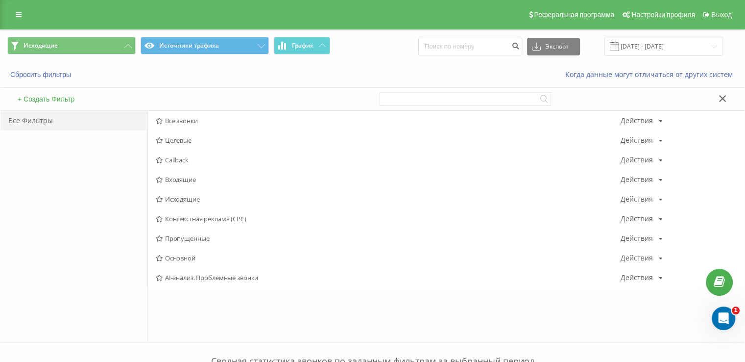
drag, startPoint x: 181, startPoint y: 196, endPoint x: 179, endPoint y: 189, distance: 7.6
click at [181, 195] on span "Исходящие" at bounding box center [388, 198] width 465 height 7
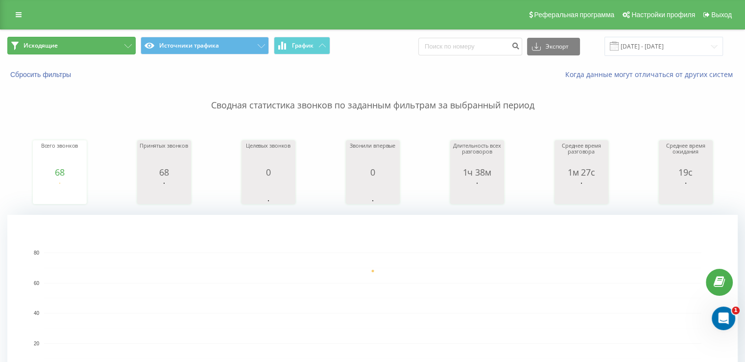
click at [84, 42] on button "Исходящие" at bounding box center [71, 46] width 128 height 18
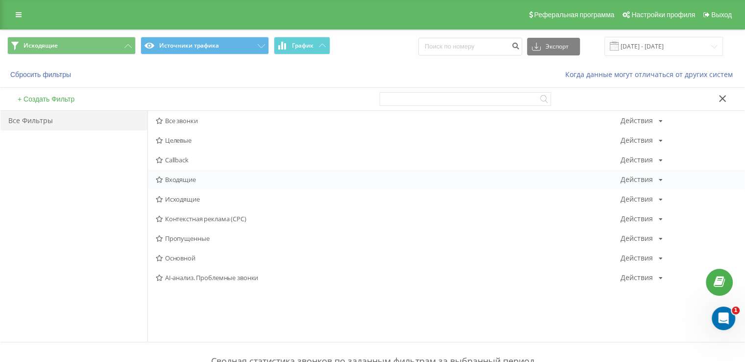
click at [188, 180] on span "Входящие" at bounding box center [388, 179] width 465 height 7
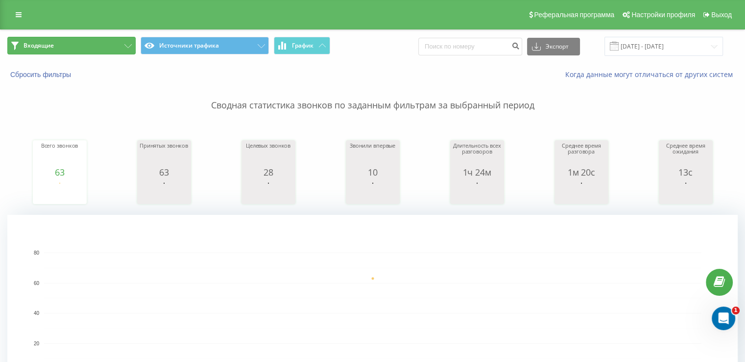
click at [61, 47] on button "Входящие" at bounding box center [71, 46] width 128 height 18
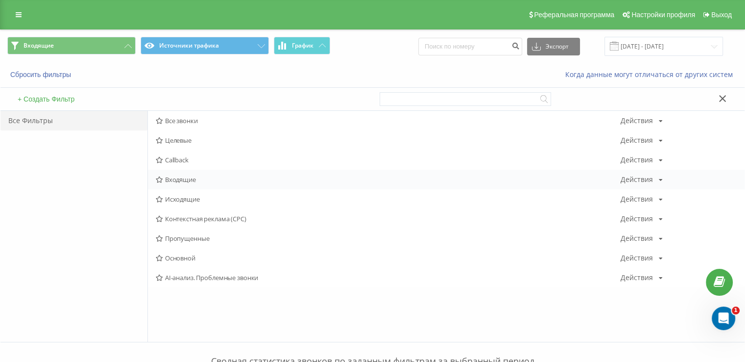
click at [185, 176] on span "Входящие" at bounding box center [388, 179] width 465 height 7
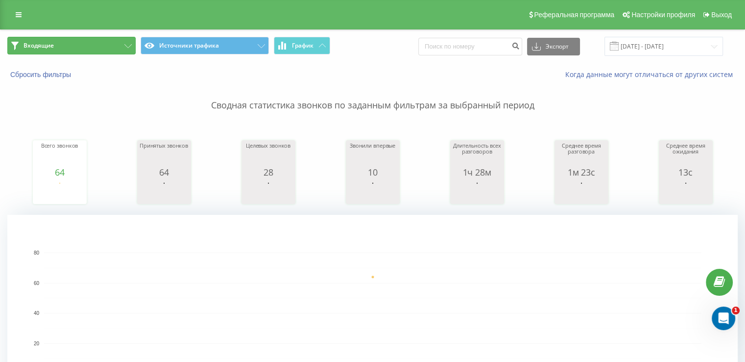
click at [111, 46] on button "Входящие" at bounding box center [71, 46] width 128 height 18
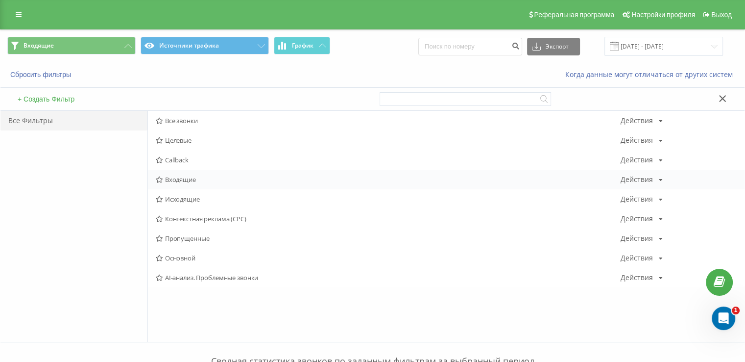
click at [184, 178] on span "Входящие" at bounding box center [388, 179] width 465 height 7
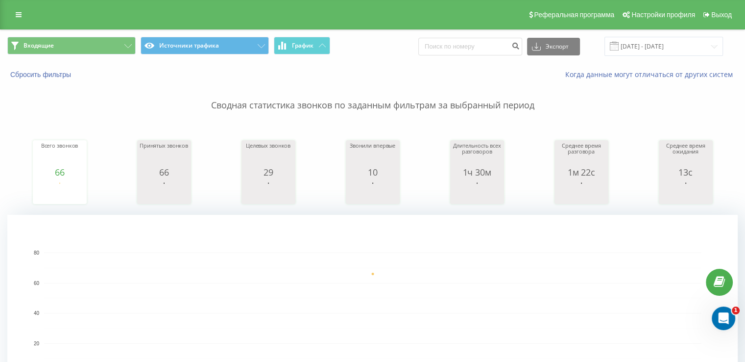
click at [67, 57] on div "Входящие Источники трафика График Экспорт .csv .xls .xlsx 19.09.2025 - 19.09.20…" at bounding box center [372, 46] width 744 height 33
click at [63, 41] on button "Входящие" at bounding box center [71, 46] width 128 height 18
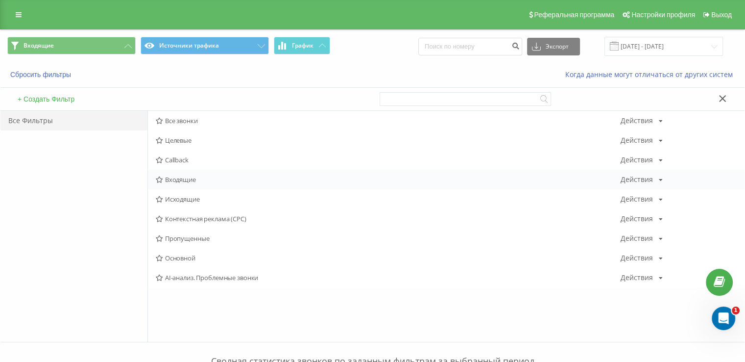
click at [189, 177] on span "Входящие" at bounding box center [388, 179] width 465 height 7
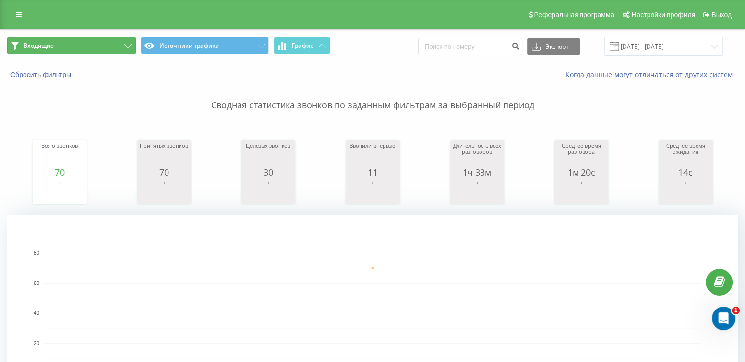
click at [87, 44] on button "Входящие" at bounding box center [71, 46] width 128 height 18
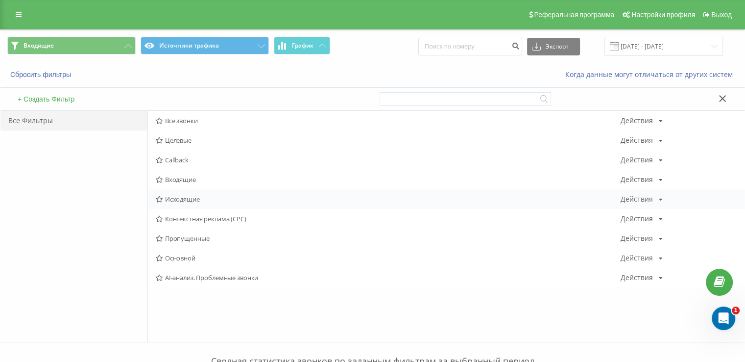
click at [177, 196] on span "Исходящие" at bounding box center [388, 198] width 465 height 7
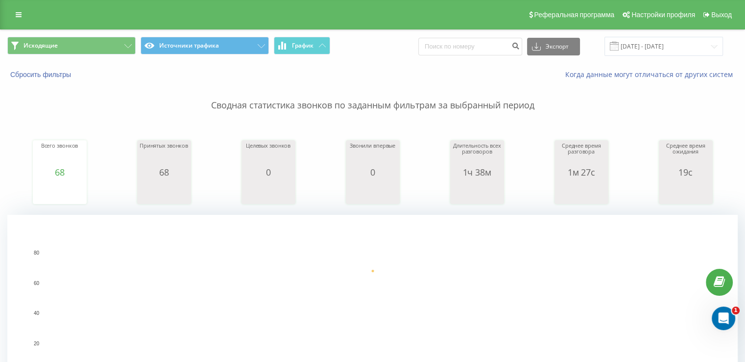
drag, startPoint x: 3, startPoint y: 100, endPoint x: 49, endPoint y: 28, distance: 84.8
click at [119, 43] on button "Исходящие" at bounding box center [71, 46] width 128 height 18
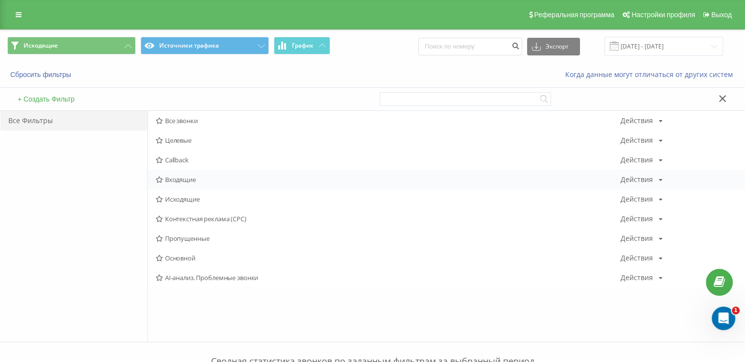
click at [184, 179] on span "Входящие" at bounding box center [388, 179] width 465 height 7
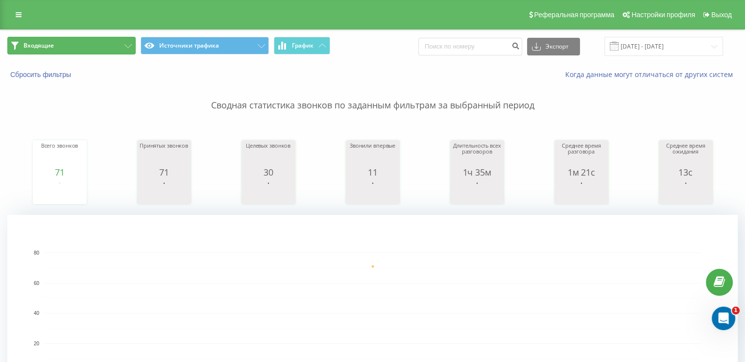
click at [83, 39] on button "Входящие" at bounding box center [71, 46] width 128 height 18
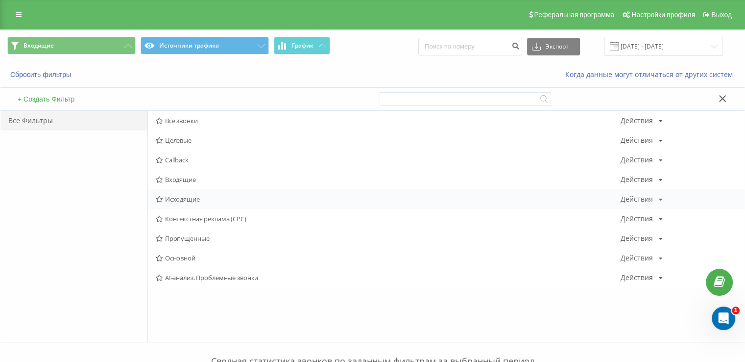
click at [190, 200] on span "Исходящие" at bounding box center [388, 198] width 465 height 7
click at [188, 198] on span "Исходящие" at bounding box center [388, 198] width 465 height 7
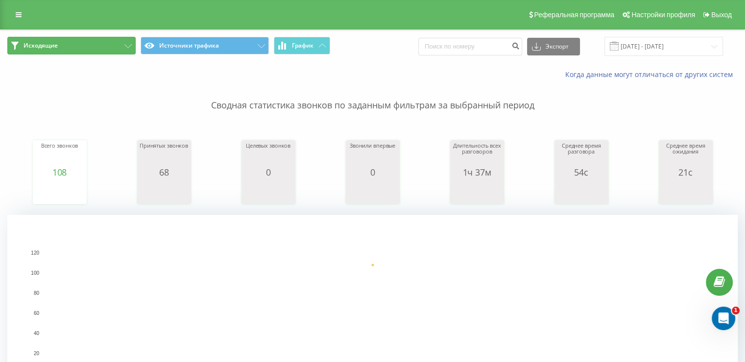
click at [104, 44] on button "Исходящие" at bounding box center [71, 46] width 128 height 18
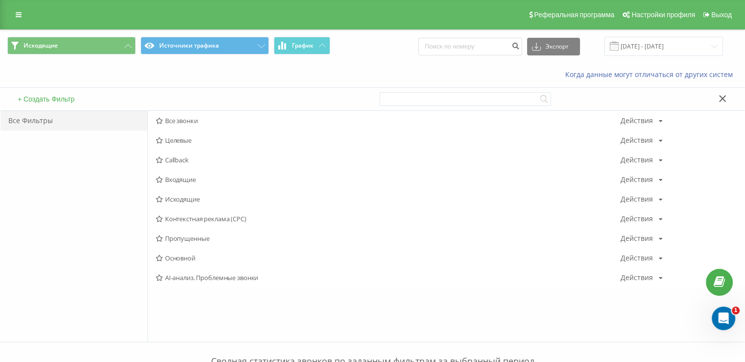
drag, startPoint x: 118, startPoint y: 85, endPoint x: 128, endPoint y: 71, distance: 17.9
click at [118, 82] on div "Когда данные могут отличаться от других систем" at bounding box center [372, 75] width 744 height 24
click at [174, 177] on span "Входящие" at bounding box center [388, 179] width 465 height 7
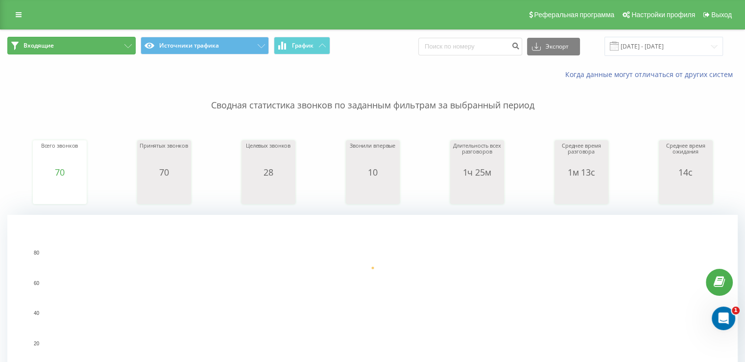
click at [55, 48] on button "Входящие" at bounding box center [71, 46] width 128 height 18
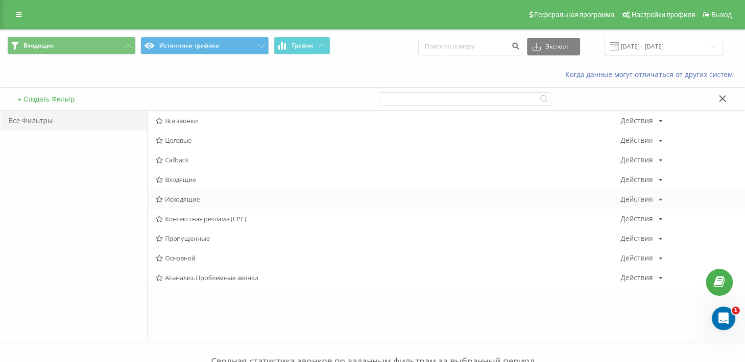
click at [182, 196] on span "Исходящие" at bounding box center [388, 198] width 465 height 7
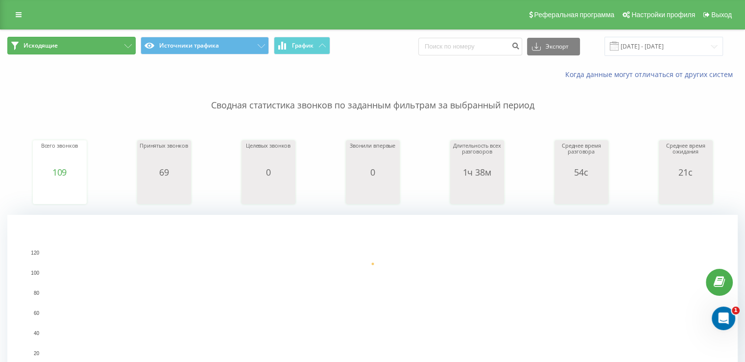
click at [75, 51] on button "Исходящие" at bounding box center [71, 46] width 128 height 18
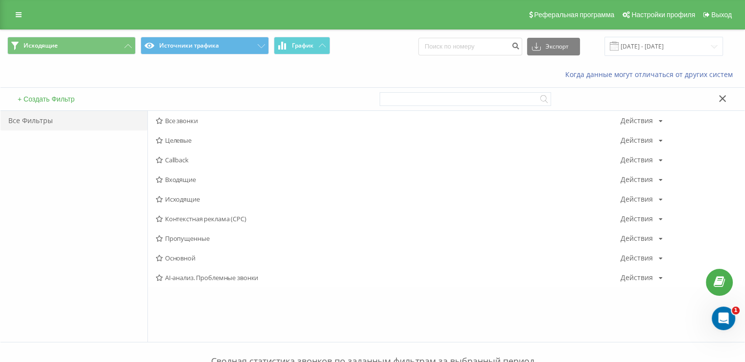
click at [187, 176] on span "Входящие" at bounding box center [388, 179] width 465 height 7
